Goal: Transaction & Acquisition: Purchase product/service

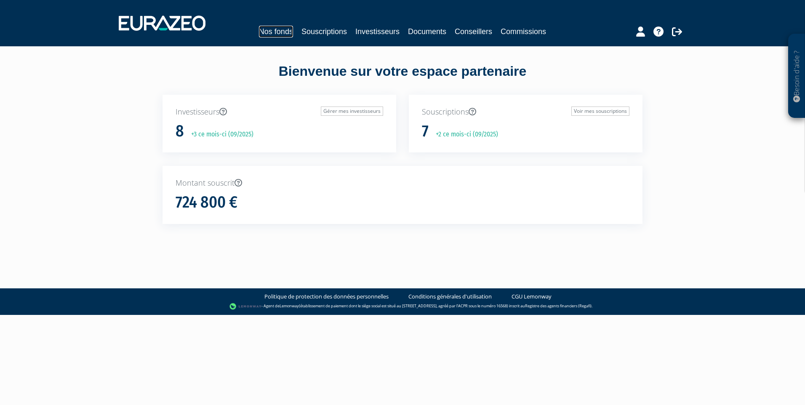
click at [277, 30] on link "Nos fonds" at bounding box center [276, 32] width 34 height 12
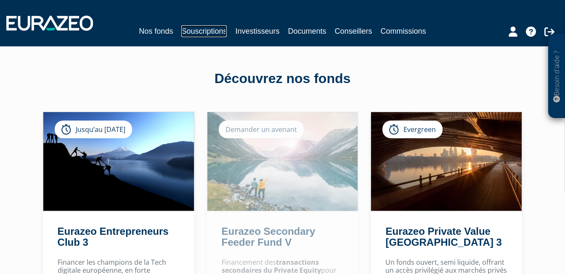
click at [189, 29] on link "Souscriptions" at bounding box center [203, 31] width 45 height 12
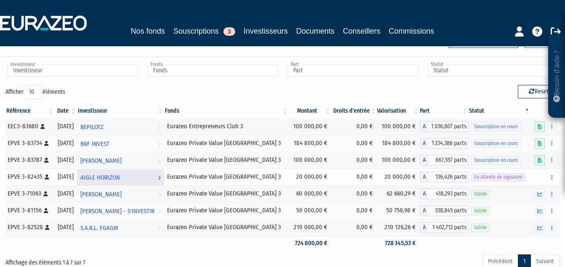
scroll to position [42, 0]
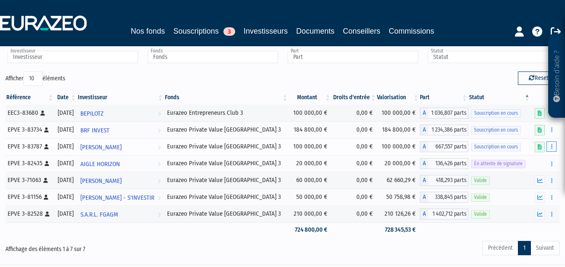
click at [554, 147] on button "button" at bounding box center [552, 146] width 10 height 11
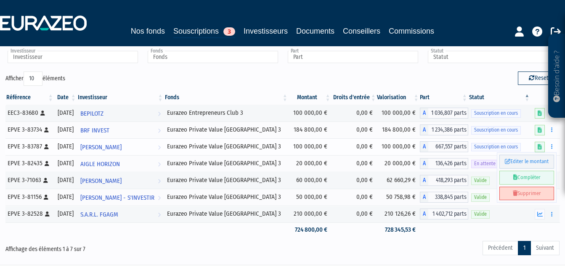
click at [539, 193] on link "Supprimer" at bounding box center [527, 194] width 55 height 14
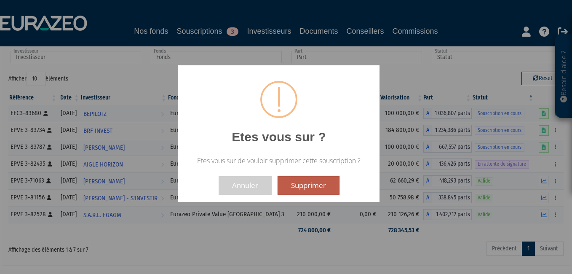
click at [297, 185] on button "Supprimer" at bounding box center [308, 185] width 62 height 19
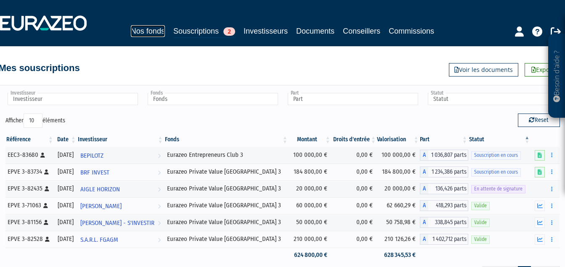
click at [144, 29] on link "Nos fonds" at bounding box center [148, 31] width 34 height 12
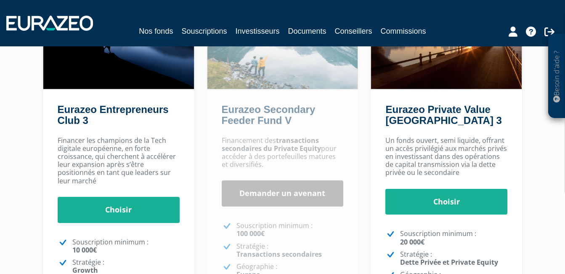
scroll to position [126, 0]
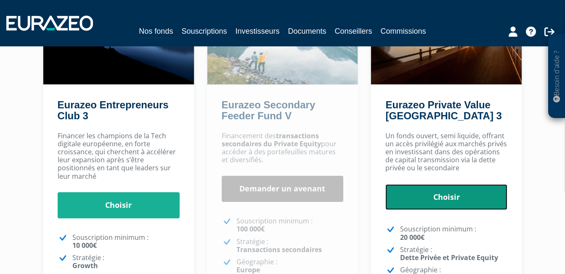
click at [444, 195] on link "Choisir" at bounding box center [447, 197] width 122 height 26
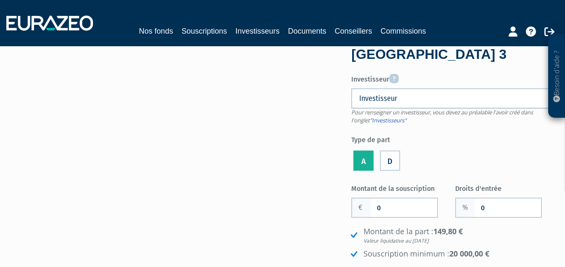
scroll to position [42, 0]
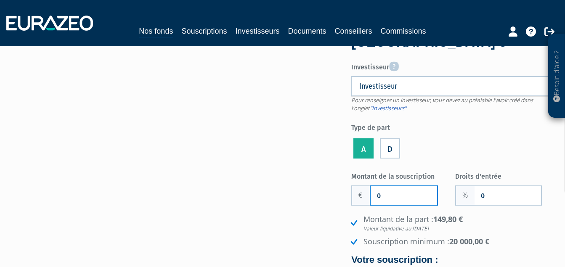
click at [384, 194] on input "0" at bounding box center [404, 195] width 67 height 19
type input "50 000"
click at [500, 219] on li "Montant de la part : 149,80 € Valeur liquidative au 22/08/2025" at bounding box center [454, 223] width 210 height 18
click at [500, 222] on li "Montant de la part : 149,80 € Valeur liquidative au 22/08/2025" at bounding box center [454, 223] width 210 height 18
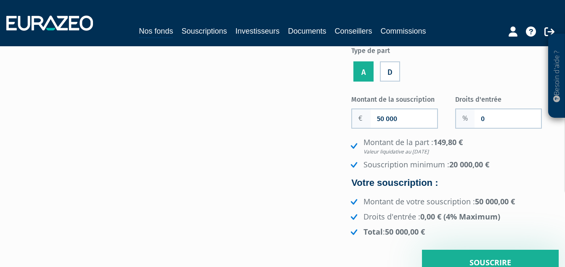
scroll to position [126, 0]
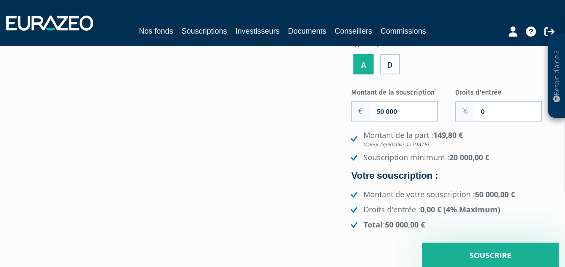
click at [495, 169] on div "Montant de la part : 149,80 € Valeur liquidative au 22/08/2025 Souscription min…" at bounding box center [455, 180] width 208 height 100
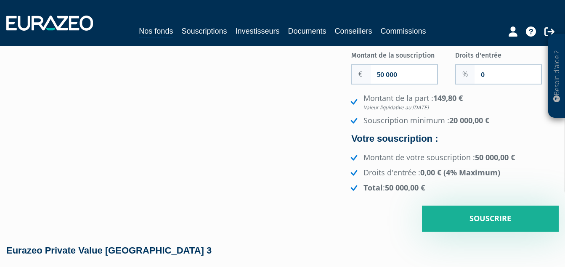
scroll to position [210, 0]
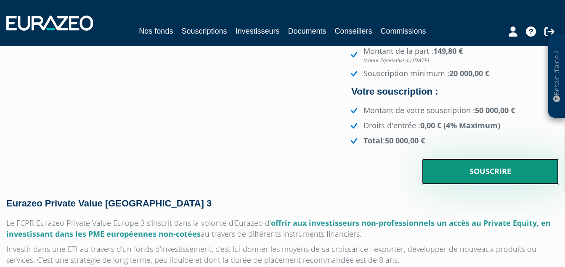
click at [522, 173] on input "Souscrire" at bounding box center [490, 172] width 137 height 26
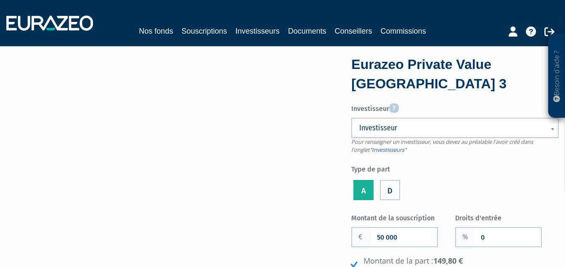
scroll to position [0, 0]
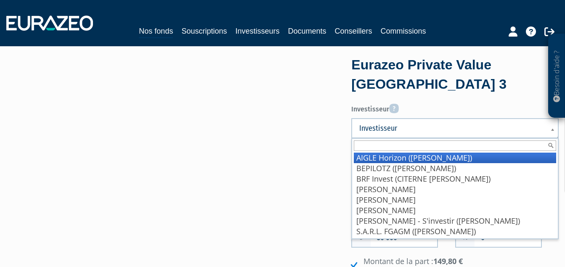
click at [469, 129] on span "Investisseur" at bounding box center [449, 128] width 181 height 10
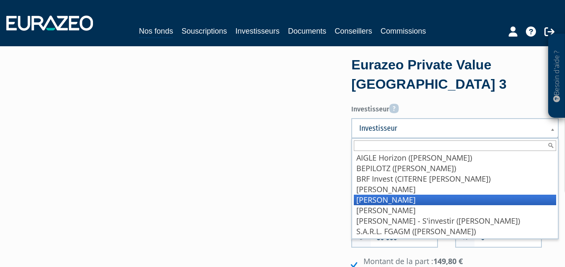
click at [407, 197] on li "FRANCOIS Claude" at bounding box center [455, 200] width 202 height 11
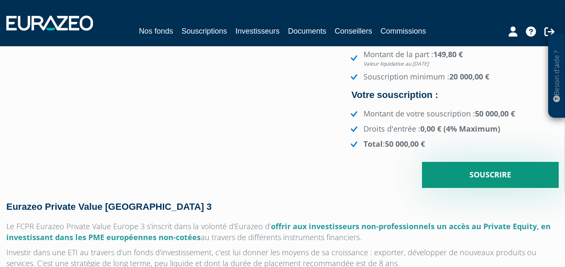
scroll to position [210, 0]
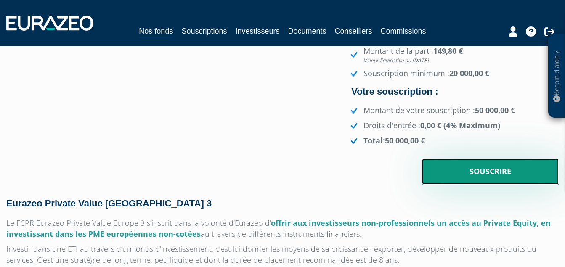
click at [469, 170] on input "Souscrire" at bounding box center [490, 172] width 137 height 26
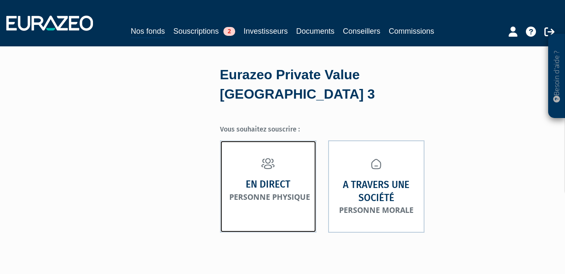
click at [269, 192] on small "Personne physique" at bounding box center [269, 197] width 81 height 10
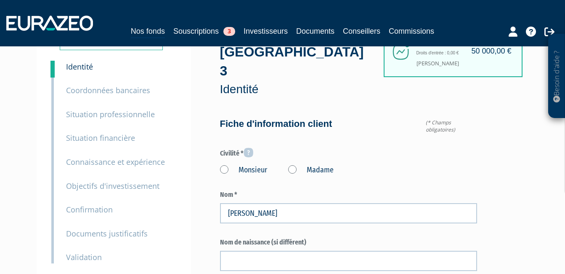
type input "692 66 02 86"
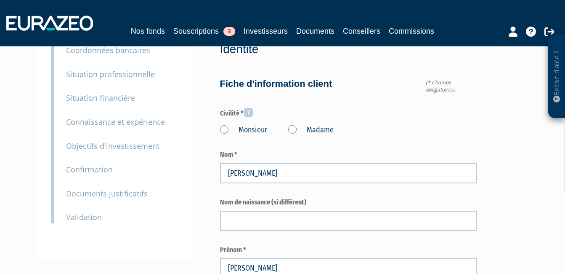
scroll to position [84, 0]
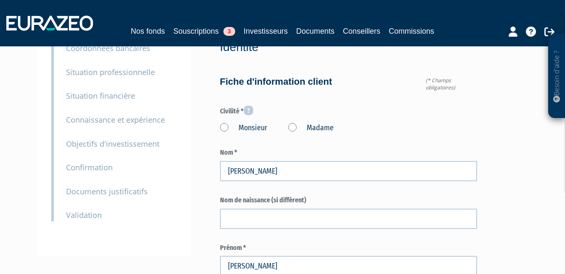
click at [225, 122] on label "Monsieur" at bounding box center [243, 127] width 47 height 11
click at [0, 0] on input "Monsieur" at bounding box center [0, 0] width 0 height 0
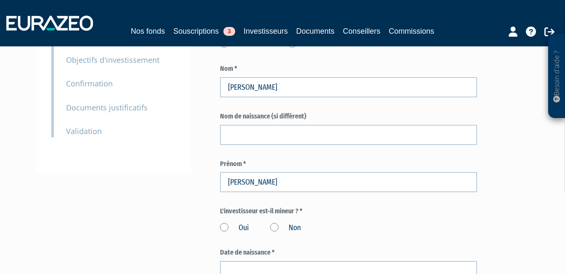
scroll to position [168, 0]
click at [273, 222] on label "Non" at bounding box center [285, 227] width 31 height 11
click at [0, 0] on input "Non" at bounding box center [0, 0] width 0 height 0
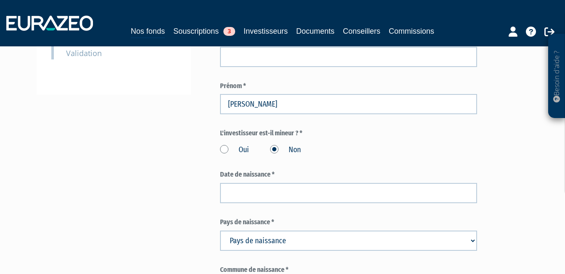
scroll to position [253, 0]
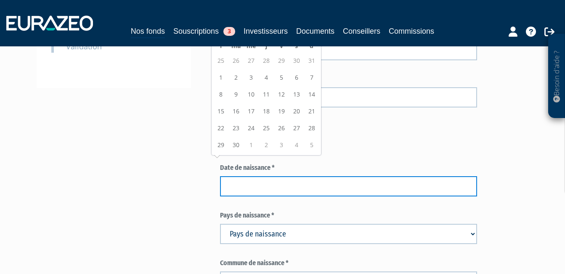
click at [276, 176] on input at bounding box center [349, 186] width 258 height 20
click at [280, 176] on input at bounding box center [349, 186] width 258 height 20
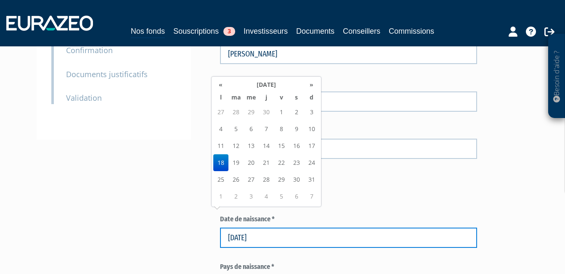
scroll to position [210, 0]
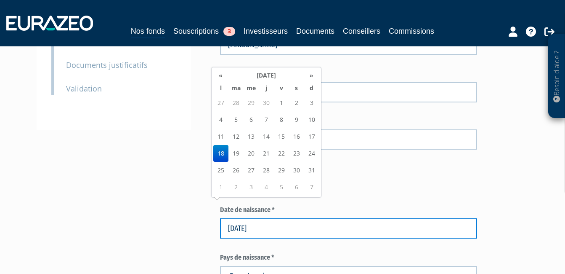
type input "18/05/1959"
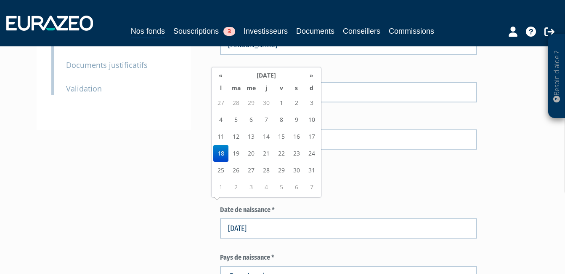
click at [295, 266] on select "Pays de naissance Afghanistan Afrique du Sud Albanie Algérie Allemagne Andorre" at bounding box center [349, 276] width 258 height 20
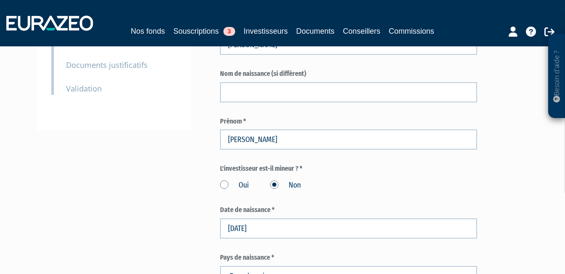
select select "180"
click at [220, 266] on select "Pays de naissance Afghanistan Afrique du Sud Albanie Algérie Allemagne Andorre" at bounding box center [349, 276] width 258 height 20
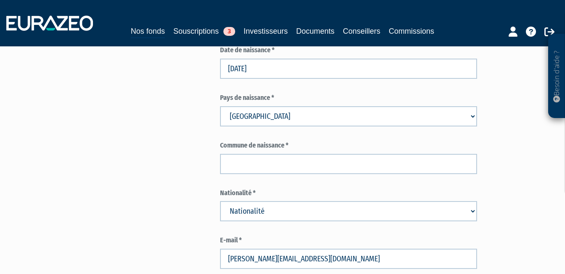
scroll to position [379, 0]
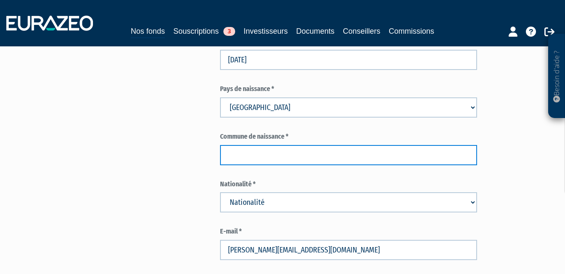
click at [277, 145] on input "text" at bounding box center [349, 155] width 258 height 20
type input "Saint-Denis"
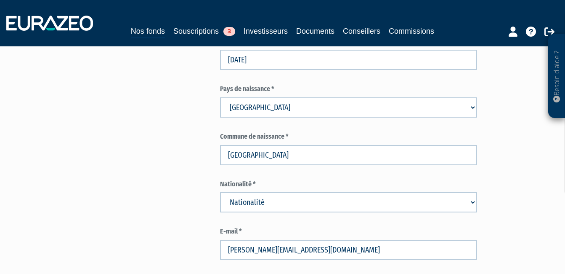
click at [276, 192] on select "Nationalité Afghanistan Afrique du Sud Albanie Algérie Allemagne Andorre" at bounding box center [349, 202] width 258 height 20
select select "75"
click at [220, 192] on select "Nationalité Afghanistan Afrique du Sud Albanie Algérie Allemagne Andorre" at bounding box center [349, 202] width 258 height 20
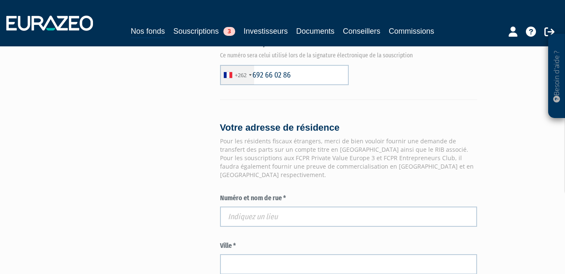
scroll to position [631, 0]
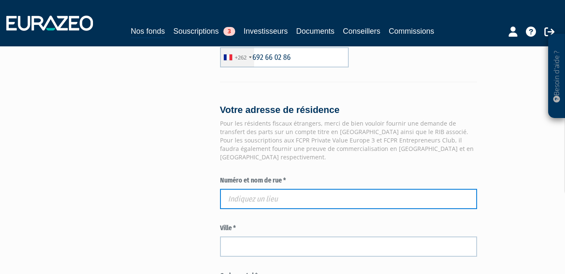
click at [237, 189] on input "text" at bounding box center [349, 199] width 258 height 20
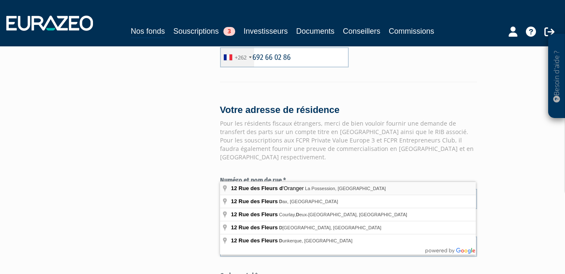
type input "12 Rue des Fleurs d'Oranger, La Possession, La Réunion"
type input "La Possession"
type input "97419"
type input "12 Rue des Fleurs d'Oranger"
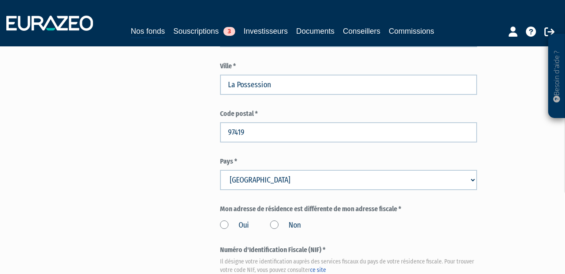
scroll to position [800, 0]
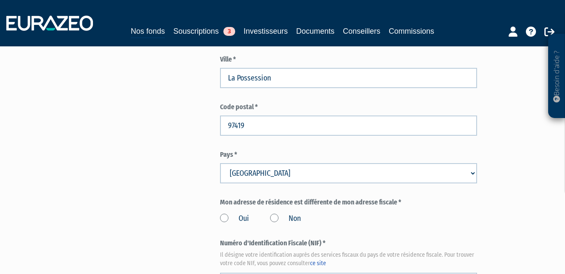
click at [274, 213] on label "Non" at bounding box center [285, 218] width 31 height 11
click at [0, 0] on input "Non" at bounding box center [0, 0] width 0 height 0
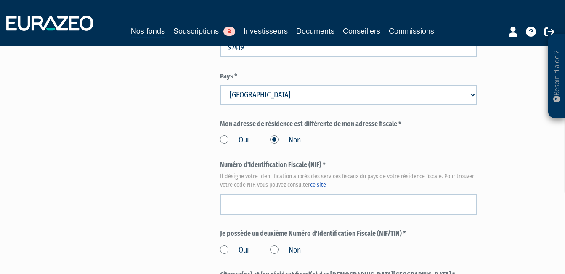
scroll to position [884, 0]
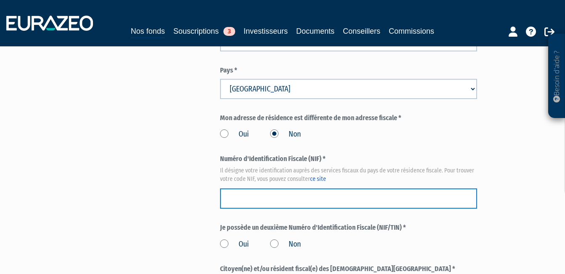
click at [268, 188] on input "text" at bounding box center [349, 198] width 258 height 20
click at [253, 188] on input "text" at bounding box center [349, 198] width 258 height 20
paste input "13 73 665 231 141"
type input "13 73 665 231 141"
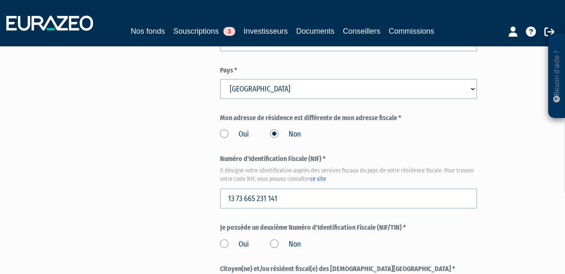
click at [276, 239] on label "Non" at bounding box center [285, 244] width 31 height 11
click at [0, 0] on input "Non" at bounding box center [0, 0] width 0 height 0
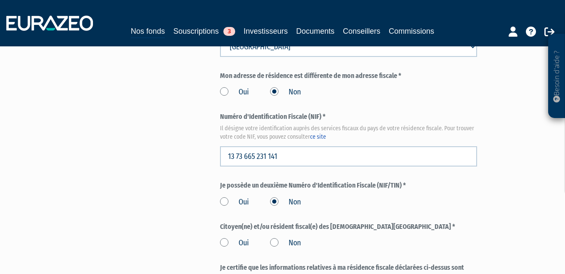
click at [274, 237] on label "Non" at bounding box center [285, 242] width 31 height 11
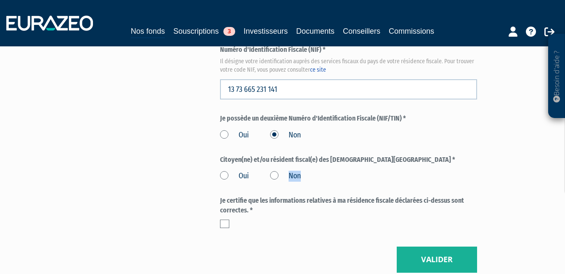
scroll to position [1010, 0]
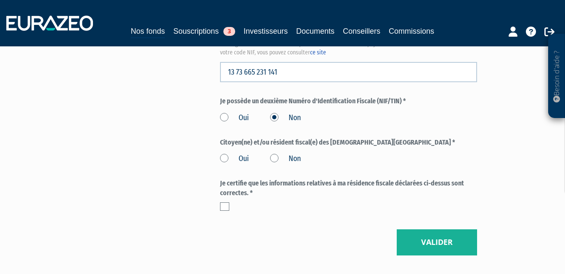
click at [225, 202] on label at bounding box center [224, 206] width 9 height 8
click at [0, 0] on input "checkbox" at bounding box center [0, 0] width 0 height 0
click at [446, 229] on button "Valider" at bounding box center [437, 242] width 80 height 26
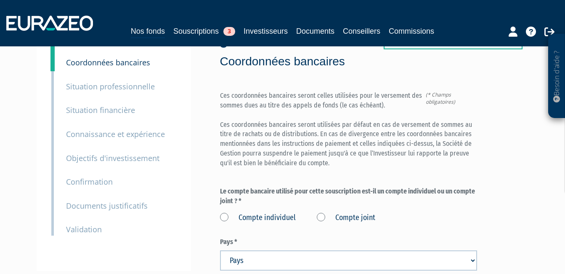
scroll to position [84, 0]
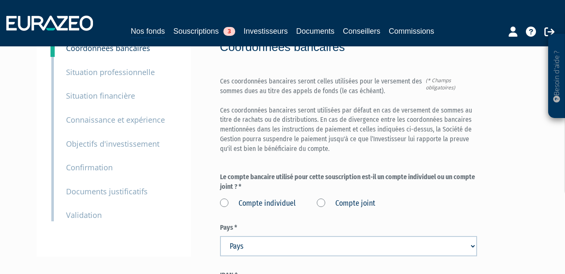
click at [320, 198] on label "Compte joint" at bounding box center [346, 203] width 59 height 11
click at [0, 0] on joint "Compte joint" at bounding box center [0, 0] width 0 height 0
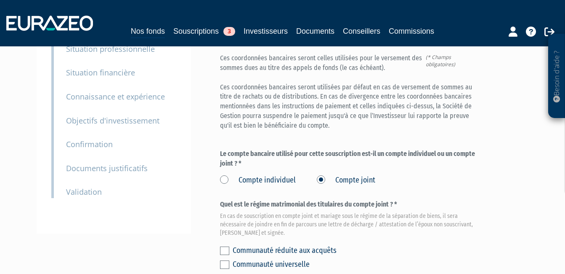
scroll to position [168, 0]
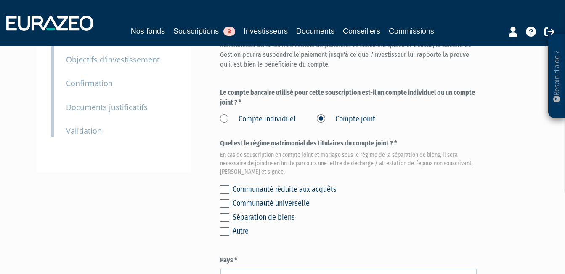
click at [224, 185] on label at bounding box center [224, 189] width 9 height 8
click at [0, 0] on input "checkbox" at bounding box center [0, 0] width 0 height 0
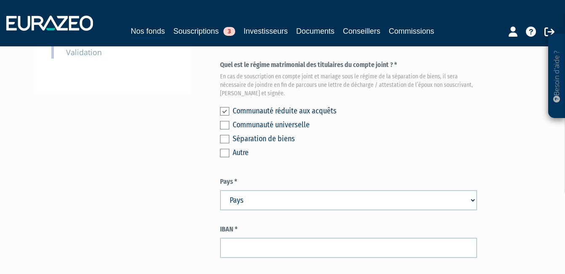
scroll to position [295, 0]
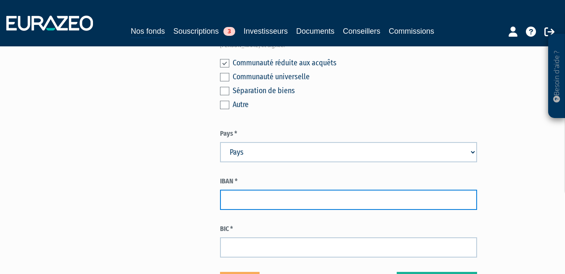
click at [297, 189] on input "text" at bounding box center [349, 199] width 258 height 20
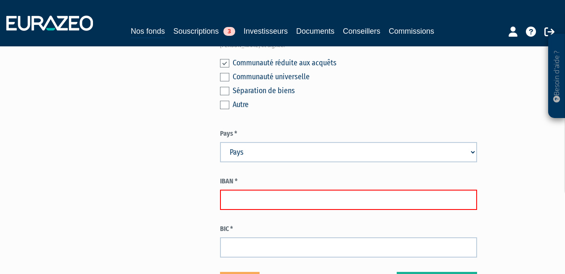
click at [262, 189] on input "text" at bounding box center [349, 199] width 258 height 20
paste input "FR76 3000 3016 1700 0562 1068 658"
type input "FR76 3000 3016 1700 0562 1068 658"
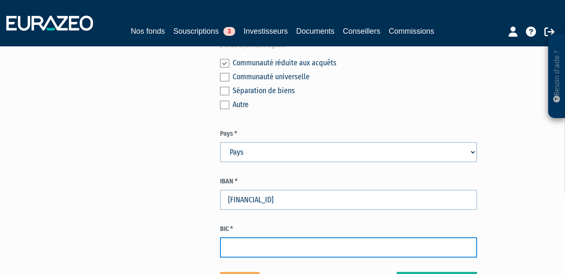
click at [302, 237] on input "text" at bounding box center [349, 247] width 258 height 20
paste input "SOGEFRPP"
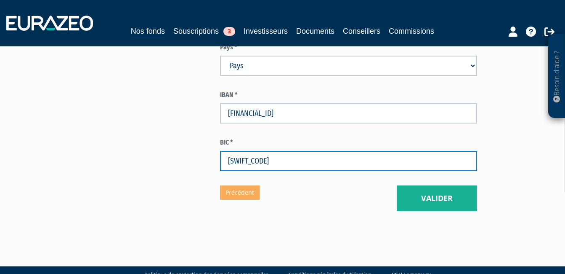
type input "SOGEFRPP"
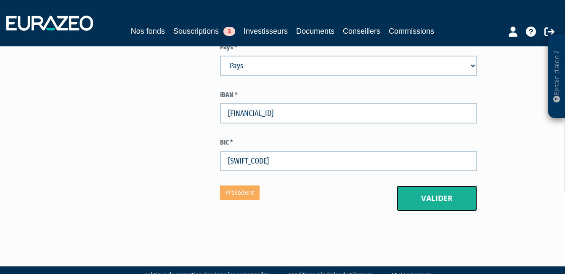
click at [419, 185] on button "Valider" at bounding box center [437, 198] width 80 height 26
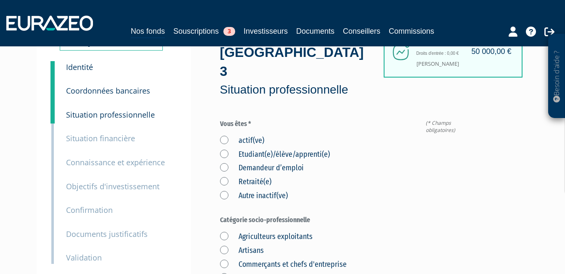
scroll to position [42, 0]
click at [225, 135] on label "actif(ve)" at bounding box center [242, 140] width 44 height 11
click at [0, 0] on input "actif(ve)" at bounding box center [0, 0] width 0 height 0
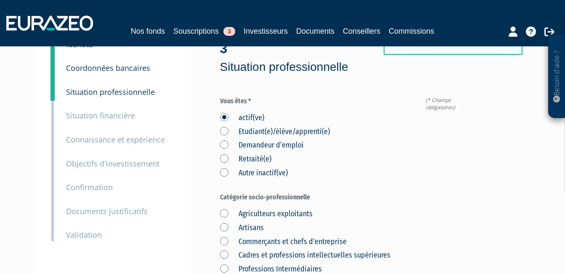
scroll to position [84, 0]
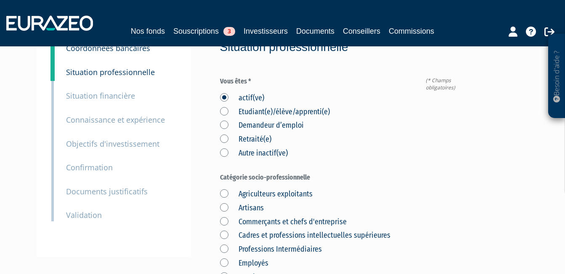
click at [224, 216] on label "Commerçants et chefs d'entreprise" at bounding box center [283, 221] width 127 height 11
click at [0, 0] on d\'entreprise "Commerçants et chefs d'entreprise" at bounding box center [0, 0] width 0 height 0
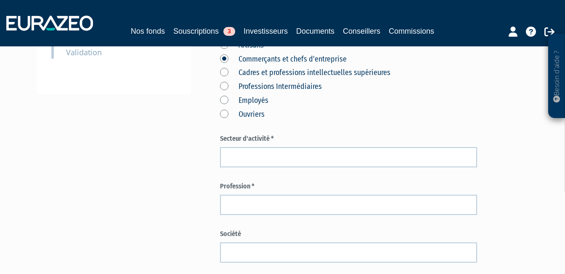
scroll to position [253, 0]
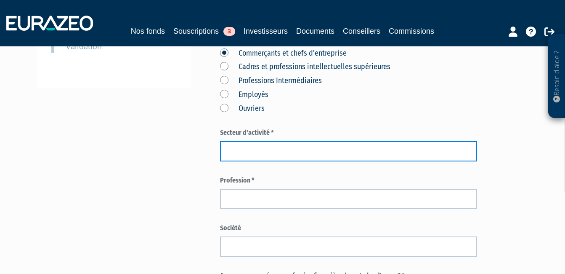
click at [264, 141] on input "text" at bounding box center [349, 151] width 258 height 20
click at [277, 141] on input "text" at bounding box center [349, 151] width 258 height 20
click at [285, 141] on input "text" at bounding box center [349, 151] width 258 height 20
click at [240, 141] on input "text" at bounding box center [349, 151] width 258 height 20
type input "Commerce"
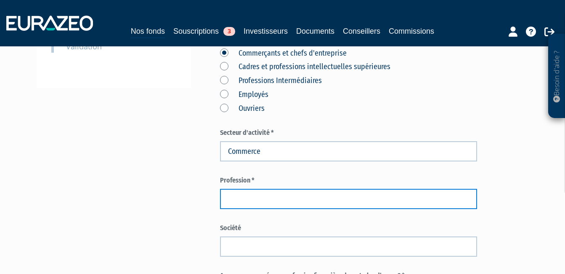
click at [242, 189] on input "text" at bounding box center [349, 199] width 258 height 20
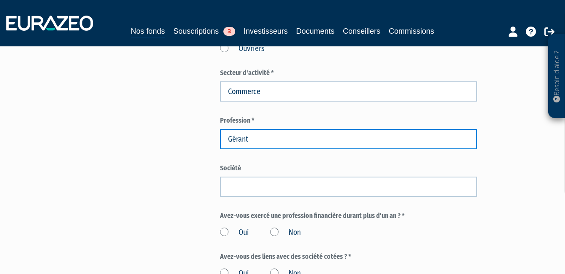
scroll to position [337, 0]
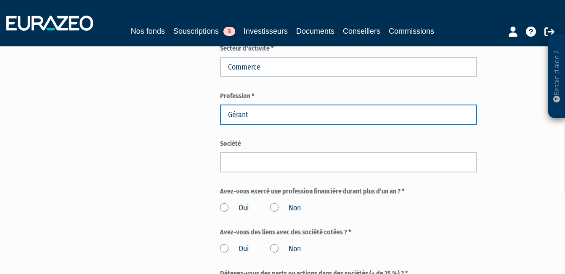
type input "Gérant"
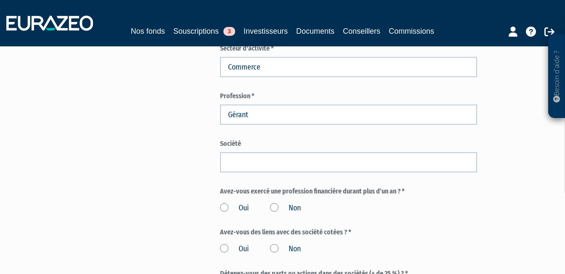
click at [275, 202] on label "Non" at bounding box center [285, 207] width 31 height 11
click at [0, 0] on input "Non" at bounding box center [0, 0] width 0 height 0
click at [273, 243] on label "Non" at bounding box center [285, 248] width 31 height 11
click at [0, 0] on input "Non" at bounding box center [0, 0] width 0 height 0
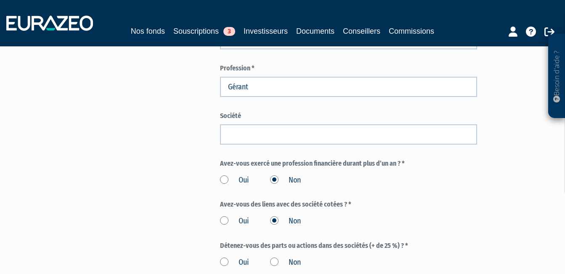
scroll to position [379, 0]
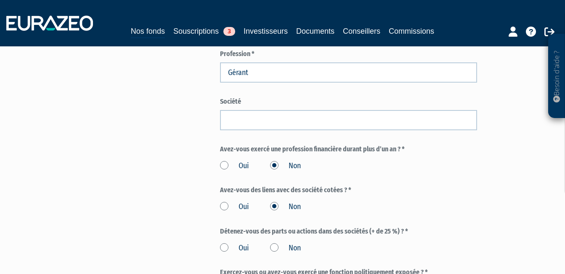
click at [276, 242] on label "Non" at bounding box center [285, 247] width 31 height 11
click at [0, 0] on input "Non" at bounding box center [0, 0] width 0 height 0
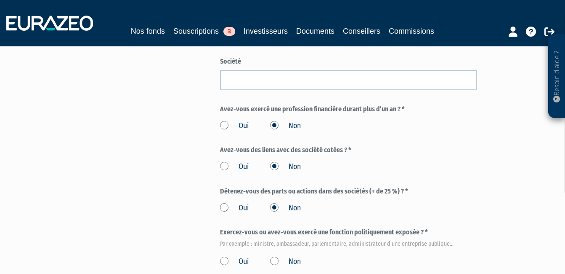
scroll to position [421, 0]
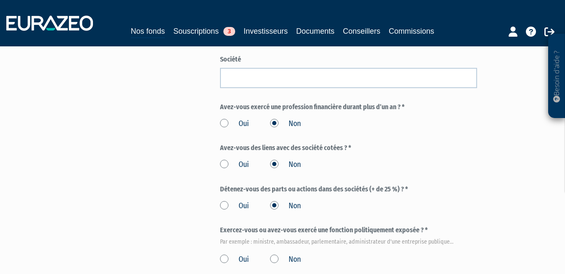
click at [278, 254] on label "Non" at bounding box center [285, 259] width 31 height 11
click at [0, 0] on input "Non" at bounding box center [0, 0] width 0 height 0
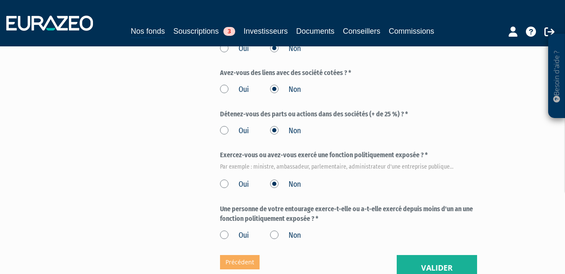
scroll to position [505, 0]
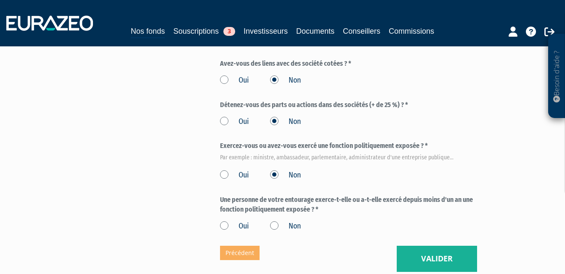
click at [276, 221] on label "Non" at bounding box center [285, 226] width 31 height 11
click at [0, 0] on input "Non" at bounding box center [0, 0] width 0 height 0
click at [462, 245] on button "Valider" at bounding box center [437, 258] width 80 height 26
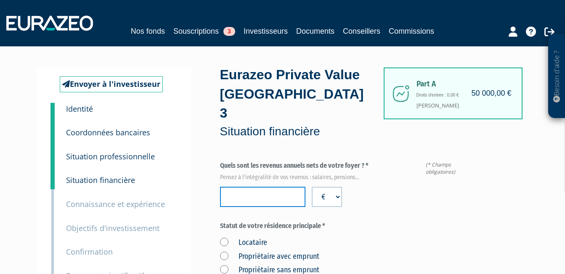
click at [272, 186] on input "number" at bounding box center [263, 196] width 86 height 20
click at [269, 186] on input "number" at bounding box center [263, 196] width 86 height 20
type input "186852"
click at [298, 221] on div "Statut de votre résidence principale * Locataire Propriétaire avec emprunt Prop…" at bounding box center [349, 255] width 258 height 68
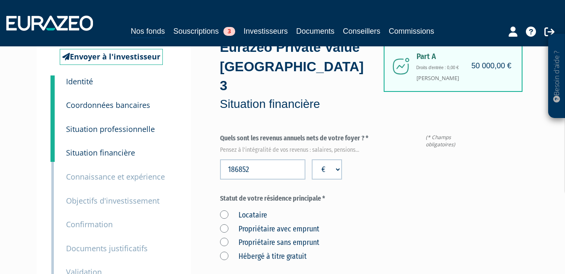
scroll to position [84, 0]
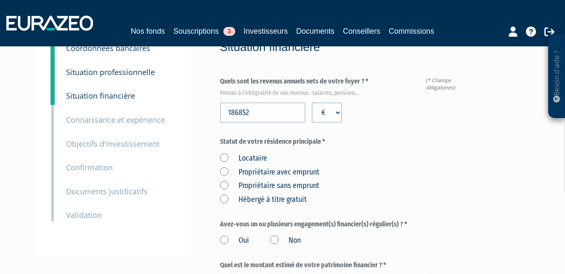
click at [225, 180] on label "Propriétaire sans emprunt" at bounding box center [269, 185] width 99 height 11
click at [0, 0] on emprunt "Propriétaire sans emprunt" at bounding box center [0, 0] width 0 height 0
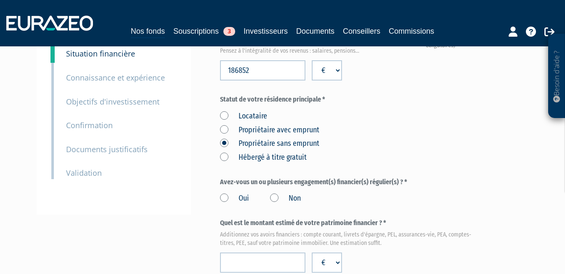
click at [224, 193] on label "Oui" at bounding box center [234, 198] width 29 height 11
click at [0, 0] on input "Oui" at bounding box center [0, 0] width 0 height 0
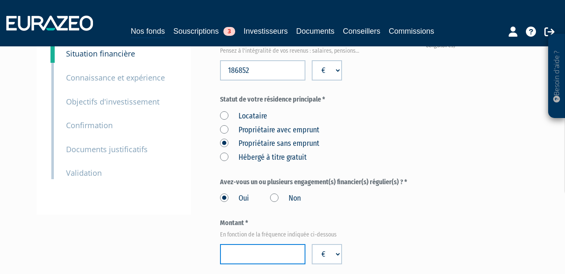
click at [280, 244] on input "number" at bounding box center [263, 254] width 86 height 20
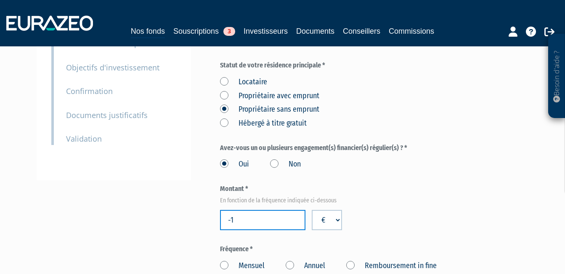
scroll to position [168, 0]
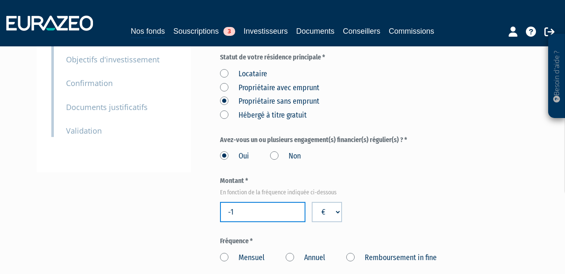
type input "-1"
click at [225, 252] on label "Mensuel" at bounding box center [242, 257] width 45 height 11
click at [0, 0] on input "Mensuel" at bounding box center [0, 0] width 0 height 0
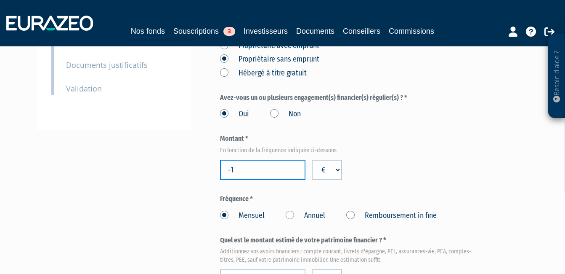
drag, startPoint x: 273, startPoint y: 149, endPoint x: 227, endPoint y: 148, distance: 45.9
click at [227, 160] on input "-1" at bounding box center [263, 170] width 86 height 20
click at [277, 109] on label "Non" at bounding box center [285, 114] width 31 height 11
click at [0, 0] on input "Non" at bounding box center [0, 0] width 0 height 0
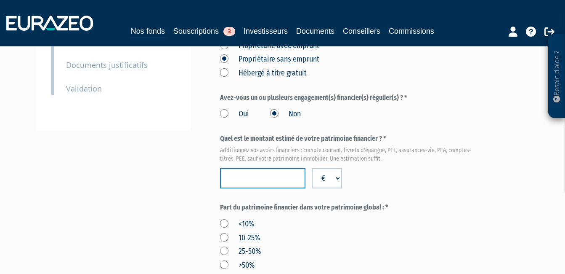
click at [271, 168] on input "number" at bounding box center [263, 178] width 86 height 20
click at [267, 168] on input "number" at bounding box center [263, 178] width 86 height 20
type input "1284150"
drag, startPoint x: 466, startPoint y: 195, endPoint x: 346, endPoint y: 203, distance: 119.4
click at [466, 202] on div "Part du patrimoine financier dans votre patrimoine global : * <10% 10-25% 25-50…" at bounding box center [349, 236] width 258 height 68
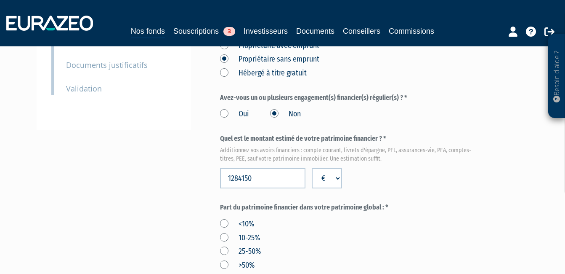
click at [283, 216] on div "<10% 10-25% 25-50% >50%" at bounding box center [349, 243] width 258 height 55
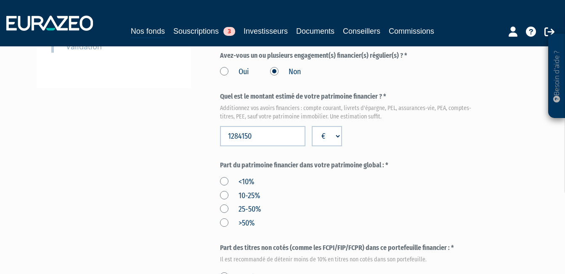
click at [224, 204] on label "25-50%" at bounding box center [240, 209] width 41 height 11
click at [0, 0] on input "25-50%" at bounding box center [0, 0] width 0 height 0
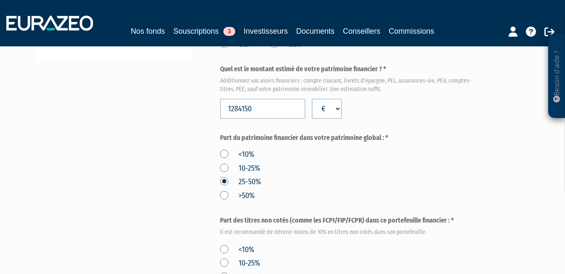
scroll to position [295, 0]
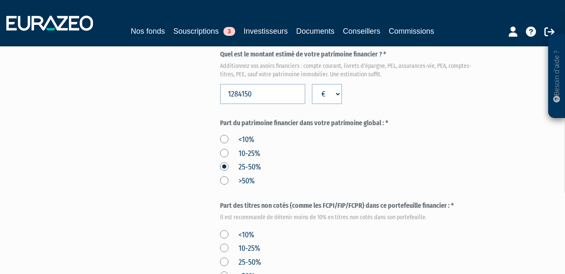
click at [224, 229] on label "<10%" at bounding box center [237, 234] width 34 height 11
click at [0, 0] on input "<10%" at bounding box center [0, 0] width 0 height 0
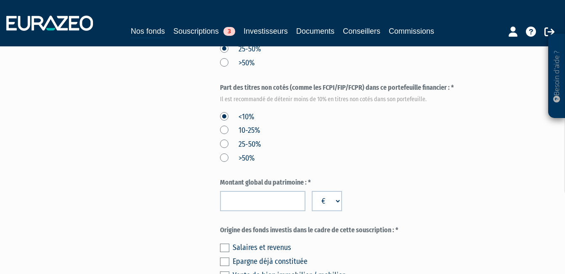
scroll to position [421, 0]
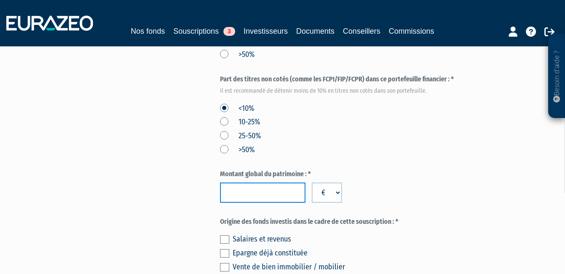
click at [257, 182] on input "number" at bounding box center [263, 192] width 86 height 20
type input "5984150"
click at [326, 233] on div "Salaires et revenus" at bounding box center [355, 239] width 245 height 12
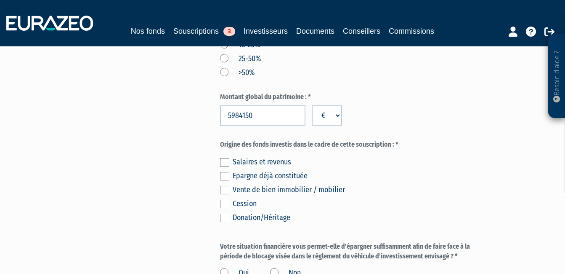
scroll to position [505, 0]
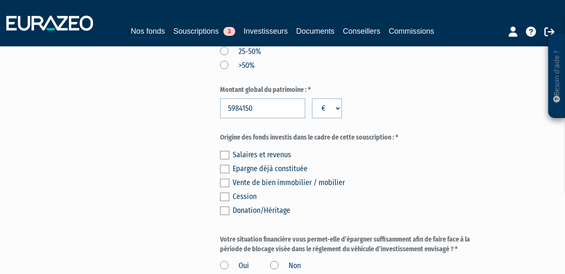
click at [225, 151] on label at bounding box center [224, 155] width 9 height 8
click at [0, 0] on input "checkbox" at bounding box center [0, 0] width 0 height 0
click at [228, 165] on label at bounding box center [224, 169] width 9 height 8
click at [0, 0] on input "checkbox" at bounding box center [0, 0] width 0 height 0
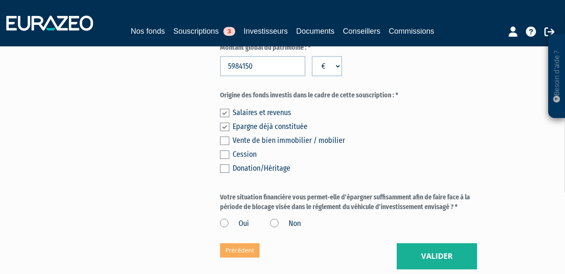
click at [225, 218] on label "Oui" at bounding box center [234, 223] width 29 height 11
click at [0, 0] on input "Oui" at bounding box center [0, 0] width 0 height 0
click at [450, 243] on button "Valider" at bounding box center [437, 256] width 80 height 26
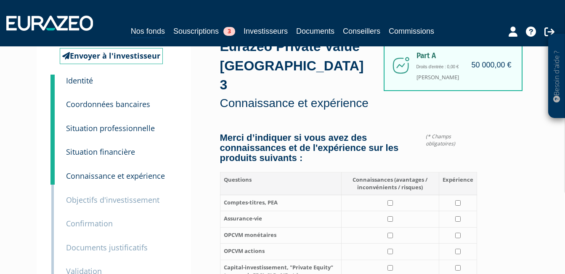
scroll to position [42, 0]
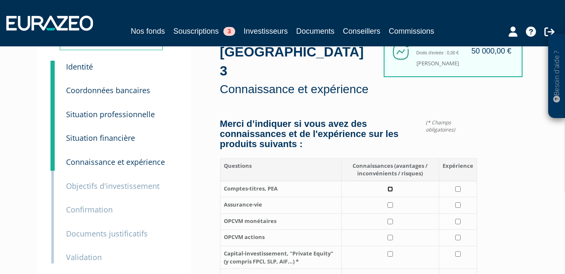
click at [390, 186] on input "checkbox" at bounding box center [390, 188] width 5 height 5
checkbox input "true"
click at [458, 186] on input "checkbox" at bounding box center [457, 188] width 5 height 5
checkbox input "true"
click at [389, 202] on input "checkbox" at bounding box center [390, 204] width 5 height 5
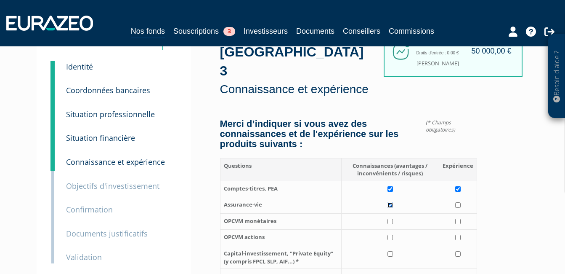
checkbox input "true"
click at [460, 202] on input "checkbox" at bounding box center [457, 204] width 5 height 5
checkbox input "true"
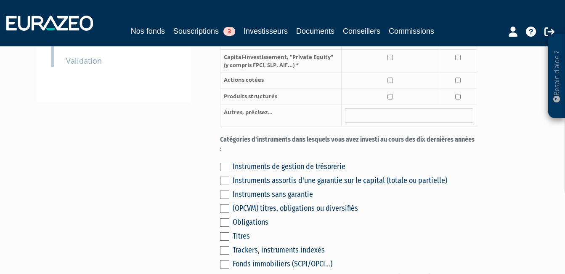
scroll to position [253, 0]
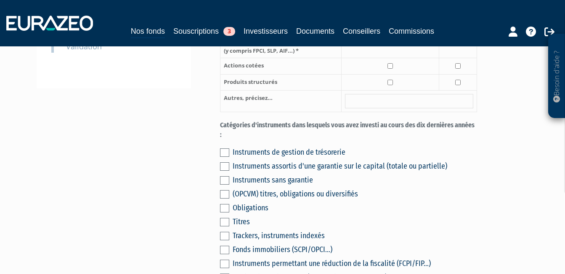
click at [221, 218] on label at bounding box center [224, 222] width 9 height 8
click at [0, 0] on input "checkbox" at bounding box center [0, 0] width 0 height 0
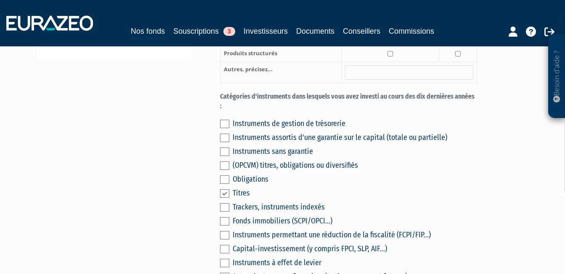
scroll to position [295, 0]
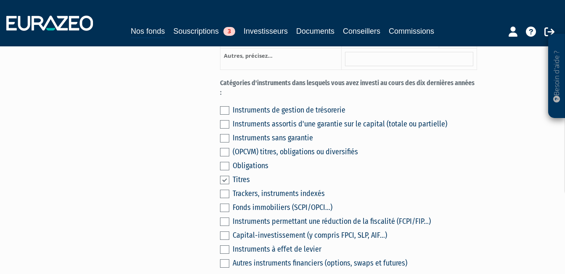
click at [225, 106] on label at bounding box center [224, 110] width 9 height 8
click at [0, 0] on input "checkbox" at bounding box center [0, 0] width 0 height 0
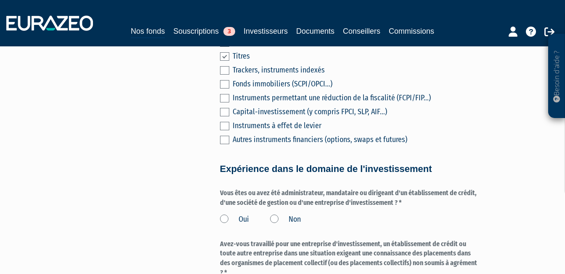
scroll to position [421, 0]
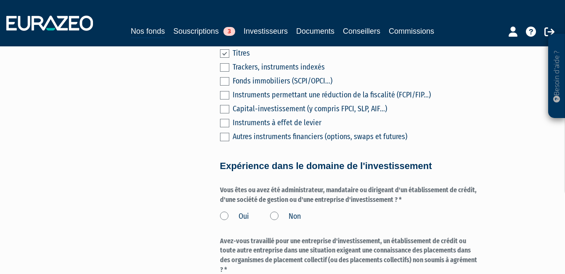
click at [276, 211] on label "Non" at bounding box center [285, 216] width 31 height 11
click at [0, 0] on input "Non" at bounding box center [0, 0] width 0 height 0
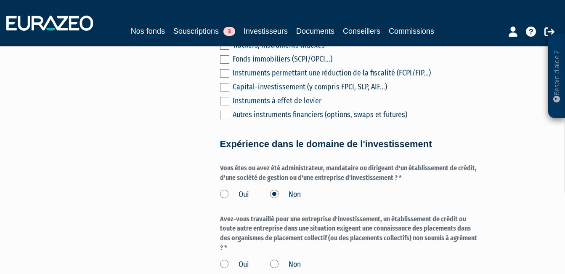
scroll to position [463, 0]
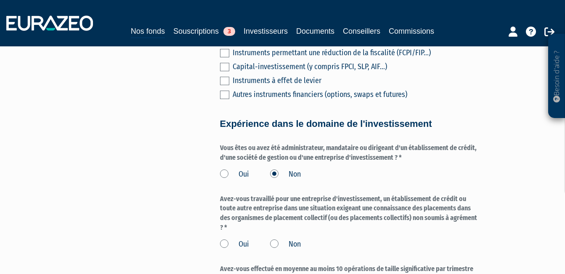
click at [273, 239] on label "Non" at bounding box center [285, 244] width 31 height 11
click at [0, 0] on input "Non" at bounding box center [0, 0] width 0 height 0
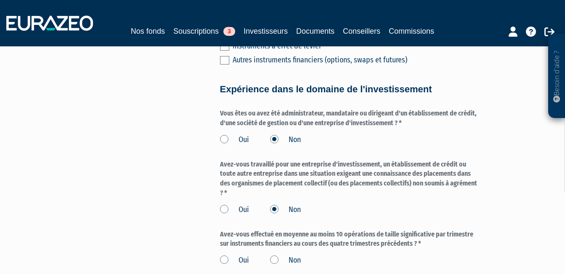
scroll to position [547, 0]
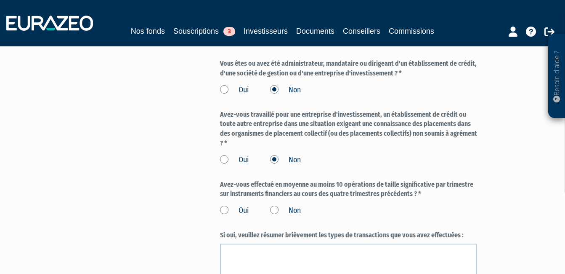
click at [274, 205] on label "Non" at bounding box center [285, 210] width 31 height 11
click at [0, 0] on input "Non" at bounding box center [0, 0] width 0 height 0
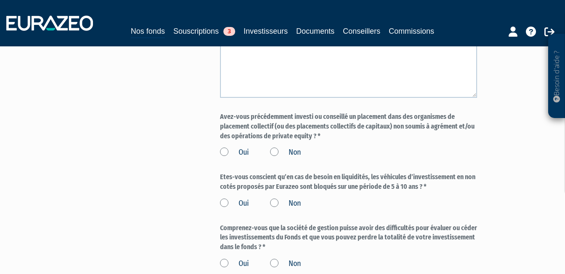
scroll to position [758, 0]
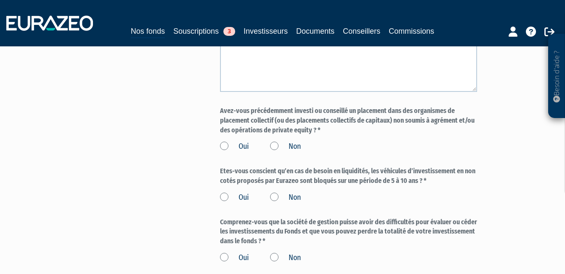
click at [276, 141] on label "Non" at bounding box center [285, 146] width 31 height 11
click at [0, 0] on input "Non" at bounding box center [0, 0] width 0 height 0
click at [226, 192] on label "Oui" at bounding box center [234, 197] width 29 height 11
click at [0, 0] on input "Oui" at bounding box center [0, 0] width 0 height 0
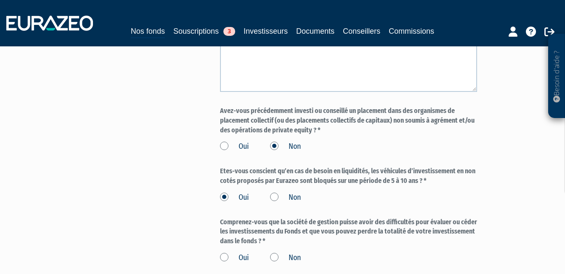
click at [275, 192] on label "Non" at bounding box center [285, 197] width 31 height 11
click at [0, 0] on input "Non" at bounding box center [0, 0] width 0 height 0
click at [225, 192] on label "Oui" at bounding box center [234, 197] width 29 height 11
click at [0, 0] on input "Oui" at bounding box center [0, 0] width 0 height 0
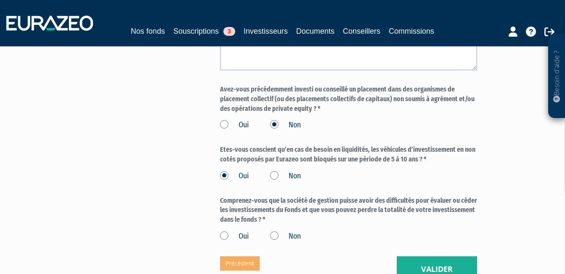
scroll to position [800, 0]
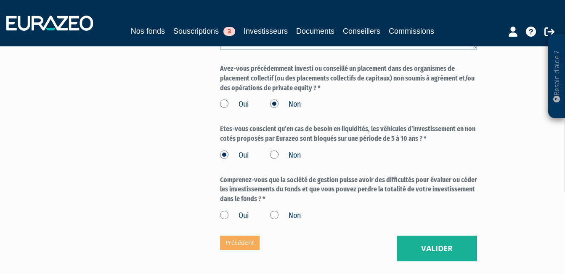
click at [223, 210] on label "Oui" at bounding box center [234, 215] width 29 height 11
click at [0, 0] on input "Oui" at bounding box center [0, 0] width 0 height 0
click at [434, 235] on button "Valider" at bounding box center [437, 248] width 80 height 26
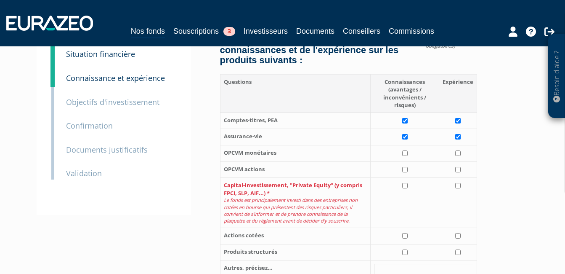
scroll to position [126, 0]
click at [405, 182] on input "checkbox" at bounding box center [404, 184] width 5 height 5
checkbox input "true"
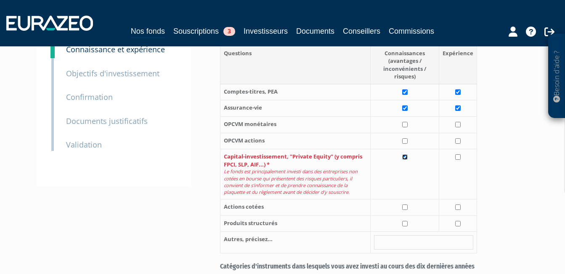
scroll to position [168, 0]
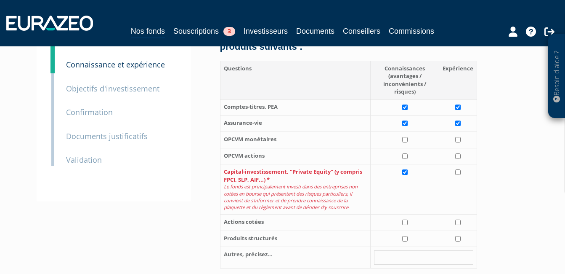
scroll to position [84, 0]
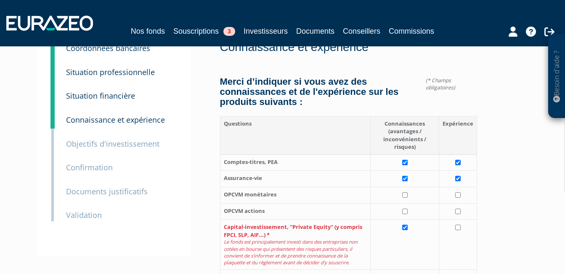
click at [464, 236] on td at bounding box center [458, 244] width 38 height 50
checkbox input "true"
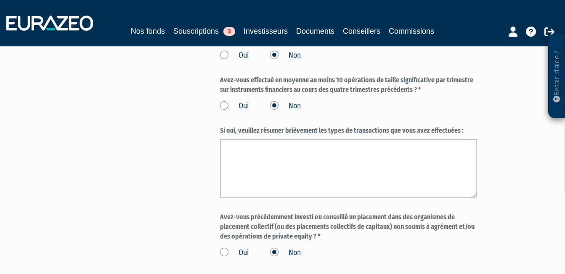
scroll to position [758, 0]
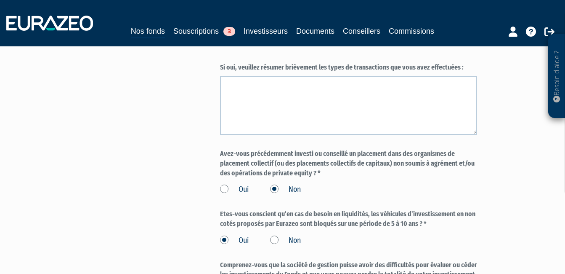
click at [317, 153] on label "Avez-vous précédemment investi ou conseillé un placement dans des organismes de…" at bounding box center [349, 163] width 258 height 29
drag, startPoint x: 219, startPoint y: 133, endPoint x: 257, endPoint y: 139, distance: 38.3
click at [257, 149] on label "Avez-vous précédemment investi ou conseillé un placement dans des organismes de…" at bounding box center [349, 163] width 258 height 29
drag, startPoint x: 221, startPoint y: 134, endPoint x: 320, endPoint y: 152, distance: 101.5
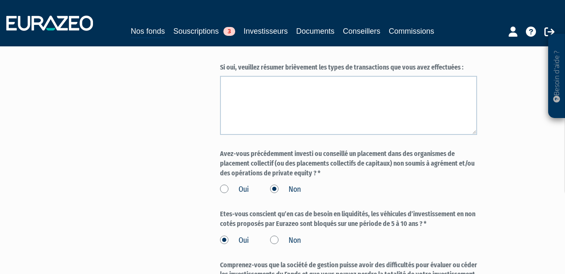
click at [320, 152] on label "Avez-vous précédemment investi ou conseillé un placement dans des organismes de…" at bounding box center [349, 163] width 258 height 29
copy label "Avez-vous précédemment investi ou conseillé un placement dans des organismes de…"
click at [326, 210] on div "Etes-vous conscient qu’en cas de besoin en liquidités, les véhicules d’investis…" at bounding box center [349, 227] width 258 height 36
click at [222, 209] on label "Etes-vous conscient qu’en cas de besoin en liquidités, les véhicules d’investis…" at bounding box center [349, 218] width 258 height 19
drag, startPoint x: 220, startPoint y: 195, endPoint x: 422, endPoint y: 203, distance: 202.2
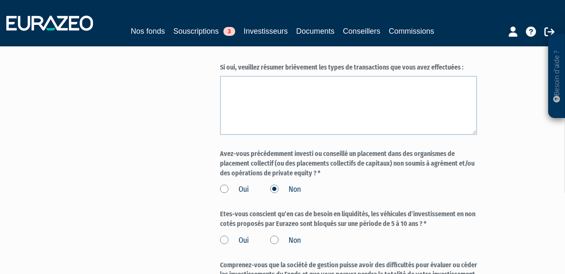
click at [422, 209] on label "Etes-vous conscient qu’en cas de besoin en liquidités, les véhicules d’investis…" at bounding box center [349, 218] width 258 height 19
copy label "Etes-vous conscient qu’en cas de besoin en liquidités, les véhicules d’investis…"
click at [225, 235] on label "Oui" at bounding box center [234, 240] width 29 height 11
click at [0, 0] on input "Oui" at bounding box center [0, 0] width 0 height 0
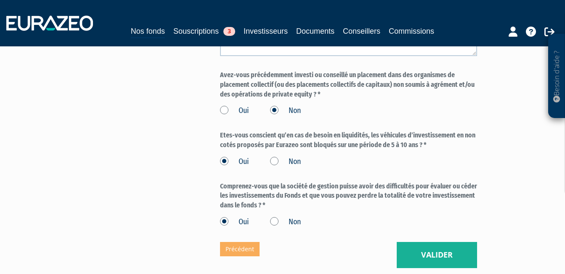
scroll to position [842, 0]
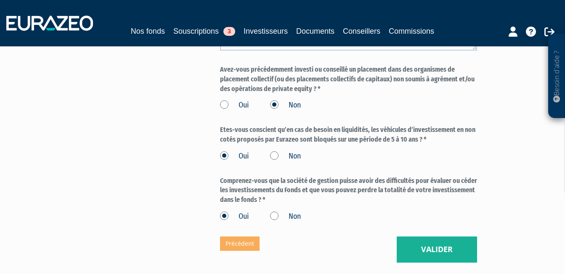
click at [221, 176] on label "Comprenez-vous que la société de gestion puisse avoir des difficultés pour éval…" at bounding box center [349, 190] width 258 height 29
drag, startPoint x: 221, startPoint y: 161, endPoint x: 262, endPoint y: 178, distance: 44.3
click at [262, 178] on label "Comprenez-vous que la société de gestion puisse avoir des difficultés pour éval…" at bounding box center [349, 190] width 258 height 29
copy label "Comprenez-vous que la société de gestion puisse avoir des difficultés pour éval…"
click at [441, 236] on button "Valider" at bounding box center [437, 249] width 80 height 26
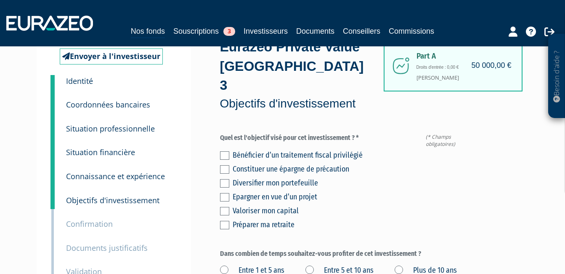
scroll to position [42, 0]
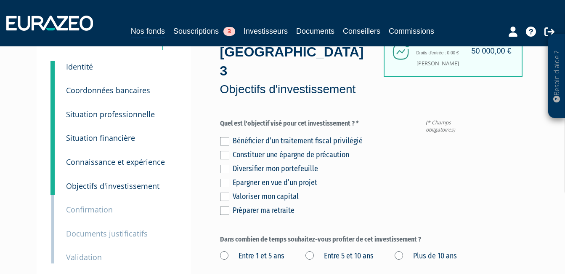
click at [224, 165] on label at bounding box center [224, 169] width 9 height 8
click at [0, 0] on input "checkbox" at bounding box center [0, 0] width 0 height 0
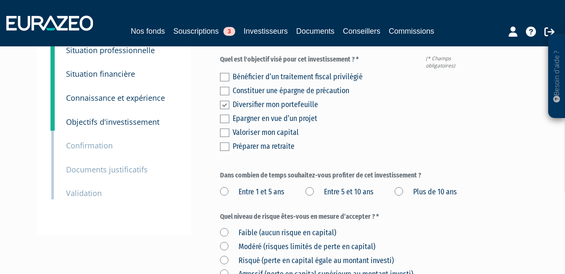
scroll to position [126, 0]
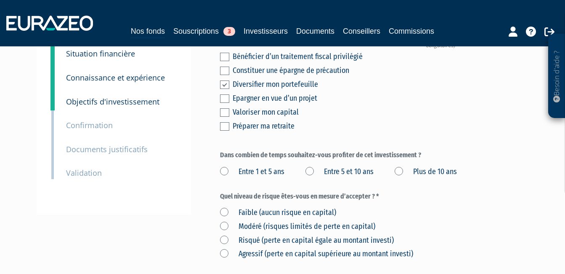
click at [395, 166] on label "Plus de 10 ans" at bounding box center [426, 171] width 62 height 11
click at [0, 0] on ans "Plus de 10 ans" at bounding box center [0, 0] width 0 height 0
click at [227, 221] on label "Modéré (risques limités de perte en capital)" at bounding box center [297, 226] width 155 height 11
click at [0, 0] on capital\) "Modéré (risques limités de perte en capital)" at bounding box center [0, 0] width 0 height 0
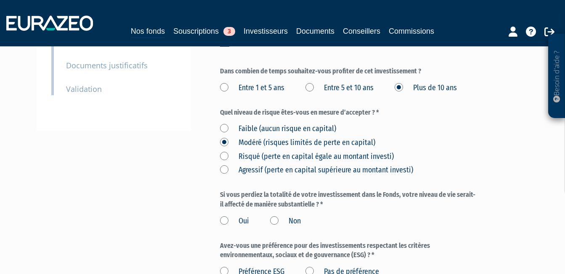
scroll to position [210, 0]
click at [275, 215] on label "Non" at bounding box center [285, 220] width 31 height 11
click at [0, 0] on input "Non" at bounding box center [0, 0] width 0 height 0
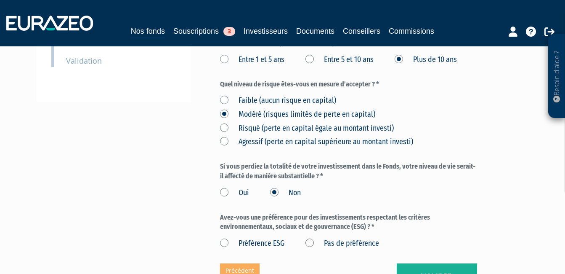
scroll to position [253, 0]
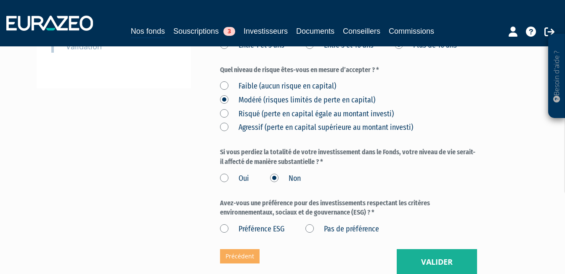
click at [311, 224] on label "Pas de préférence" at bounding box center [343, 229] width 74 height 11
click at [0, 0] on préférence "Pas de préférence" at bounding box center [0, 0] width 0 height 0
click at [452, 254] on button "Valider" at bounding box center [437, 262] width 80 height 26
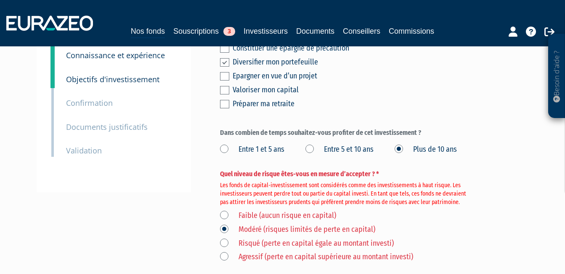
scroll to position [168, 0]
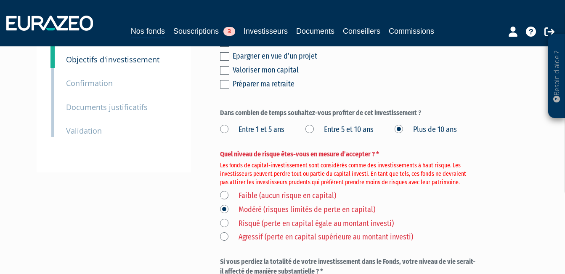
click at [224, 218] on label "Risqué (perte en capital égale au montant investi)" at bounding box center [307, 223] width 174 height 11
click at [0, 0] on investi\) "Risqué (perte en capital égale au montant investi)" at bounding box center [0, 0] width 0 height 0
click at [433, 201] on div "Faible (aucun risque en capital) [GEOGRAPHIC_DATA] (risques limités de perte en…" at bounding box center [349, 214] width 258 height 55
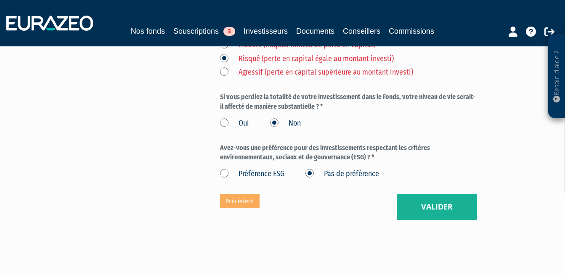
scroll to position [337, 0]
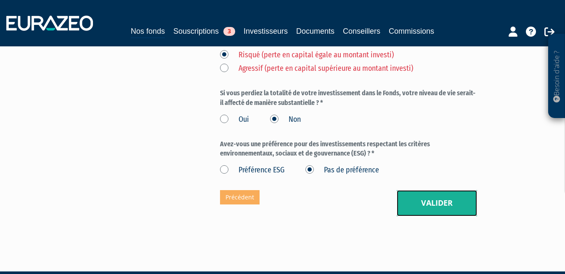
click at [443, 193] on button "Valider" at bounding box center [437, 203] width 80 height 26
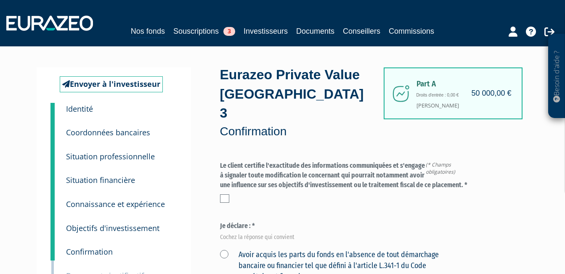
click at [228, 194] on label at bounding box center [224, 198] width 9 height 8
click at [0, 0] on input "checkbox" at bounding box center [0, 0] width 0 height 0
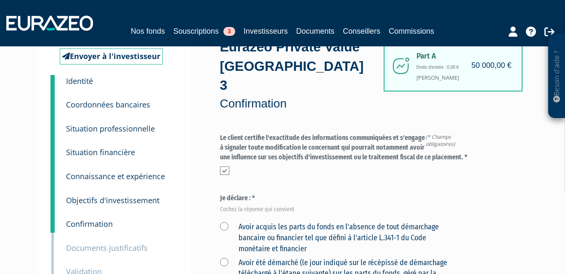
scroll to position [42, 0]
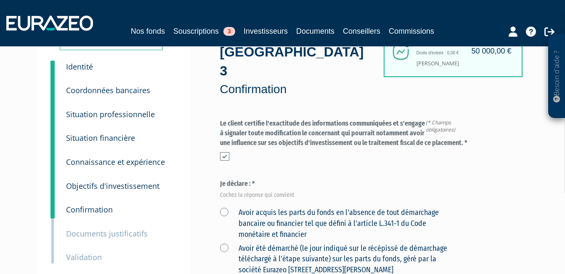
click at [225, 207] on label "Avoir acquis les parts du fonds en l'absence de tout démarchage bancaire ou fin…" at bounding box center [339, 223] width 238 height 32
click at [0, 0] on financier "Avoir acquis les parts du fonds en l'absence de tout démarchage bancaire ou fin…" at bounding box center [0, 0] width 0 height 0
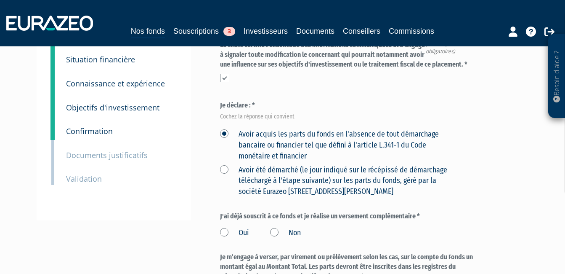
scroll to position [126, 0]
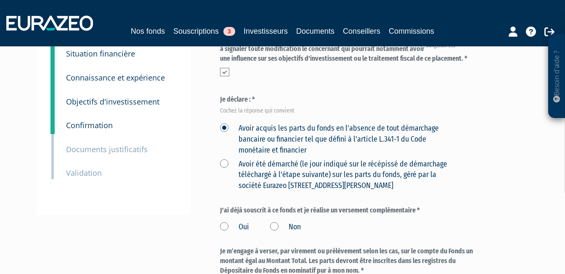
click at [273, 221] on label "Non" at bounding box center [285, 226] width 31 height 11
click at [0, 0] on input "Non" at bounding box center [0, 0] width 0 height 0
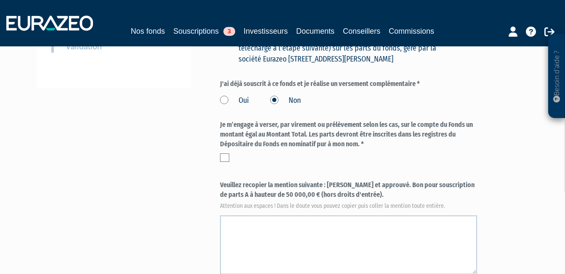
scroll to position [210, 0]
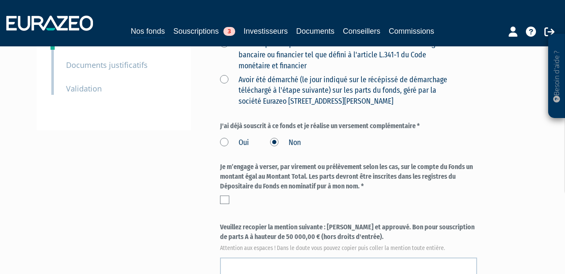
click at [225, 195] on label at bounding box center [224, 199] width 9 height 8
click at [0, 0] on input "checkbox" at bounding box center [0, 0] width 0 height 0
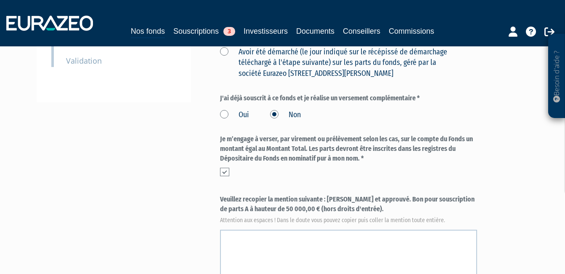
scroll to position [253, 0]
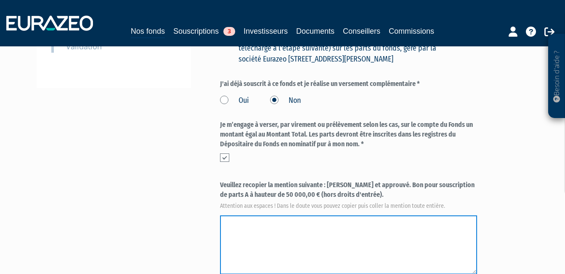
click at [258, 215] on textarea at bounding box center [349, 244] width 258 height 59
click at [240, 215] on textarea at bounding box center [349, 244] width 258 height 59
click at [231, 215] on textarea at bounding box center [349, 244] width 258 height 59
click at [226, 215] on textarea at bounding box center [349, 244] width 258 height 59
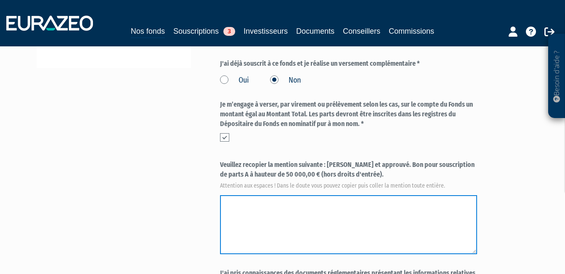
scroll to position [295, 0]
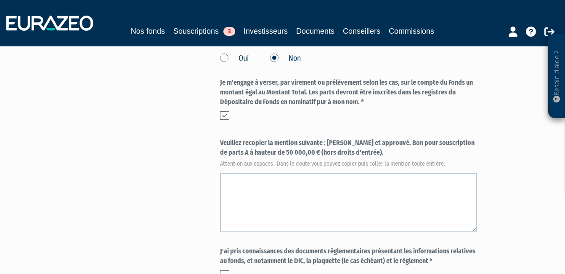
click at [351, 138] on label "Veuillez recopier la mention suivante : Lu et approuvé. Bon pour souscription d…" at bounding box center [349, 152] width 258 height 28
drag, startPoint x: 329, startPoint y: 122, endPoint x: 357, endPoint y: 132, distance: 29.8
click at [357, 138] on label "Veuillez recopier la mention suivante : Lu et approuvé. Bon pour souscription d…" at bounding box center [349, 152] width 258 height 28
copy label "Lu et approuvé. Bon pour souscription de parts A à hauteur de 50 000,00 € (hors…"
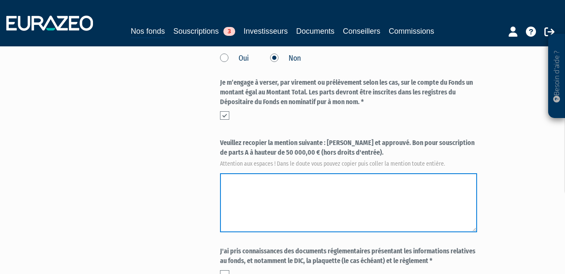
click at [256, 173] on textarea at bounding box center [349, 202] width 258 height 59
paste textarea "Lu et approuvé. Bon pour souscription de parts A à hauteur de 50 000,00 € (hors…"
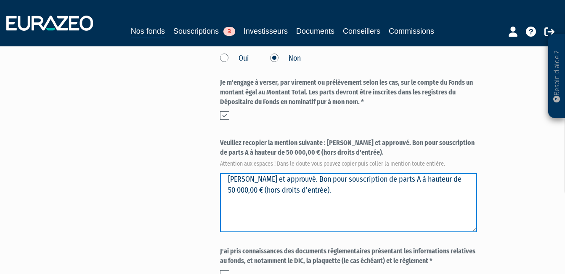
click at [254, 173] on textarea at bounding box center [349, 202] width 258 height 59
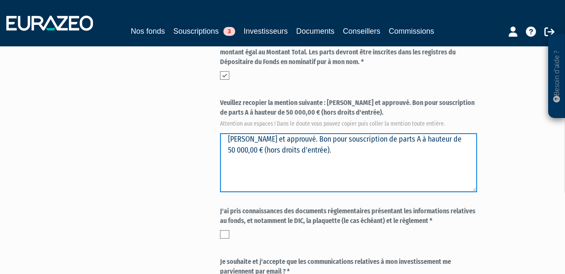
scroll to position [379, 0]
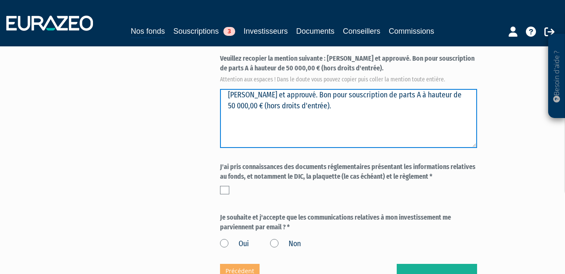
type textarea "Lu et approuvé. Bon pour souscription de parts A à hauteur de 50 000,00 € (hors…"
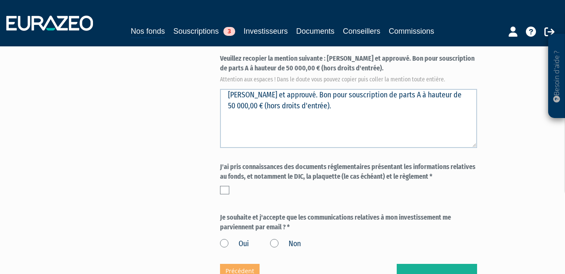
click at [225, 186] on label at bounding box center [224, 190] width 9 height 8
click at [0, 0] on input "checkbox" at bounding box center [0, 0] width 0 height 0
click at [222, 238] on label "Oui" at bounding box center [234, 243] width 29 height 11
click at [0, 0] on input "Oui" at bounding box center [0, 0] width 0 height 0
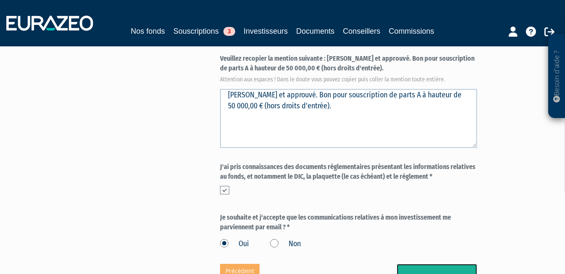
click at [437, 264] on button "Valider" at bounding box center [437, 277] width 80 height 26
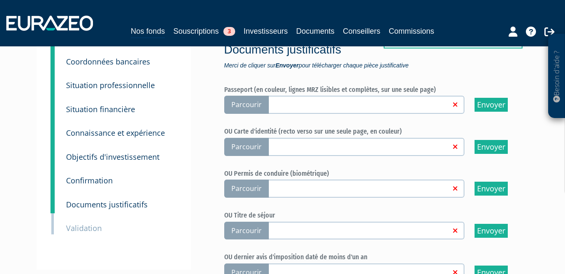
scroll to position [42, 0]
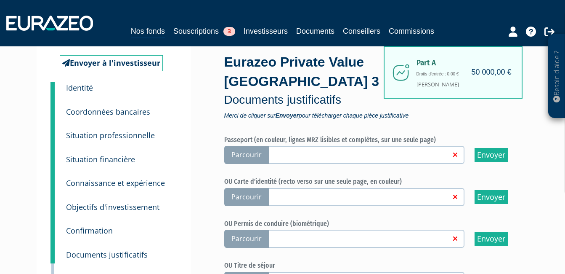
click at [293, 194] on link at bounding box center [362, 196] width 192 height 8
click at [0, 0] on input "Parcourir" at bounding box center [0, 0] width 0 height 0
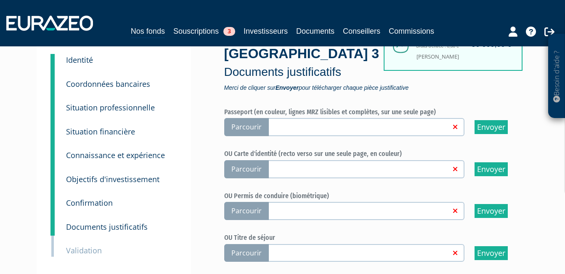
scroll to position [84, 0]
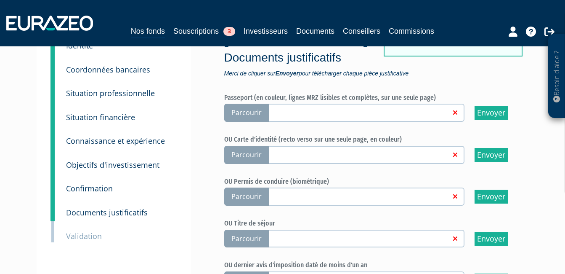
click at [298, 152] on link at bounding box center [362, 154] width 192 height 8
click at [0, 0] on input "Parcourir" at bounding box center [0, 0] width 0 height 0
click at [256, 150] on span "Parcourir" at bounding box center [246, 155] width 45 height 18
click at [0, 0] on input "Parcourir" at bounding box center [0, 0] width 0 height 0
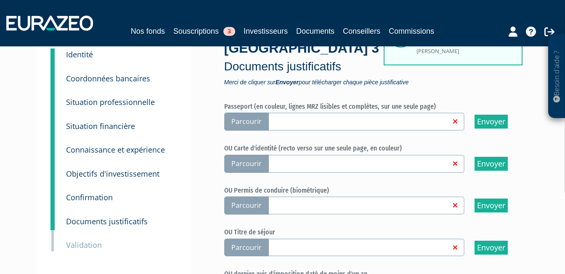
scroll to position [0, 0]
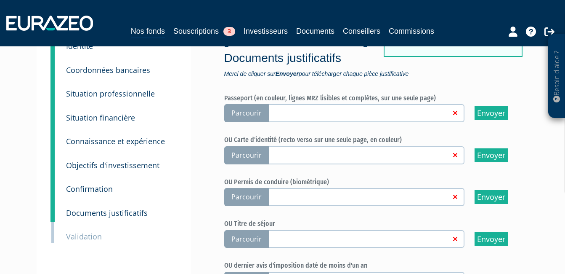
scroll to position [84, 0]
click at [243, 153] on span "Parcourir" at bounding box center [246, 155] width 45 height 18
click at [0, 0] on input "Parcourir" at bounding box center [0, 0] width 0 height 0
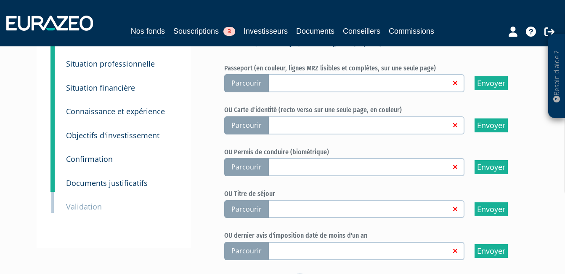
scroll to position [210, 0]
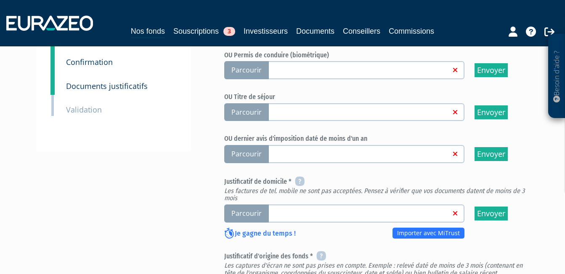
click at [250, 214] on span "Parcourir" at bounding box center [246, 213] width 45 height 18
click at [0, 0] on input "Parcourir" at bounding box center [0, 0] width 0 height 0
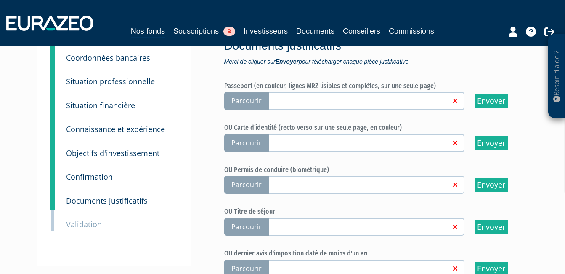
scroll to position [84, 0]
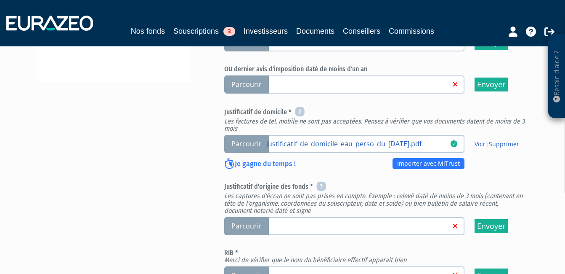
scroll to position [295, 0]
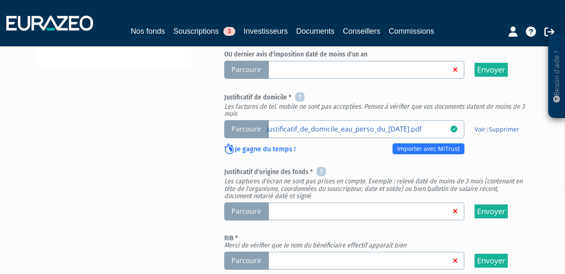
click at [250, 210] on span "Parcourir" at bounding box center [246, 211] width 45 height 18
click at [0, 0] on input "Parcourir" at bounding box center [0, 0] width 0 height 0
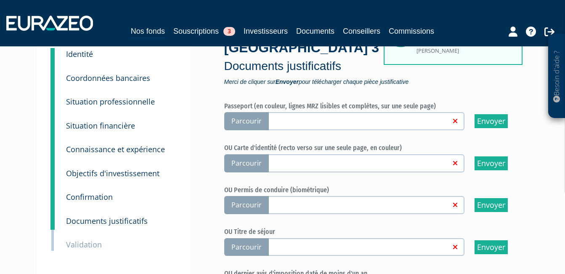
scroll to position [84, 0]
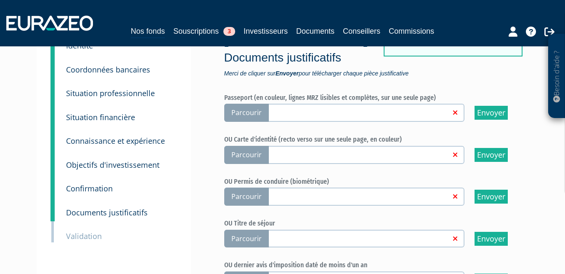
click at [249, 148] on span "Parcourir" at bounding box center [246, 155] width 45 height 18
click at [0, 0] on input "Parcourir" at bounding box center [0, 0] width 0 height 0
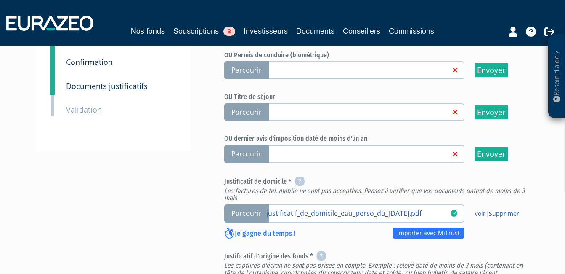
scroll to position [221, 0]
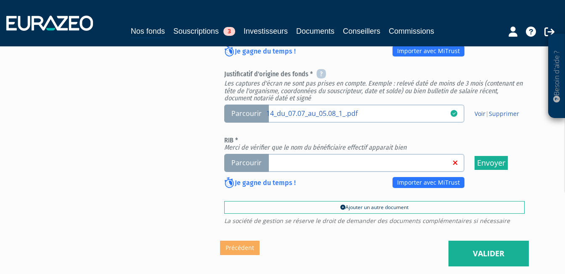
scroll to position [421, 0]
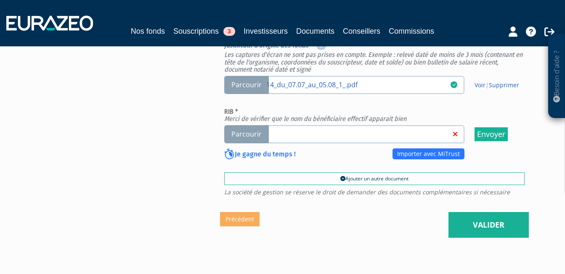
click at [246, 135] on span "Parcourir" at bounding box center [246, 134] width 45 height 18
click at [0, 0] on input "Parcourir" at bounding box center [0, 0] width 0 height 0
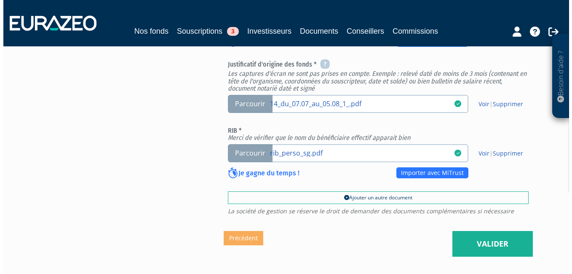
scroll to position [421, 0]
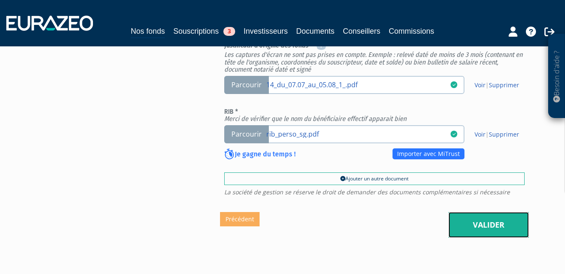
click at [493, 222] on link "Valider" at bounding box center [489, 225] width 80 height 26
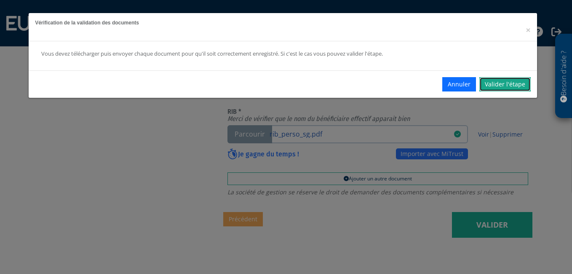
drag, startPoint x: 504, startPoint y: 84, endPoint x: 499, endPoint y: 101, distance: 18.4
click at [504, 85] on link "Valider l'étape" at bounding box center [504, 84] width 51 height 14
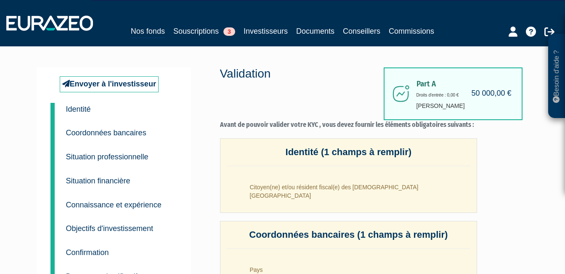
click at [78, 107] on small "Identité" at bounding box center [78, 109] width 25 height 8
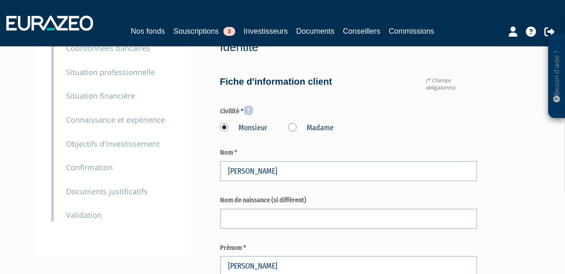
type input "692 66 02 86"
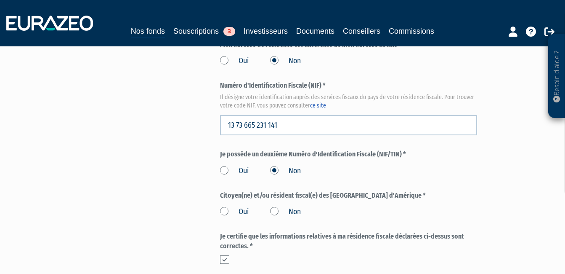
scroll to position [968, 0]
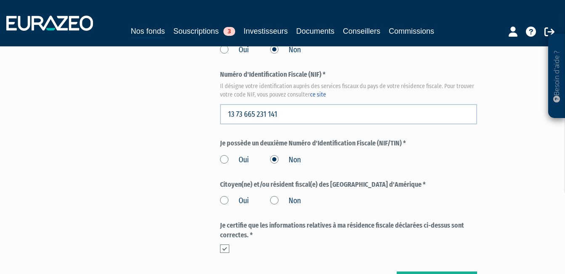
click at [274, 195] on label "Non" at bounding box center [285, 200] width 31 height 11
click at [0, 0] on input "Non" at bounding box center [0, 0] width 0 height 0
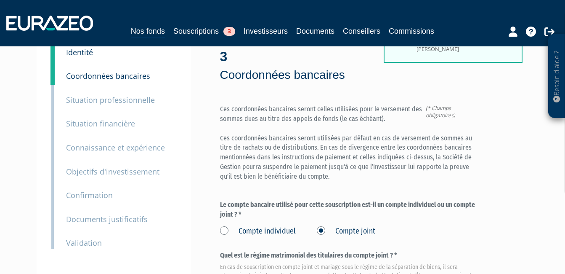
scroll to position [126, 0]
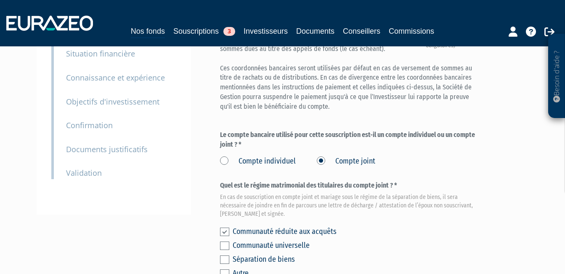
click at [94, 170] on small "Validation" at bounding box center [84, 173] width 36 height 10
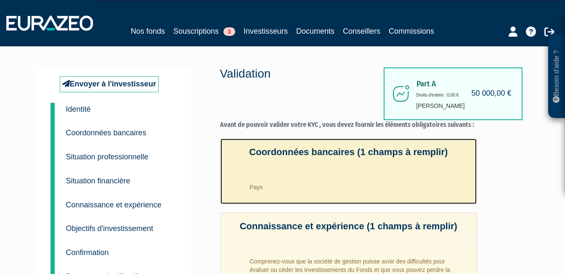
click at [253, 189] on li "Pays" at bounding box center [357, 184] width 227 height 21
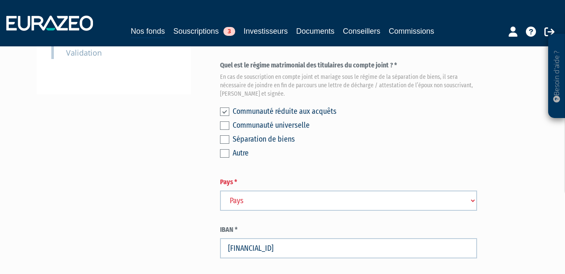
scroll to position [253, 0]
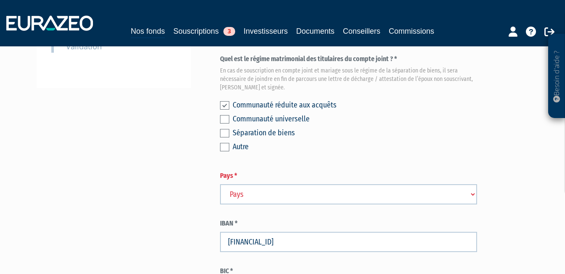
click at [294, 184] on select "Pays [GEOGRAPHIC_DATA] [GEOGRAPHIC_DATA] [GEOGRAPHIC_DATA] [GEOGRAPHIC_DATA] [G…" at bounding box center [349, 194] width 258 height 20
click at [104, 175] on div "Envoyer à l'investisseur 1 Identité 2 Coordonnées bancaires 3 Situation profess…" at bounding box center [283, 77] width 480 height 524
click at [272, 184] on select "Pays Afghanistan Afrique du Sud Albanie Algérie Allemagne Andorre" at bounding box center [349, 194] width 258 height 20
click at [285, 184] on select "Pays Afghanistan Afrique du Sud Albanie Algérie Allemagne Andorre" at bounding box center [349, 194] width 258 height 20
click at [220, 184] on select "Pays Afghanistan Afrique du Sud Albanie Algérie Allemagne Andorre" at bounding box center [349, 194] width 258 height 20
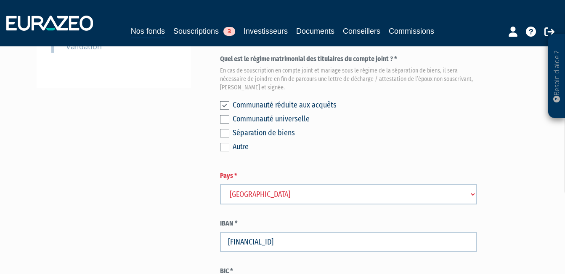
click at [290, 184] on select "Pays Afghanistan Afrique du Sud Albanie Algérie Allemagne Andorre" at bounding box center [349, 194] width 258 height 20
click at [220, 184] on select "Pays Afghanistan Afrique du Sud Albanie Algérie Allemagne Andorre" at bounding box center [349, 194] width 258 height 20
click at [285, 184] on select "Pays Afghanistan Afrique du Sud Albanie Algérie Allemagne Andorre" at bounding box center [349, 194] width 258 height 20
select select "75"
click at [220, 184] on select "Pays Afghanistan Afrique du Sud Albanie Algérie Allemagne Andorre" at bounding box center [349, 194] width 258 height 20
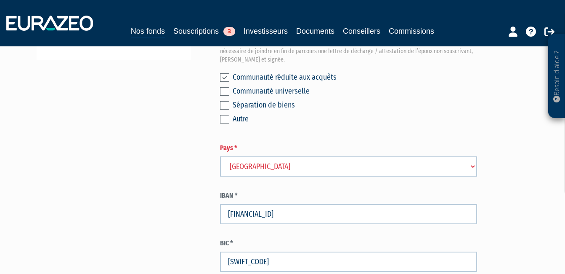
scroll to position [295, 0]
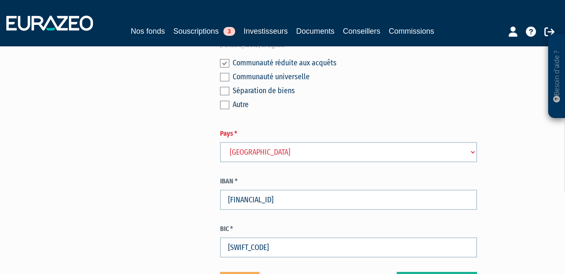
click at [283, 176] on label "IBAN *" at bounding box center [349, 181] width 258 height 10
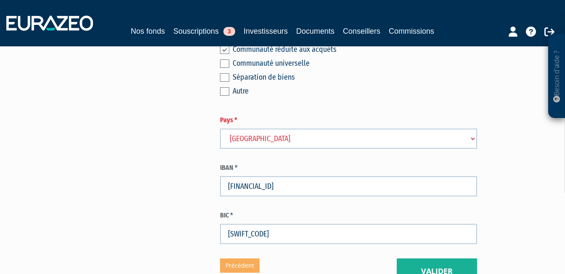
scroll to position [381, 0]
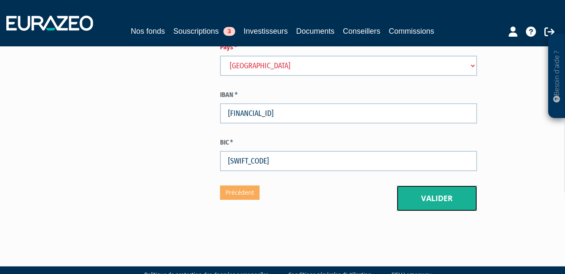
click at [453, 185] on button "Valider" at bounding box center [437, 198] width 80 height 26
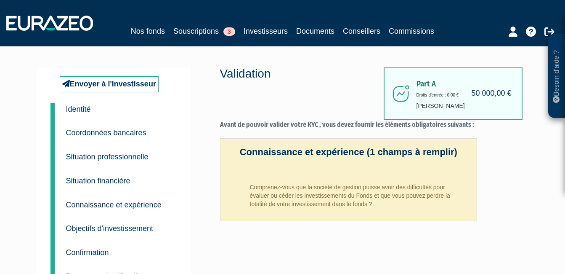
scroll to position [42, 0]
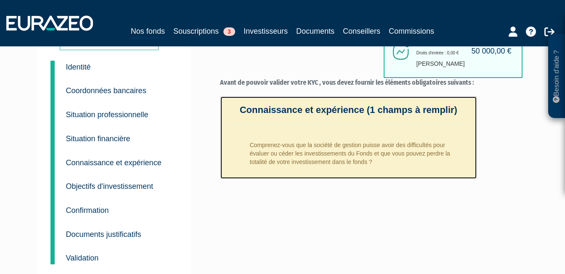
click at [297, 148] on li "Comprenez-vous que la société de gestion puisse avoir des difficultés pour éval…" at bounding box center [357, 151] width 227 height 38
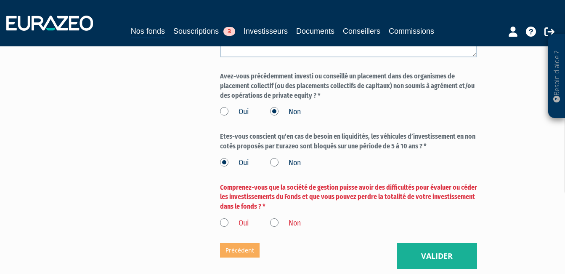
scroll to position [842, 0]
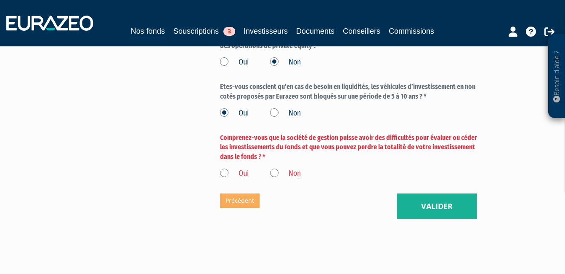
click at [226, 168] on label "Oui" at bounding box center [234, 173] width 29 height 11
click at [0, 0] on input "Oui" at bounding box center [0, 0] width 0 height 0
click at [439, 193] on button "Valider" at bounding box center [437, 206] width 80 height 26
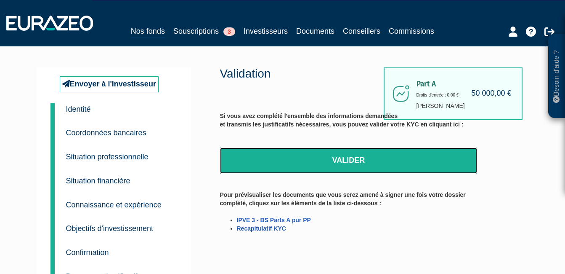
click at [317, 163] on link "Valider" at bounding box center [349, 160] width 258 height 26
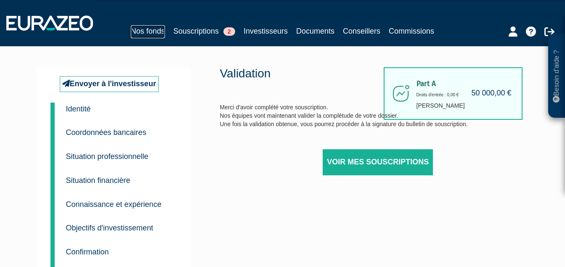
click at [149, 30] on link "Nos fonds" at bounding box center [148, 31] width 34 height 13
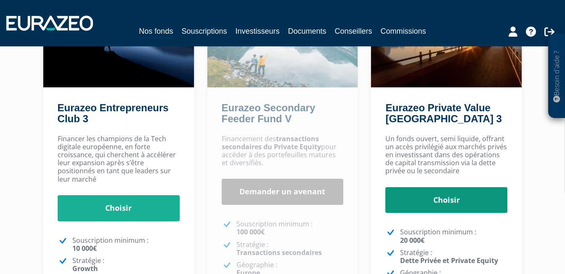
scroll to position [126, 0]
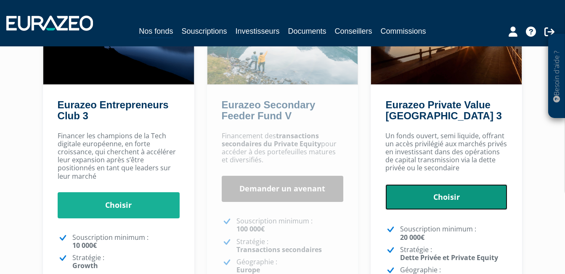
click at [442, 201] on link "Choisir" at bounding box center [447, 197] width 122 height 26
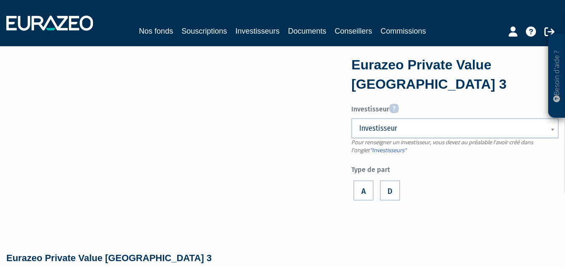
click at [428, 131] on span "Investisseur" at bounding box center [449, 128] width 181 height 10
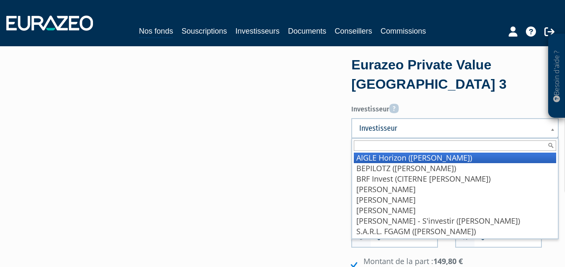
click at [424, 125] on span "Investisseur" at bounding box center [449, 128] width 181 height 10
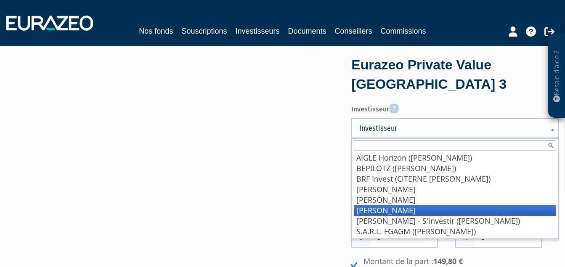
click at [413, 210] on li "FRANCOIS Hélène" at bounding box center [455, 210] width 202 height 11
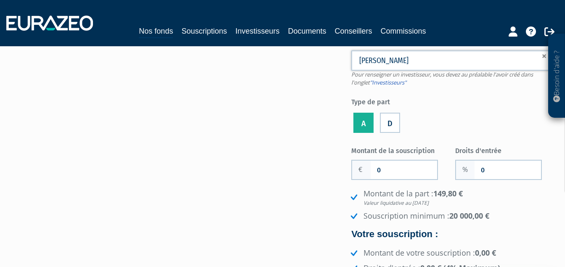
scroll to position [84, 0]
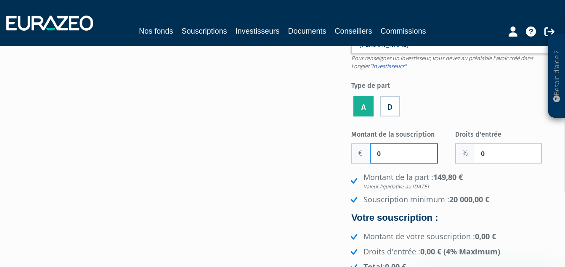
click at [386, 152] on input "0" at bounding box center [404, 153] width 67 height 19
type input "50 000"
click at [531, 204] on li "Souscription minimum : 20 000,00 €" at bounding box center [454, 199] width 210 height 11
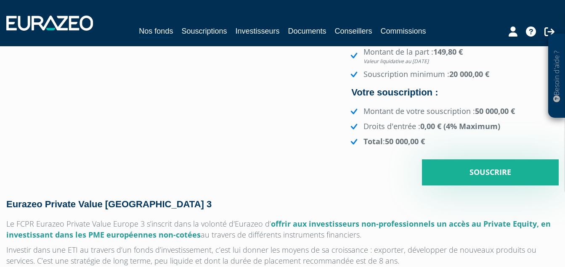
scroll to position [210, 0]
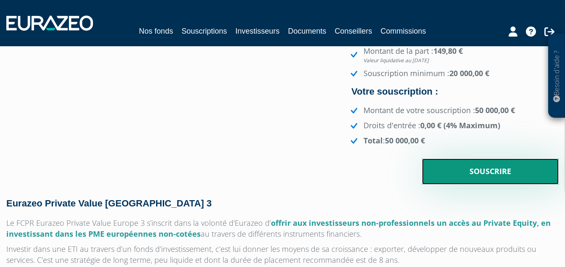
click at [499, 173] on input "Souscrire" at bounding box center [490, 172] width 137 height 26
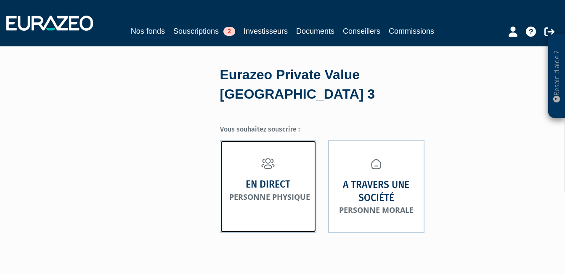
click at [287, 178] on strong "En direct" at bounding box center [268, 184] width 45 height 13
click at [285, 178] on strong "En direct" at bounding box center [268, 184] width 45 height 13
click at [279, 153] on link "En direct Personne physique" at bounding box center [268, 186] width 96 height 92
click at [280, 178] on strong "En direct" at bounding box center [268, 184] width 45 height 13
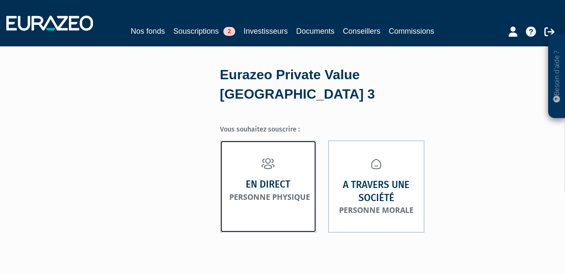
click at [279, 178] on strong "En direct" at bounding box center [268, 184] width 45 height 13
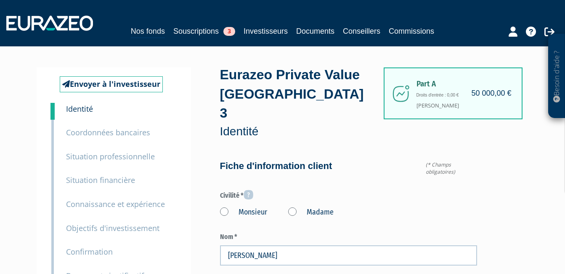
type input "692 61 13 31"
click at [295, 207] on label "Madame" at bounding box center [310, 212] width 45 height 11
click at [0, 0] on "Madame" at bounding box center [0, 0] width 0 height 0
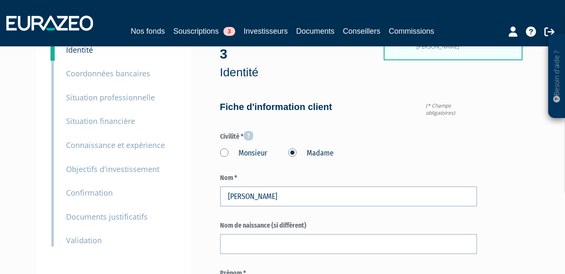
scroll to position [84, 0]
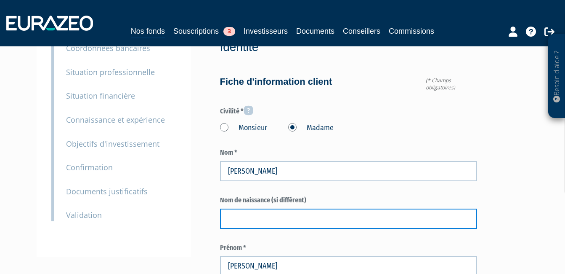
click at [273, 208] on input "text" at bounding box center [349, 218] width 258 height 20
click at [238, 208] on input "text" at bounding box center [349, 218] width 258 height 20
type input "HEISE"
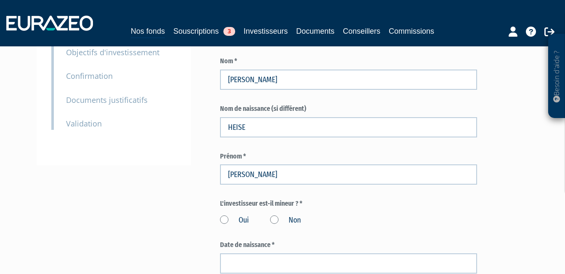
scroll to position [210, 0]
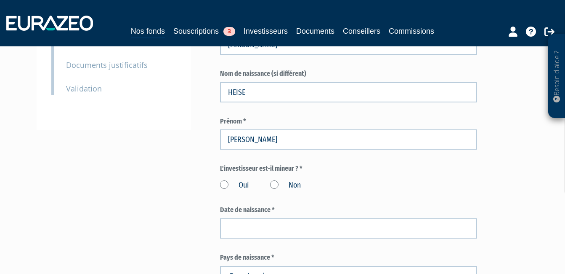
click at [275, 180] on label "Non" at bounding box center [285, 185] width 31 height 11
click at [0, 0] on input "Non" at bounding box center [0, 0] width 0 height 0
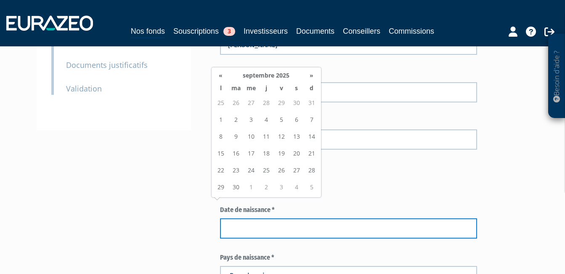
click at [259, 218] on input at bounding box center [349, 228] width 258 height 20
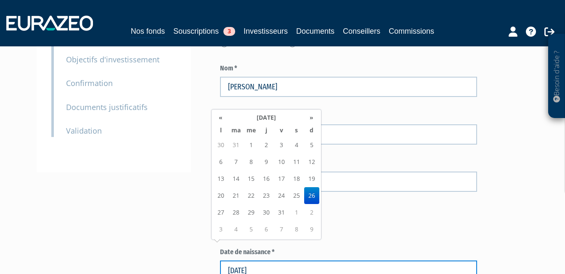
type input "26/01/1964"
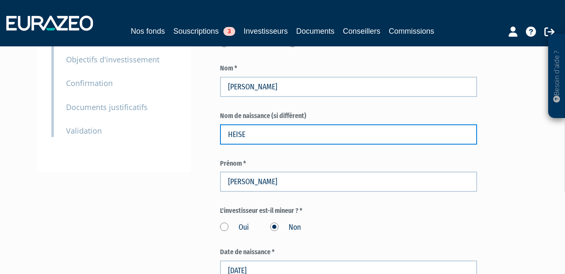
click at [365, 124] on input "HEISE" at bounding box center [349, 134] width 258 height 20
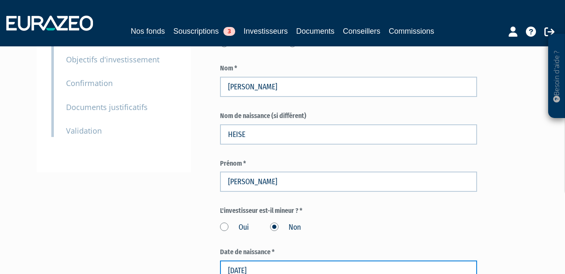
click at [316, 260] on input "26/01/1964" at bounding box center [349, 270] width 258 height 20
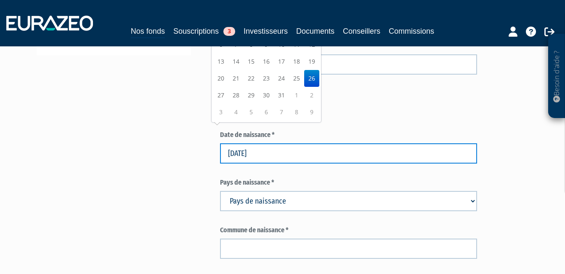
scroll to position [295, 0]
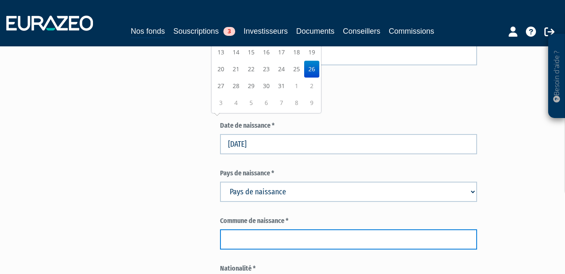
click at [284, 229] on input "text" at bounding box center [349, 239] width 258 height 20
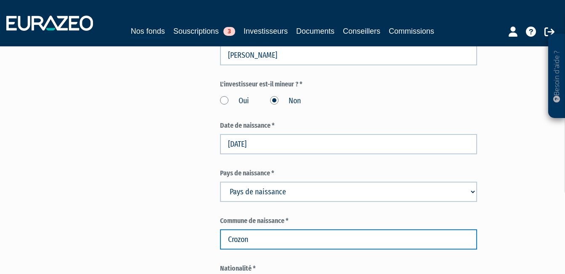
type input "Crozon"
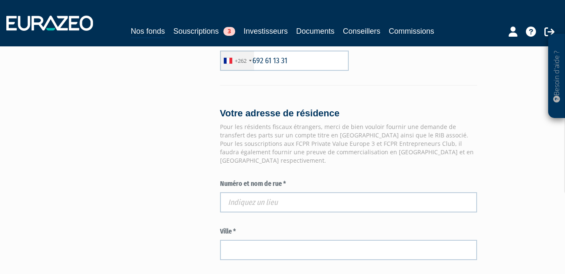
scroll to position [631, 0]
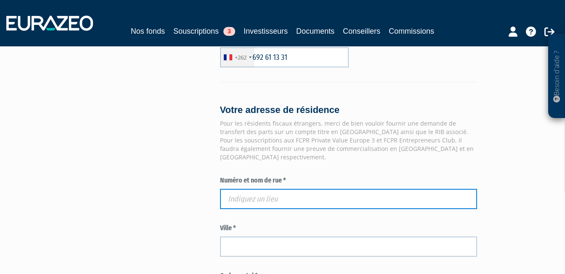
click at [256, 189] on input "text" at bounding box center [349, 199] width 258 height 20
click at [258, 189] on input "text" at bounding box center [349, 199] width 258 height 20
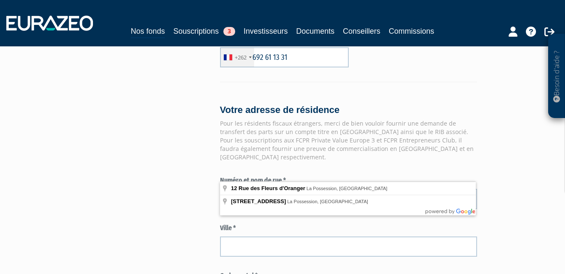
type input "12 Rue des Fleurs d'Oranger, La Possession, La Réunion"
type input "La Possession"
type input "97419"
type input "12 Rue des Fleurs d'Oranger"
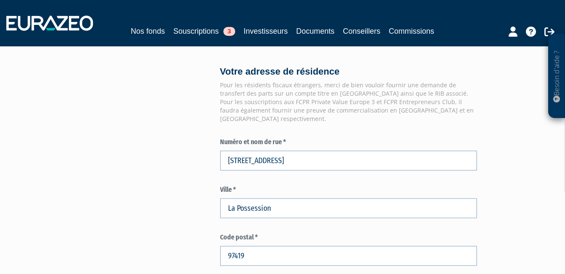
scroll to position [758, 0]
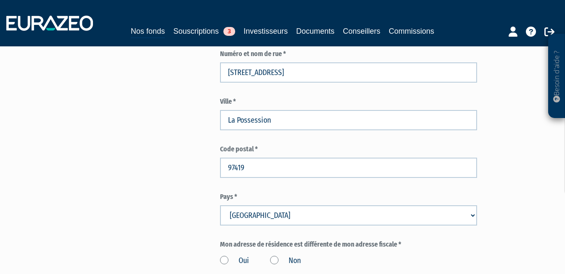
click at [333, 205] on select "Pays Afghanistan Afrique du Sud Albanie Algérie Allemagne Andorre" at bounding box center [349, 215] width 258 height 20
select select "180"
click at [220, 205] on select "Pays Afghanistan Afrique du Sud Albanie Algérie Allemagne Andorre" at bounding box center [349, 215] width 258 height 20
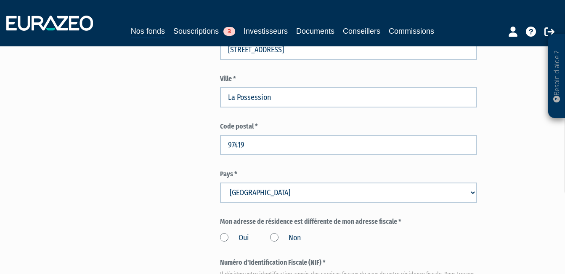
scroll to position [800, 0]
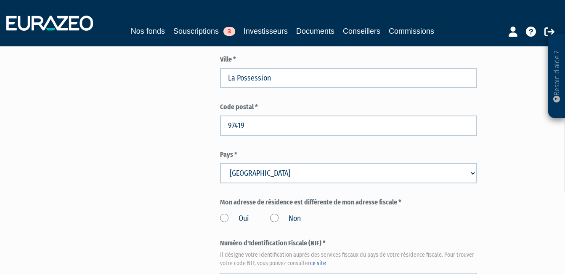
click at [273, 213] on label "Non" at bounding box center [285, 218] width 31 height 11
click at [0, 0] on input "Non" at bounding box center [0, 0] width 0 height 0
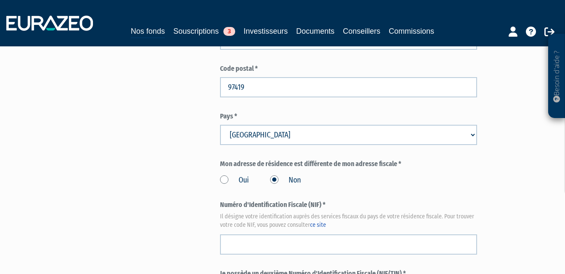
scroll to position [842, 0]
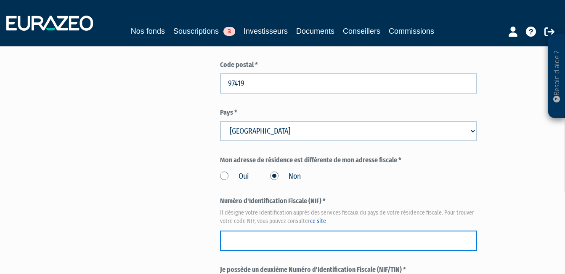
click at [261, 230] on input "text" at bounding box center [349, 240] width 258 height 20
click at [273, 230] on input "text" at bounding box center [349, 240] width 258 height 20
paste input "13 62 960 426 275"
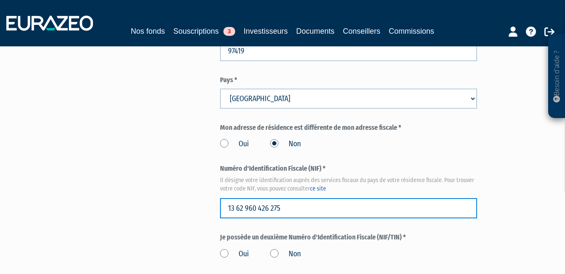
scroll to position [926, 0]
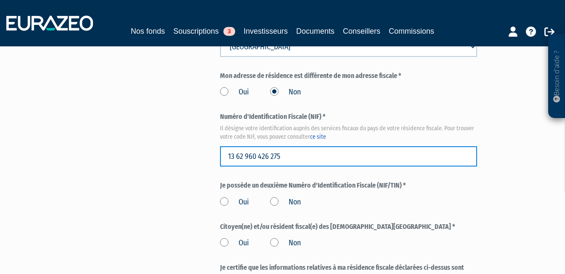
type input "13 62 960 426 275"
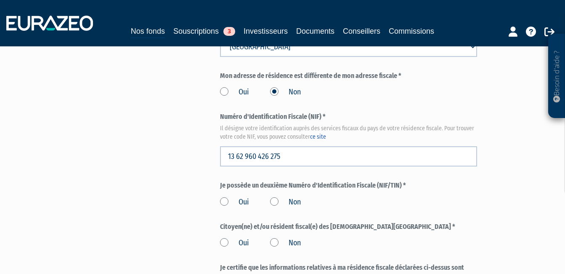
click at [277, 197] on label "Non" at bounding box center [285, 202] width 31 height 11
click at [0, 0] on input "Non" at bounding box center [0, 0] width 0 height 0
click at [274, 237] on label "Non" at bounding box center [285, 242] width 31 height 11
click at [0, 0] on input "Non" at bounding box center [0, 0] width 0 height 0
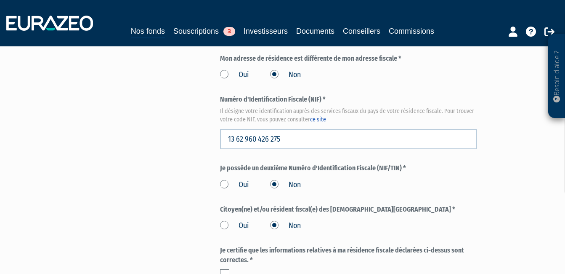
scroll to position [968, 0]
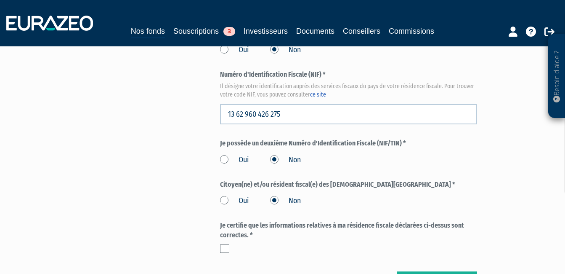
click at [221, 244] on label at bounding box center [224, 248] width 9 height 8
click at [0, 0] on input "checkbox" at bounding box center [0, 0] width 0 height 0
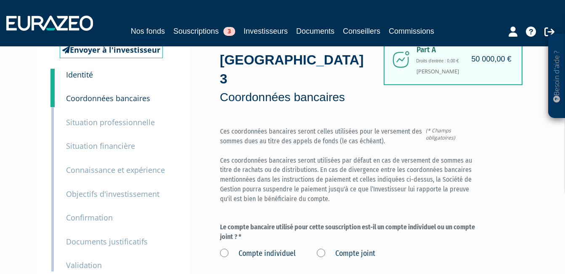
scroll to position [84, 0]
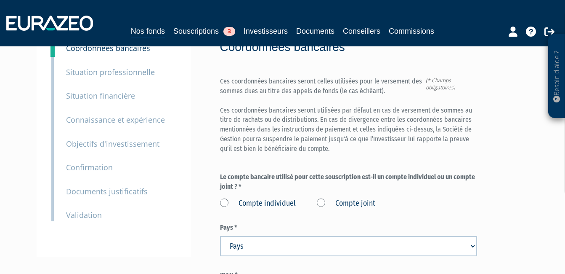
click at [322, 198] on label "Compte joint" at bounding box center [346, 203] width 59 height 11
click at [0, 0] on joint "Compte joint" at bounding box center [0, 0] width 0 height 0
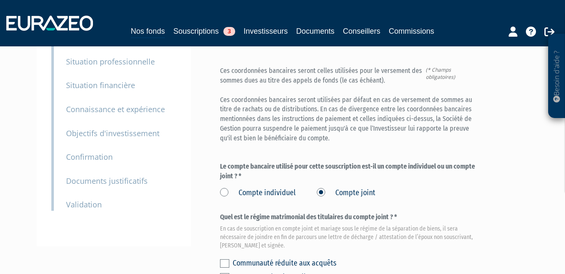
scroll to position [126, 0]
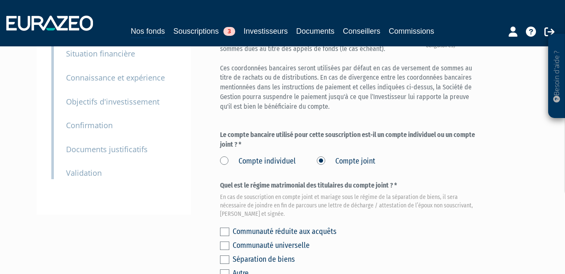
click at [226, 227] on label at bounding box center [224, 231] width 9 height 8
click at [0, 0] on input "checkbox" at bounding box center [0, 0] width 0 height 0
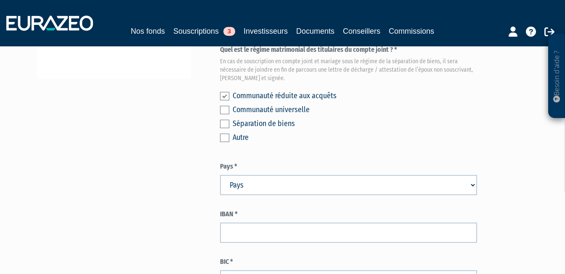
scroll to position [295, 0]
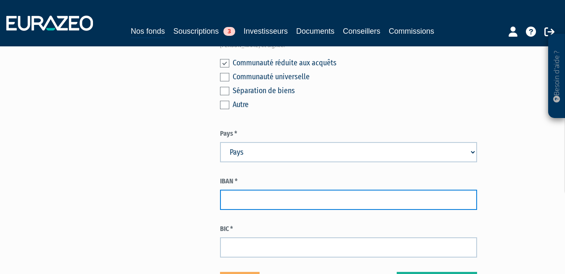
click at [335, 189] on input "text" at bounding box center [349, 199] width 258 height 20
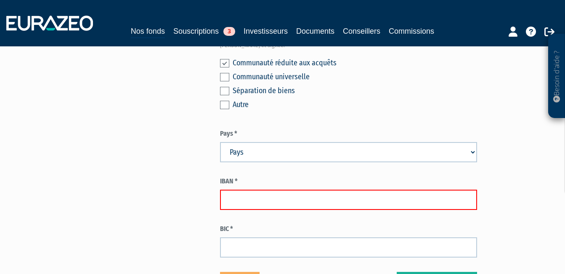
click at [253, 189] on input "text" at bounding box center [349, 199] width 258 height 20
paste input "FR76 3000 3016 1700 0562 1068 658"
type input "FR76 3000 3016 1700 0562 1068 658"
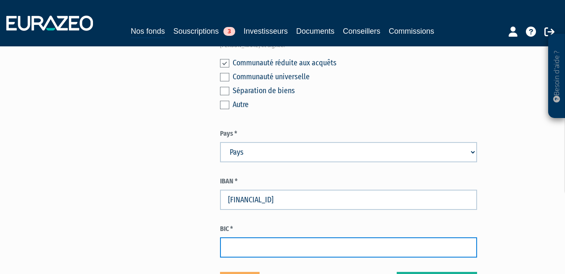
click at [242, 237] on input "text" at bounding box center [349, 247] width 258 height 20
paste input "SOGEFRPP"
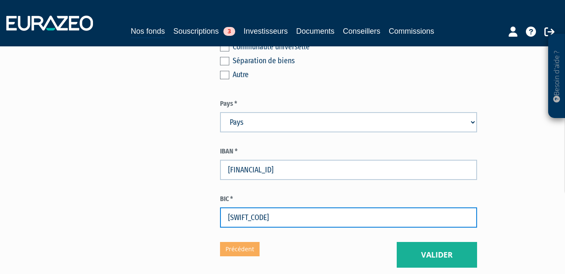
scroll to position [337, 0]
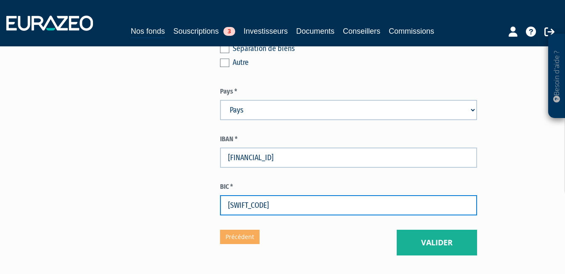
type input "SOGEFRPP"
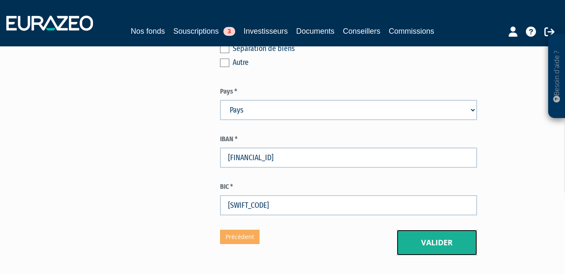
click at [439, 229] on button "Valider" at bounding box center [437, 242] width 80 height 26
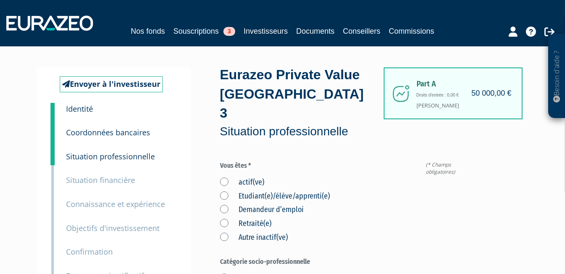
click at [224, 177] on label "actif(ve)" at bounding box center [242, 182] width 44 height 11
click at [0, 0] on input "actif(ve)" at bounding box center [0, 0] width 0 height 0
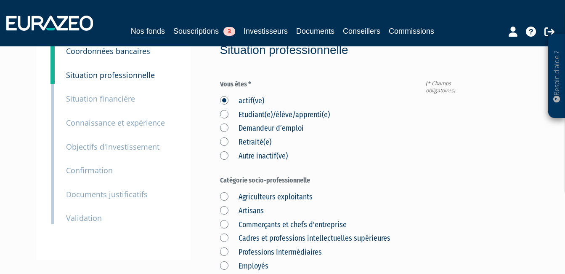
scroll to position [84, 0]
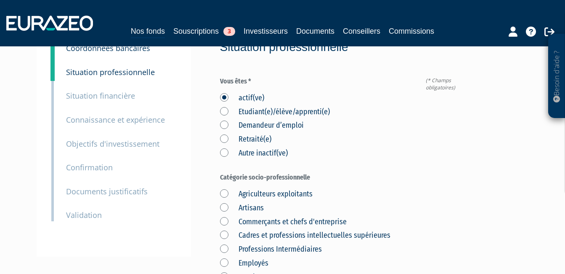
click at [225, 216] on label "Commerçants et chefs d'entreprise" at bounding box center [283, 221] width 127 height 11
click at [0, 0] on d\'entreprise "Commerçants et chefs d'entreprise" at bounding box center [0, 0] width 0 height 0
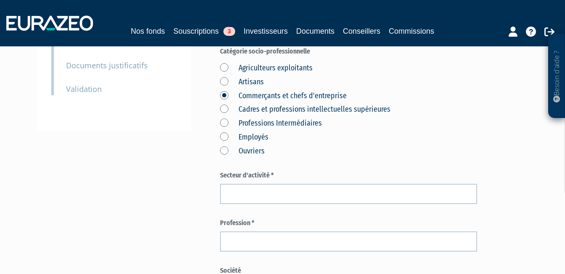
scroll to position [210, 0]
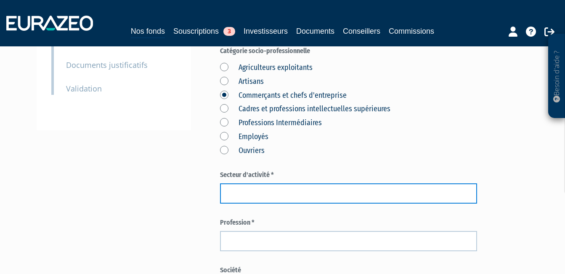
click at [258, 183] on input "text" at bounding box center [349, 193] width 258 height 20
type input "Commerce"
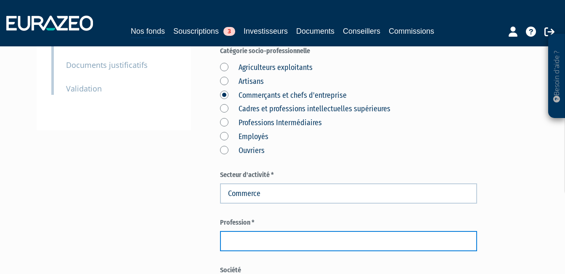
click at [256, 231] on input "text" at bounding box center [349, 241] width 258 height 20
type input "Gérante"
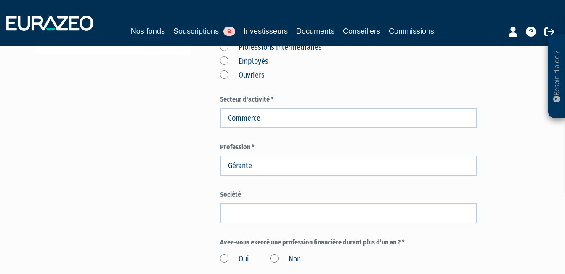
scroll to position [295, 0]
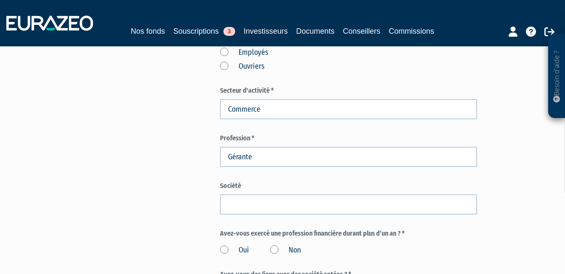
click at [275, 245] on label "Non" at bounding box center [285, 250] width 31 height 11
click at [0, 0] on input "Non" at bounding box center [0, 0] width 0 height 0
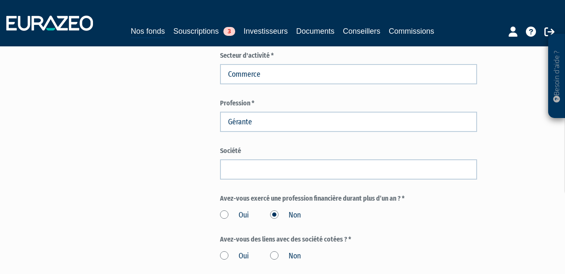
scroll to position [337, 0]
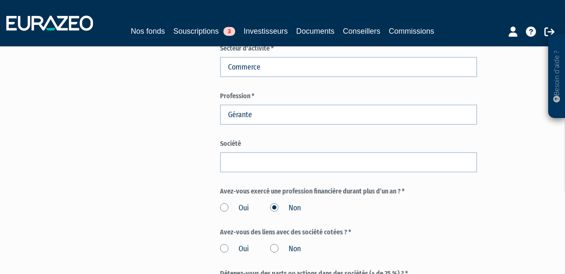
click at [272, 243] on label "Non" at bounding box center [285, 248] width 31 height 11
click at [0, 0] on input "Non" at bounding box center [0, 0] width 0 height 0
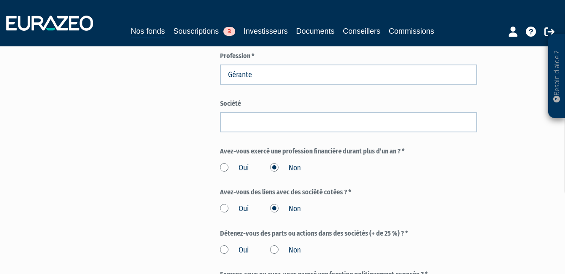
scroll to position [379, 0]
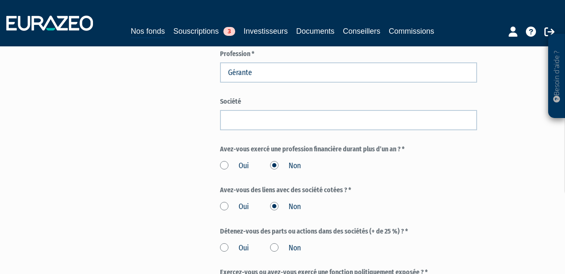
click at [274, 242] on label "Non" at bounding box center [285, 247] width 31 height 11
click at [0, 0] on input "Non" at bounding box center [0, 0] width 0 height 0
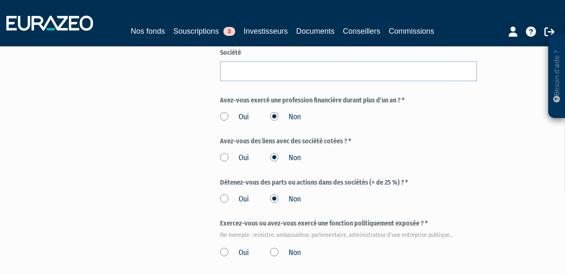
scroll to position [463, 0]
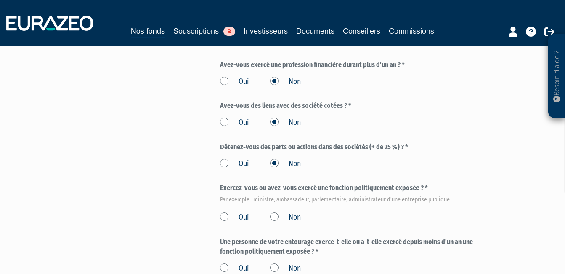
click at [275, 212] on label "Non" at bounding box center [285, 217] width 31 height 11
click at [0, 0] on input "Non" at bounding box center [0, 0] width 0 height 0
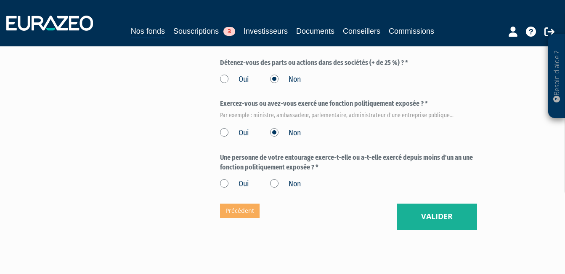
click at [270, 178] on label "Non" at bounding box center [285, 183] width 31 height 11
click at [0, 0] on input "Non" at bounding box center [0, 0] width 0 height 0
click at [434, 203] on button "Valider" at bounding box center [437, 216] width 80 height 26
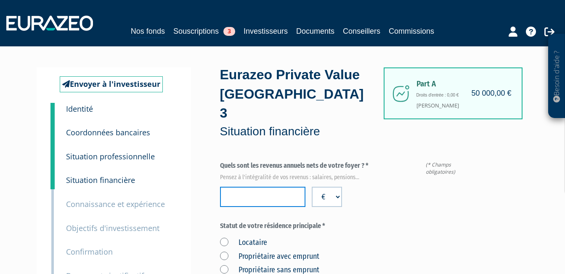
click at [267, 186] on input "number" at bounding box center [263, 196] width 86 height 20
type input "186852"
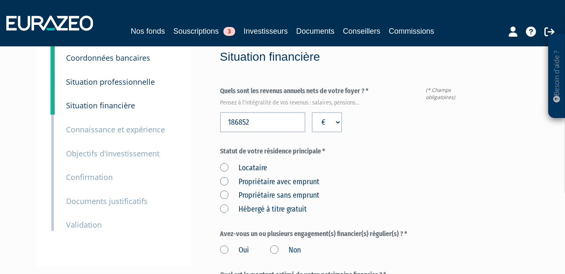
scroll to position [126, 0]
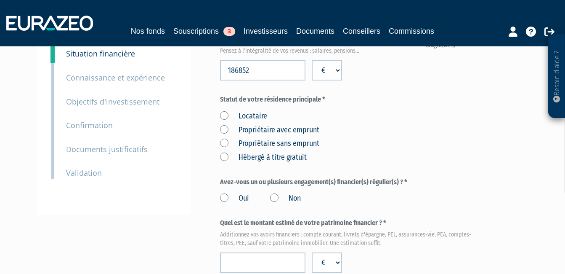
click at [224, 138] on label "Propriétaire sans emprunt" at bounding box center [269, 143] width 99 height 11
click at [0, 0] on emprunt "Propriétaire sans emprunt" at bounding box center [0, 0] width 0 height 0
click at [273, 193] on label "Non" at bounding box center [285, 198] width 31 height 11
click at [0, 0] on input "Non" at bounding box center [0, 0] width 0 height 0
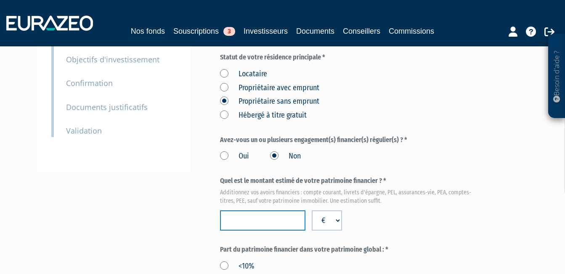
click at [276, 210] on input "number" at bounding box center [263, 220] width 86 height 20
click at [288, 210] on input "number" at bounding box center [263, 220] width 86 height 20
click at [259, 210] on input "number" at bounding box center [263, 220] width 86 height 20
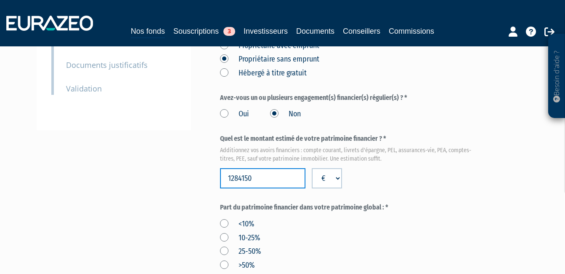
type input "1284150"
click at [227, 246] on label "25-50%" at bounding box center [240, 251] width 41 height 11
click at [0, 0] on input "25-50%" at bounding box center [0, 0] width 0 height 0
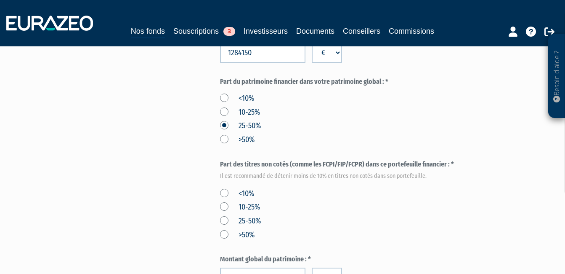
scroll to position [337, 0]
click at [222, 187] on label "<10%" at bounding box center [237, 192] width 34 height 11
click at [0, 0] on input "<10%" at bounding box center [0, 0] width 0 height 0
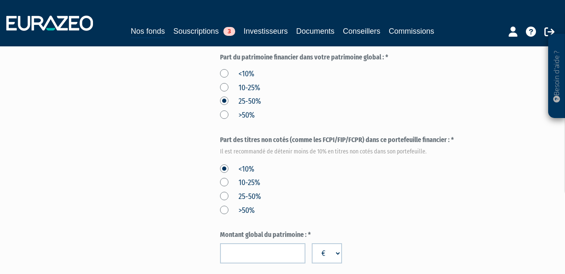
scroll to position [379, 0]
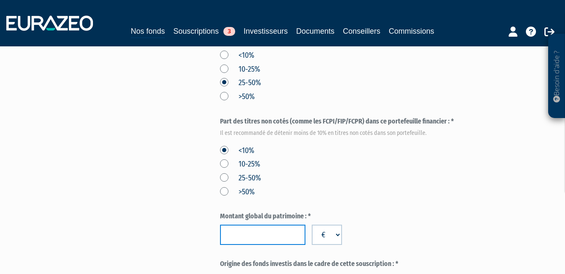
click at [288, 224] on input "number" at bounding box center [263, 234] width 86 height 20
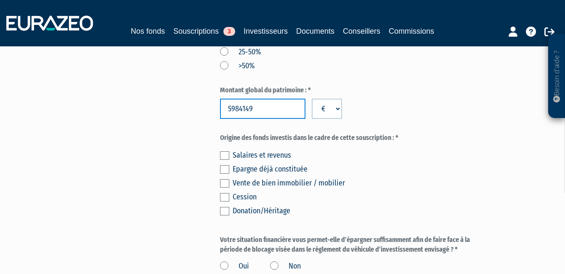
scroll to position [505, 0]
type input "5984149"
click at [226, 165] on label at bounding box center [224, 169] width 9 height 8
click at [0, 0] on input "checkbox" at bounding box center [0, 0] width 0 height 0
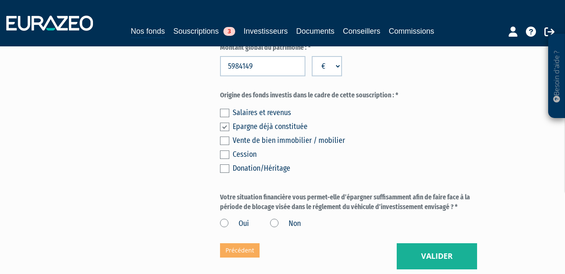
click at [221, 218] on label "Oui" at bounding box center [234, 223] width 29 height 11
click at [0, 0] on input "Oui" at bounding box center [0, 0] width 0 height 0
click at [449, 243] on button "Valider" at bounding box center [437, 256] width 80 height 26
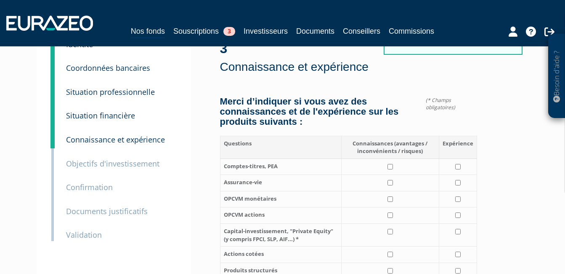
scroll to position [84, 0]
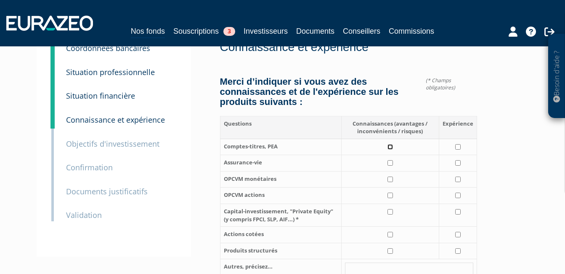
click at [391, 144] on input "checkbox" at bounding box center [390, 146] width 5 height 5
checkbox input "true"
click at [458, 144] on input "checkbox" at bounding box center [457, 146] width 5 height 5
checkbox input "true"
click at [390, 160] on input "checkbox" at bounding box center [390, 162] width 5 height 5
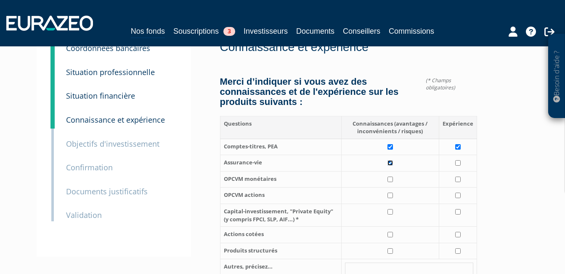
checkbox input "true"
click at [458, 160] on input "checkbox" at bounding box center [457, 162] width 5 height 5
checkbox input "true"
click at [391, 209] on input "checkbox" at bounding box center [390, 211] width 5 height 5
checkbox input "true"
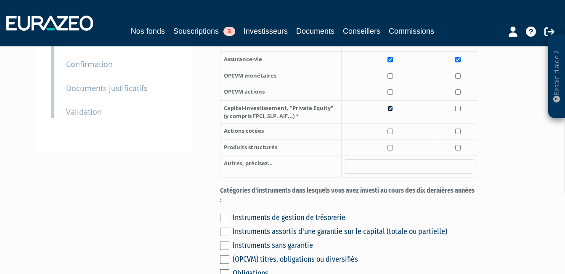
scroll to position [210, 0]
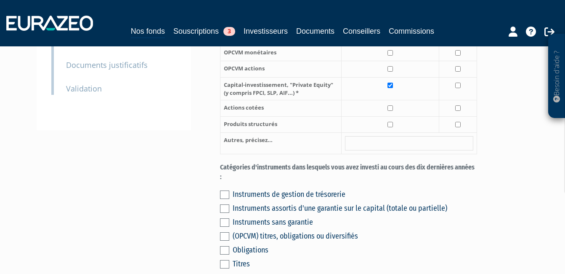
click at [227, 190] on label at bounding box center [224, 194] width 9 height 8
click at [0, 0] on input "checkbox" at bounding box center [0, 0] width 0 height 0
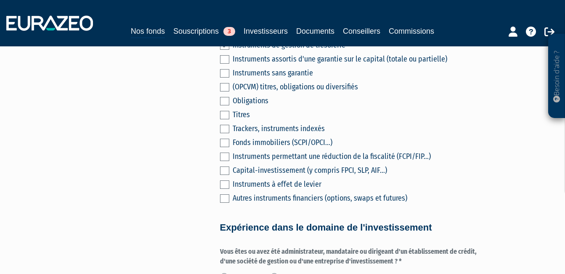
scroll to position [421, 0]
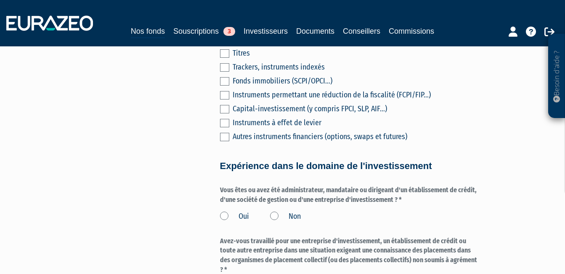
click at [275, 211] on label "Non" at bounding box center [285, 216] width 31 height 11
click at [0, 0] on input "Non" at bounding box center [0, 0] width 0 height 0
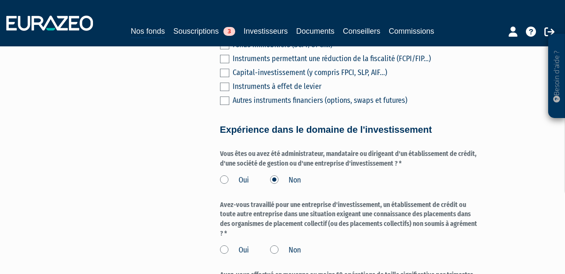
scroll to position [505, 0]
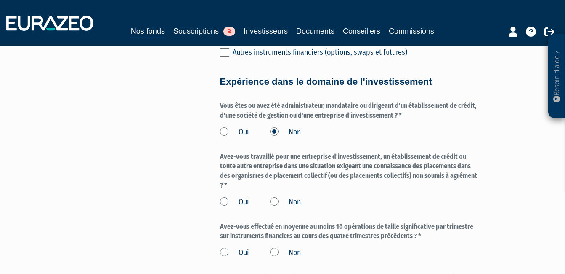
click at [273, 197] on label "Non" at bounding box center [285, 202] width 31 height 11
click at [0, 0] on input "Non" at bounding box center [0, 0] width 0 height 0
click at [275, 247] on label "Non" at bounding box center [285, 252] width 31 height 11
click at [0, 0] on input "Non" at bounding box center [0, 0] width 0 height 0
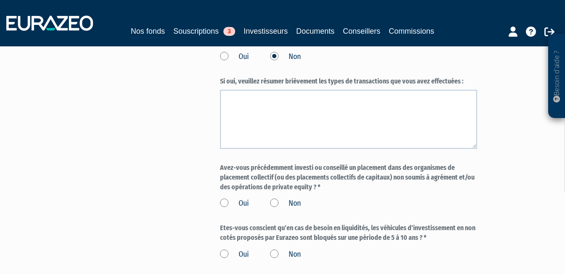
scroll to position [716, 0]
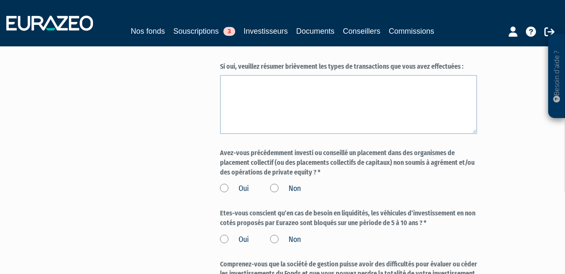
click at [276, 183] on label "Non" at bounding box center [285, 188] width 31 height 11
click at [0, 0] on input "Non" at bounding box center [0, 0] width 0 height 0
click at [226, 234] on label "Oui" at bounding box center [234, 239] width 29 height 11
click at [0, 0] on input "Oui" at bounding box center [0, 0] width 0 height 0
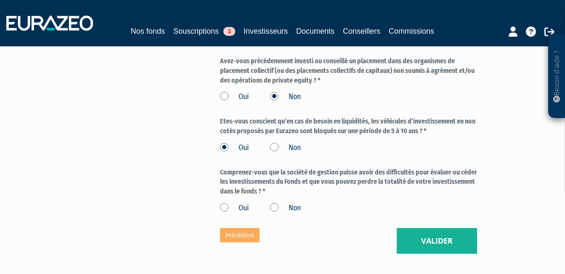
scroll to position [842, 0]
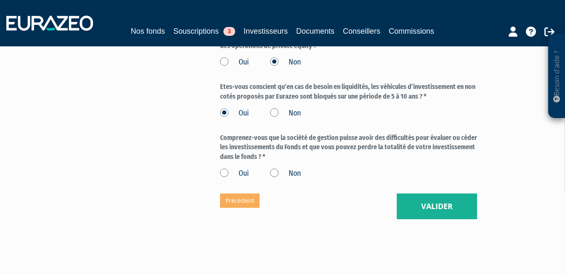
click at [226, 168] on label "Oui" at bounding box center [234, 173] width 29 height 11
click at [0, 0] on input "Oui" at bounding box center [0, 0] width 0 height 0
click at [442, 193] on button "Valider" at bounding box center [437, 206] width 80 height 26
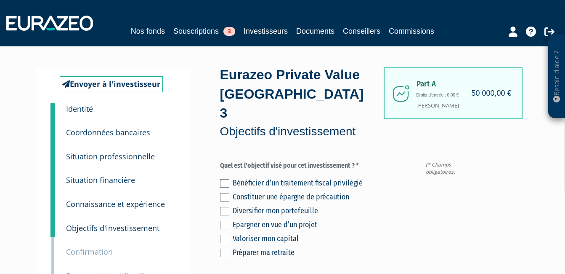
click at [226, 207] on label at bounding box center [224, 211] width 9 height 8
click at [0, 0] on input "checkbox" at bounding box center [0, 0] width 0 height 0
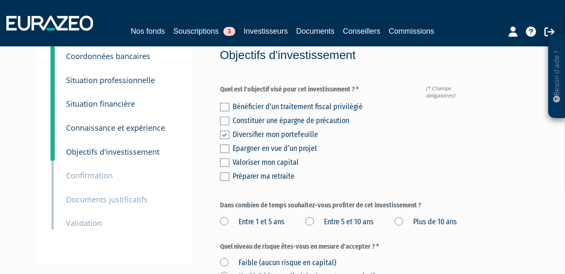
scroll to position [84, 0]
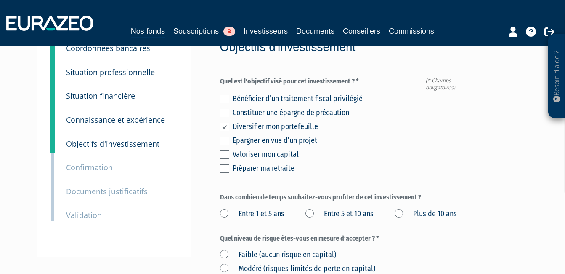
click at [395, 208] on label "Plus de 10 ans" at bounding box center [426, 213] width 62 height 11
click at [0, 0] on ans "Plus de 10 ans" at bounding box center [0, 0] width 0 height 0
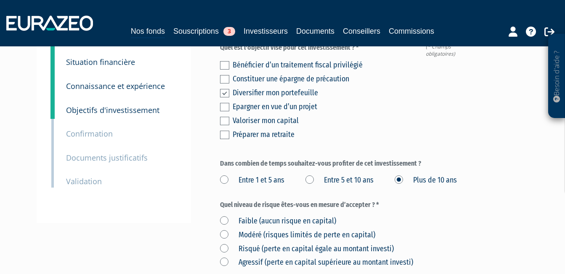
scroll to position [126, 0]
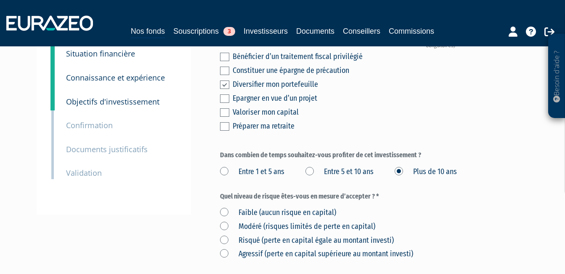
click at [224, 235] on label "Risqué (perte en capital égale au montant investi)" at bounding box center [307, 240] width 174 height 11
click at [0, 0] on investi\) "Risqué (perte en capital égale au montant investi)" at bounding box center [0, 0] width 0 height 0
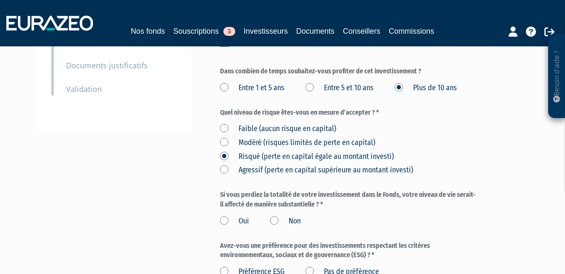
scroll to position [210, 0]
click at [272, 215] on label "Non" at bounding box center [285, 220] width 31 height 11
click at [0, 0] on input "Non" at bounding box center [0, 0] width 0 height 0
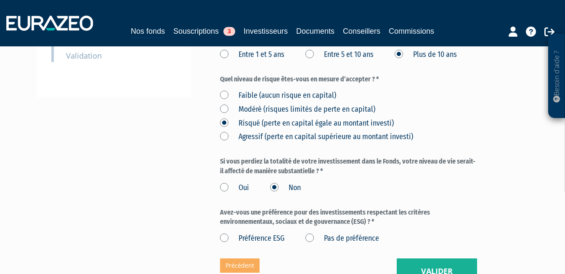
scroll to position [253, 0]
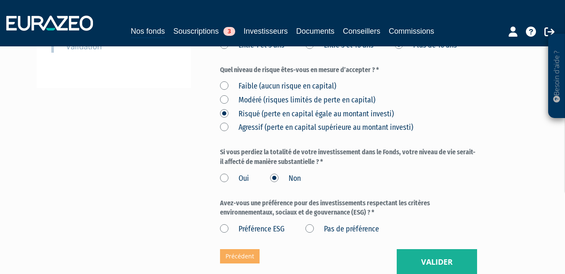
click at [310, 224] on label "Pas de préférence" at bounding box center [343, 229] width 74 height 11
click at [0, 0] on préférence "Pas de préférence" at bounding box center [0, 0] width 0 height 0
click at [432, 251] on button "Valider" at bounding box center [437, 262] width 80 height 26
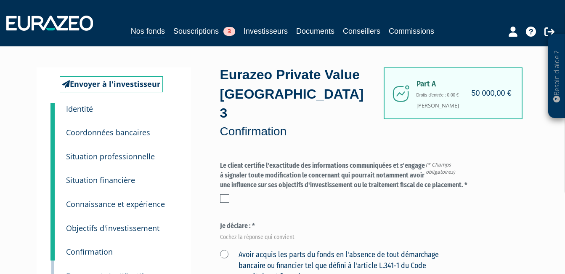
click at [226, 194] on label at bounding box center [224, 198] width 9 height 8
click at [0, 0] on input "checkbox" at bounding box center [0, 0] width 0 height 0
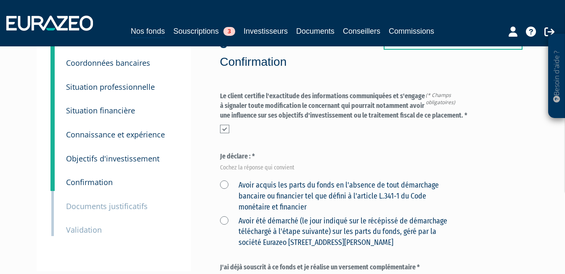
scroll to position [84, 0]
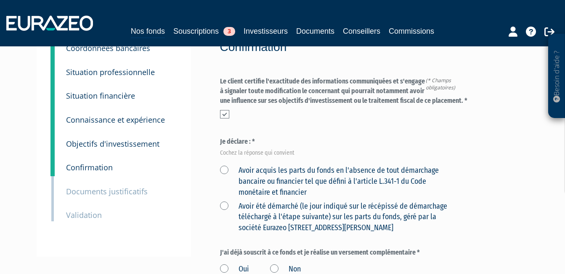
click at [225, 165] on label "Avoir acquis les parts du fonds en l'absence de tout démarchage bancaire ou fin…" at bounding box center [339, 181] width 238 height 32
click at [0, 0] on financier "Avoir acquis les parts du fonds en l'absence de tout démarchage bancaire ou fin…" at bounding box center [0, 0] width 0 height 0
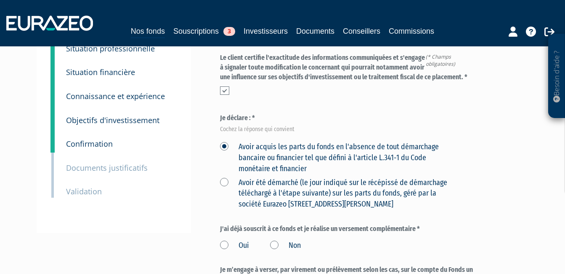
scroll to position [126, 0]
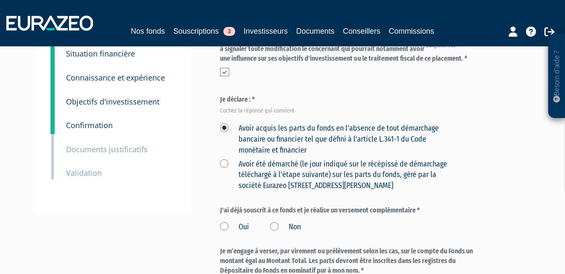
click at [273, 221] on label "Non" at bounding box center [285, 226] width 31 height 11
click at [0, 0] on input "Non" at bounding box center [0, 0] width 0 height 0
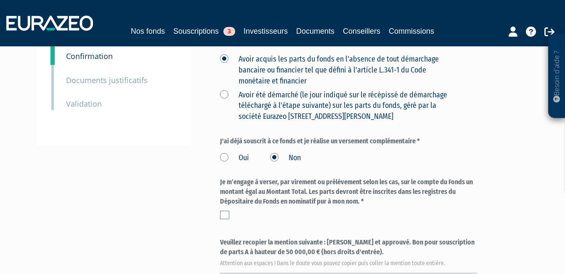
scroll to position [210, 0]
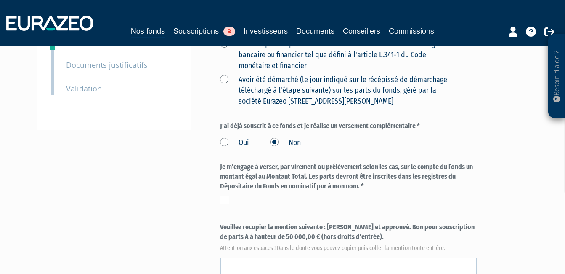
click at [226, 195] on label at bounding box center [224, 199] width 9 height 8
click at [0, 0] on input "checkbox" at bounding box center [0, 0] width 0 height 0
drag, startPoint x: 327, startPoint y: 206, endPoint x: 353, endPoint y: 217, distance: 28.1
click at [353, 222] on label "Veuillez recopier la mention suivante : Lu et approuvé. Bon pour souscription d…" at bounding box center [349, 236] width 258 height 28
copy label "Lu et approuvé. Bon pour souscription de parts A à hauteur de 50 000,00 € (hors…"
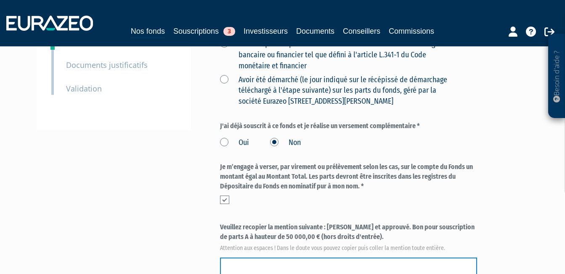
paste textarea "Lu et approuvé. Bon pour souscription de parts A à hauteur de 50 000,00 € (hors…"
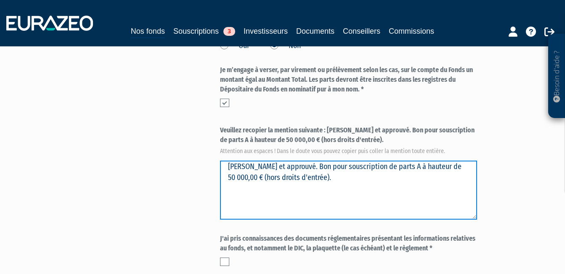
scroll to position [337, 0]
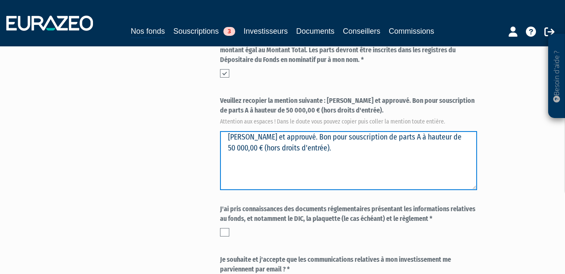
type textarea "Lu et approuvé. Bon pour souscription de parts A à hauteur de 50 000,00 € (hors…"
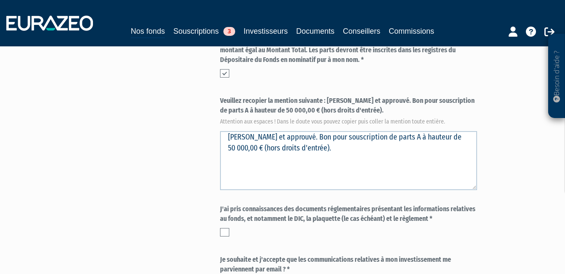
click at [224, 228] on label at bounding box center [224, 232] width 9 height 8
click at [0, 0] on input "checkbox" at bounding box center [0, 0] width 0 height 0
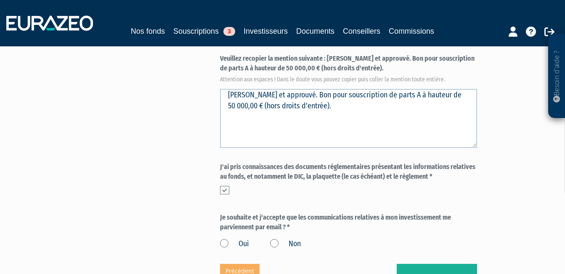
click at [226, 238] on label "Oui" at bounding box center [234, 243] width 29 height 11
click at [0, 0] on input "Oui" at bounding box center [0, 0] width 0 height 0
click at [438, 264] on button "Valider" at bounding box center [437, 277] width 80 height 26
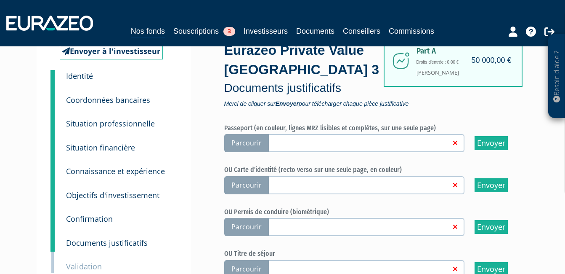
scroll to position [84, 0]
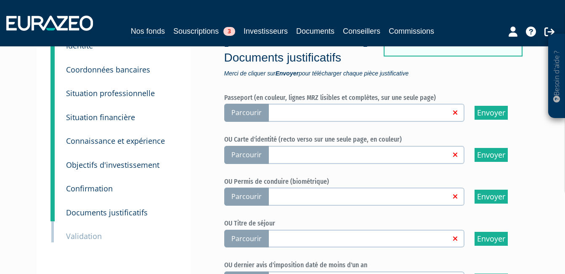
click at [257, 151] on span "Parcourir" at bounding box center [246, 155] width 45 height 18
click at [0, 0] on input "Parcourir" at bounding box center [0, 0] width 0 height 0
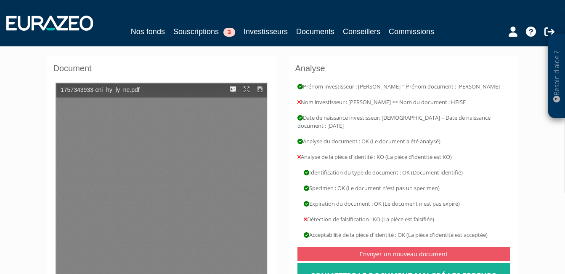
type input "1"
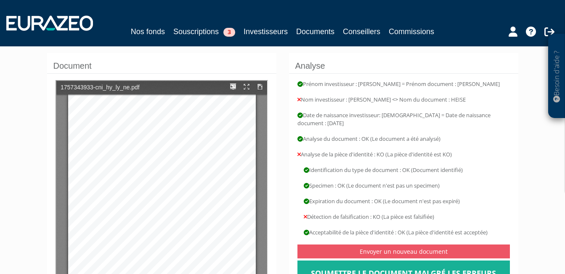
scroll to position [168, 0]
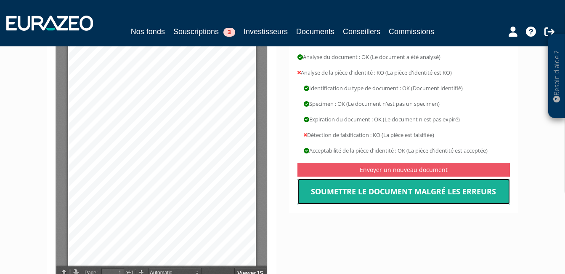
click at [400, 193] on link "Soumettre le document malgré les erreurs" at bounding box center [404, 191] width 213 height 26
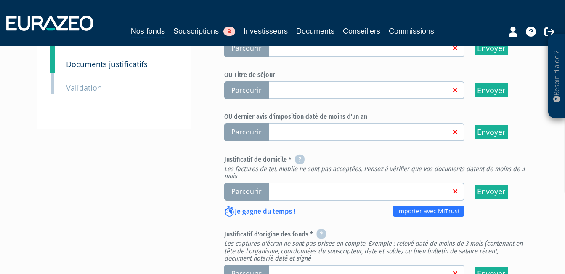
scroll to position [253, 0]
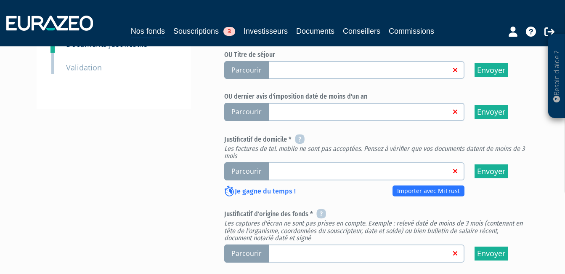
click at [253, 170] on span "Parcourir" at bounding box center [246, 171] width 45 height 18
click at [0, 0] on input "Parcourir" at bounding box center [0, 0] width 0 height 0
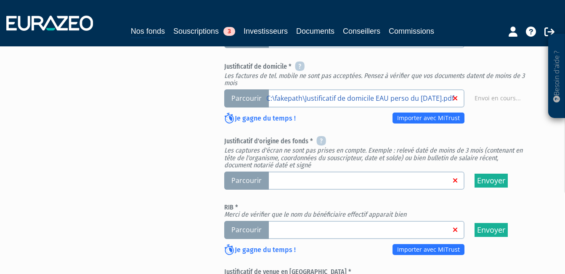
scroll to position [337, 0]
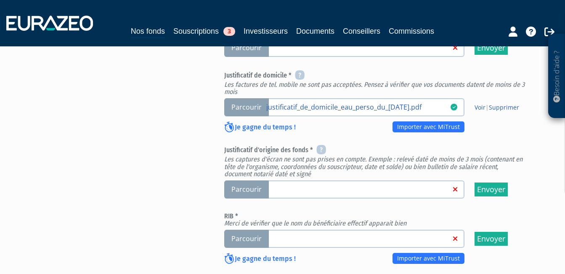
scroll to position [337, 0]
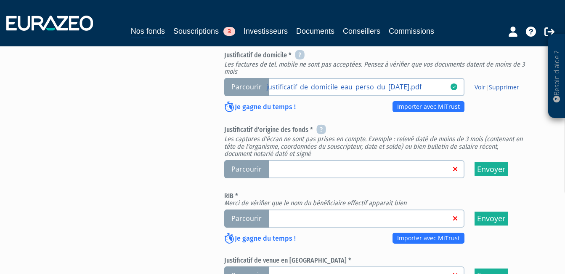
click at [247, 171] on span "Parcourir" at bounding box center [246, 169] width 45 height 18
click at [0, 0] on input "Parcourir" at bounding box center [0, 0] width 0 height 0
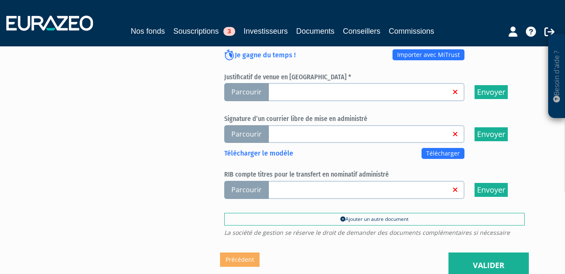
scroll to position [505, 0]
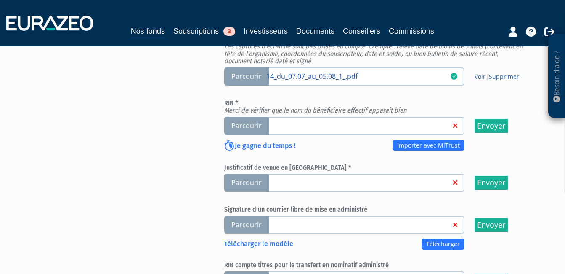
scroll to position [421, 0]
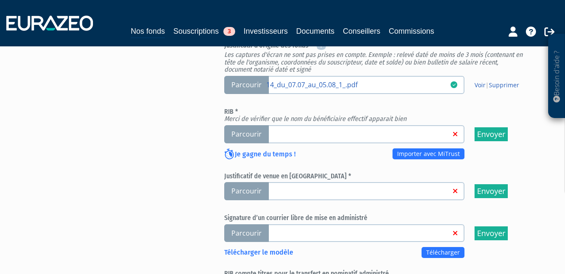
click at [256, 129] on span "Parcourir" at bounding box center [246, 134] width 45 height 18
click at [0, 0] on input "Parcourir" at bounding box center [0, 0] width 0 height 0
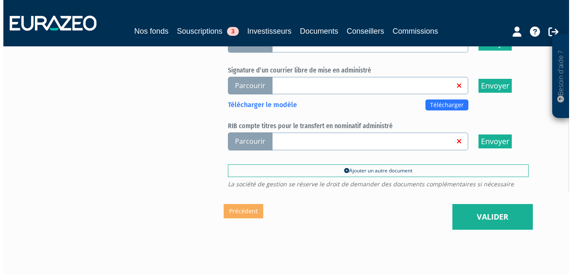
scroll to position [606, 0]
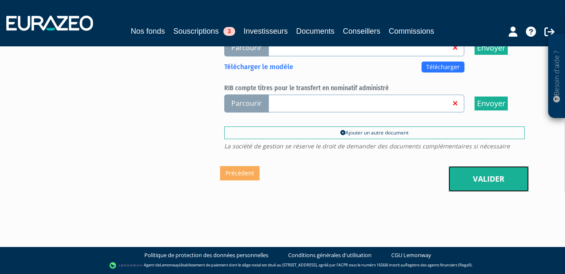
click at [500, 180] on link "Valider" at bounding box center [489, 179] width 80 height 26
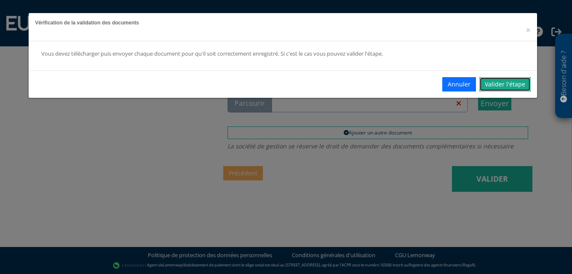
click at [516, 83] on link "Valider l'étape" at bounding box center [504, 84] width 51 height 14
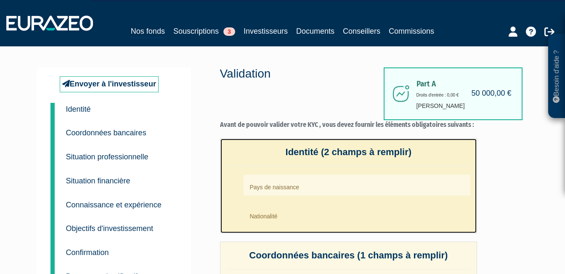
click at [287, 220] on li "Nationalité" at bounding box center [357, 213] width 227 height 21
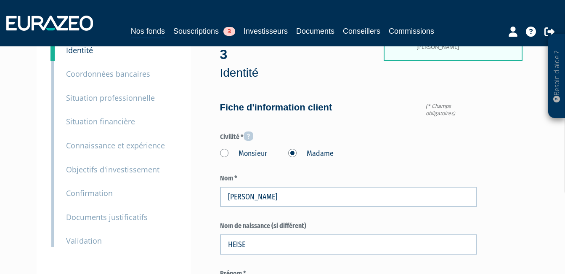
scroll to position [84, 0]
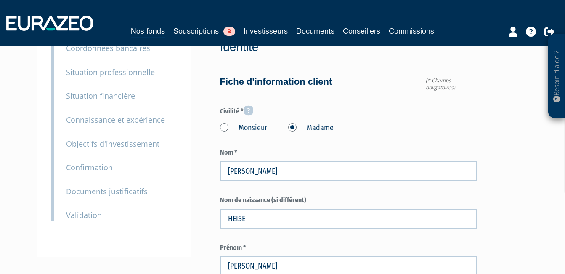
type input "692 61 13 31"
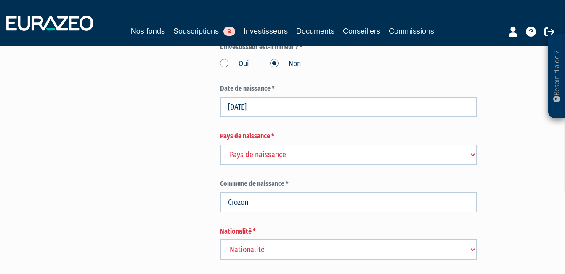
scroll to position [337, 0]
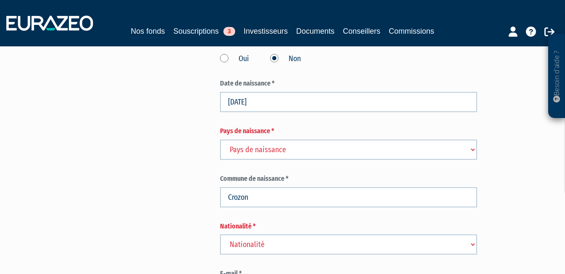
click at [281, 139] on select "Pays de naissance Afghanistan Afrique du Sud Albanie Algérie Allemagne Andorre" at bounding box center [349, 149] width 258 height 20
select select "75"
click at [220, 139] on select "Pays de naissance Afghanistan Afrique du Sud Albanie Algérie Allemagne Andorre" at bounding box center [349, 149] width 258 height 20
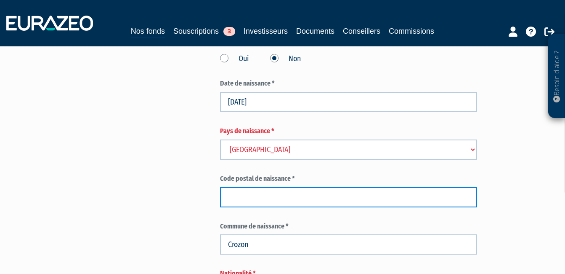
click at [281, 187] on input "text" at bounding box center [349, 197] width 258 height 20
type input "29"
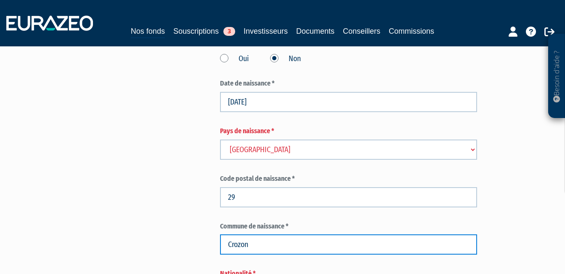
click at [304, 234] on input "Crozon" at bounding box center [349, 244] width 258 height 20
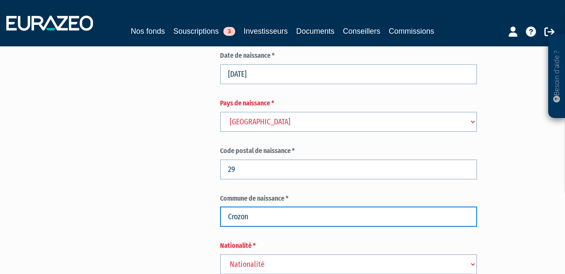
scroll to position [421, 0]
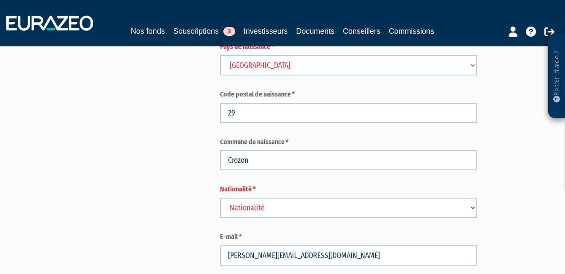
click at [265, 197] on select "Nationalité Afghanistan Afrique du Sud Albanie Algérie Allemagne Andorre" at bounding box center [349, 207] width 258 height 20
select select "75"
click at [220, 197] on select "Nationalité Afghanistan Afrique du Sud Albanie Algérie Allemagne Andorre" at bounding box center [349, 207] width 258 height 20
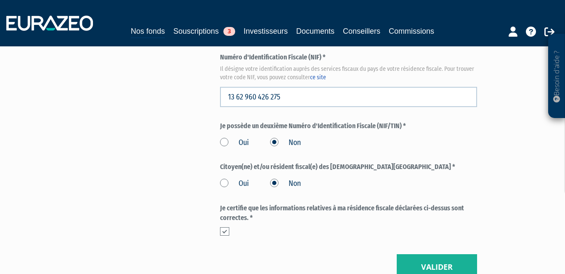
scroll to position [1093, 0]
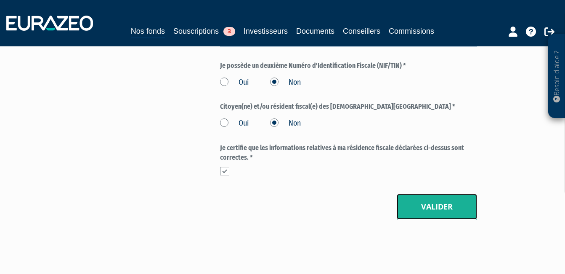
click at [450, 194] on button "Valider" at bounding box center [437, 207] width 80 height 26
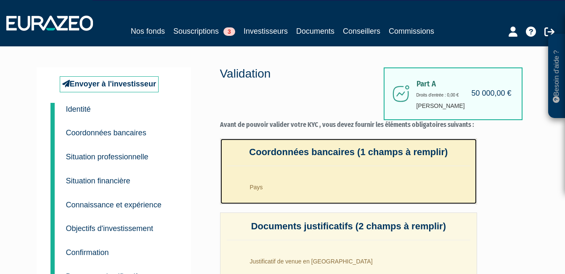
click at [256, 189] on li "Pays" at bounding box center [357, 184] width 227 height 21
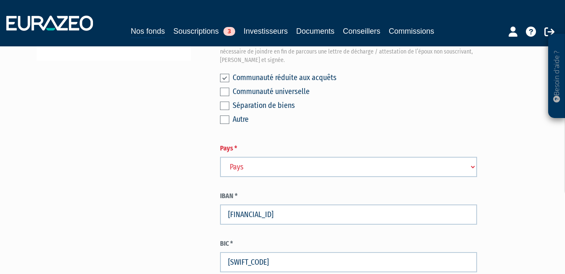
scroll to position [295, 0]
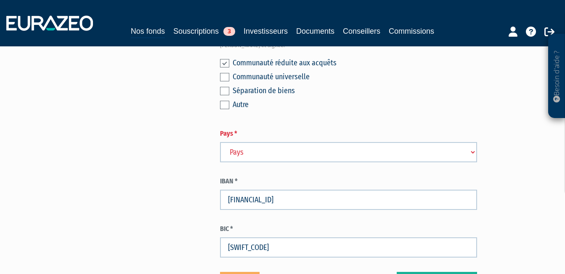
click at [293, 142] on select "Pays [GEOGRAPHIC_DATA] [GEOGRAPHIC_DATA] [GEOGRAPHIC_DATA] [GEOGRAPHIC_DATA] [G…" at bounding box center [349, 152] width 258 height 20
select select "75"
click at [220, 142] on select "Pays [GEOGRAPHIC_DATA] [GEOGRAPHIC_DATA] [GEOGRAPHIC_DATA] [GEOGRAPHIC_DATA] [G…" at bounding box center [349, 152] width 258 height 20
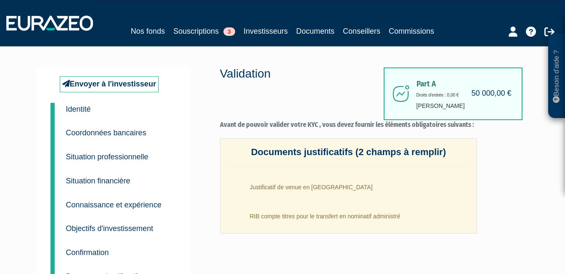
click at [82, 108] on small "Identité" at bounding box center [78, 109] width 25 height 8
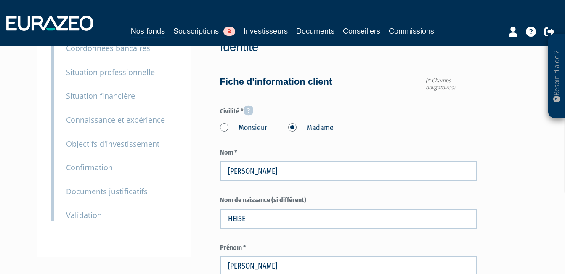
type input "692 61 13 31"
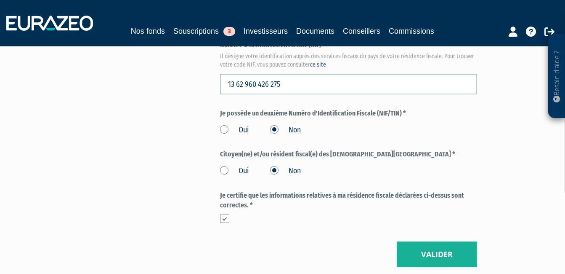
scroll to position [1093, 0]
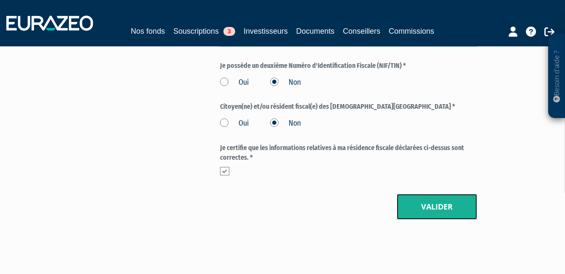
click at [447, 194] on button "Valider" at bounding box center [437, 207] width 80 height 26
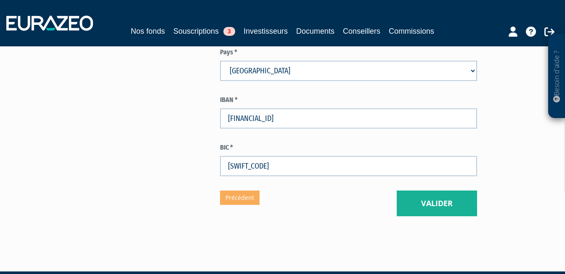
scroll to position [379, 0]
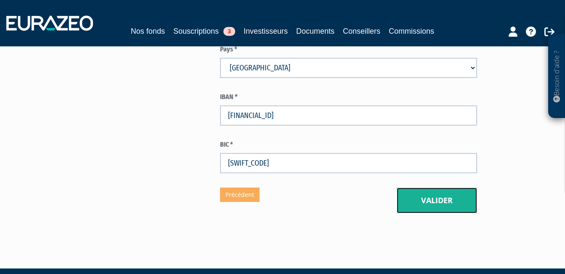
click at [432, 187] on button "Valider" at bounding box center [437, 200] width 80 height 26
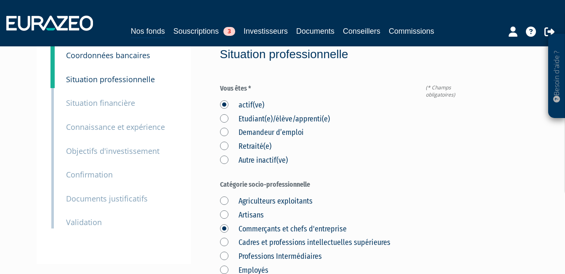
scroll to position [84, 0]
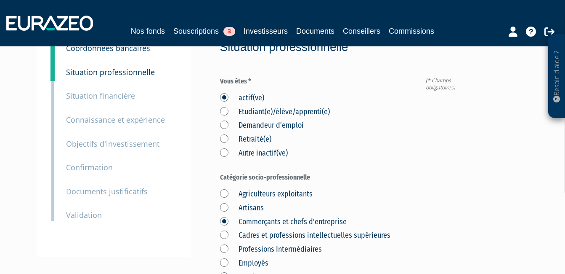
click at [97, 193] on small "Documents justificatifs" at bounding box center [107, 191] width 82 height 10
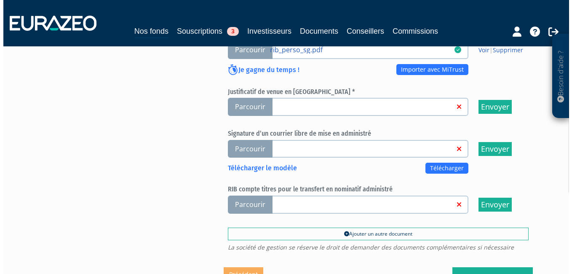
scroll to position [606, 0]
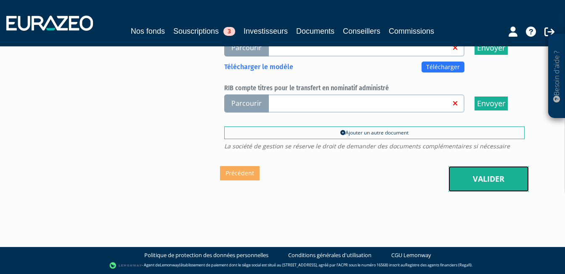
click at [479, 173] on link "Valider" at bounding box center [489, 179] width 80 height 26
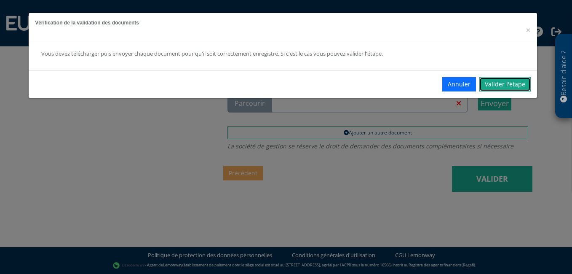
click at [504, 87] on link "Valider l'étape" at bounding box center [504, 84] width 51 height 14
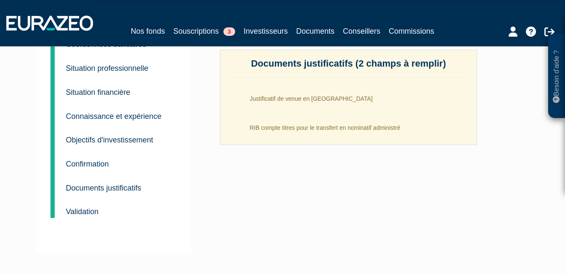
scroll to position [42, 0]
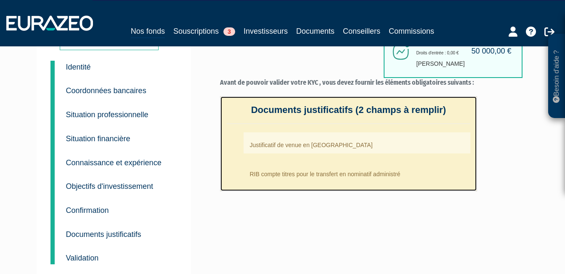
click at [314, 174] on li "RIB compte titres pour le transfert en nominatif administré" at bounding box center [357, 171] width 227 height 21
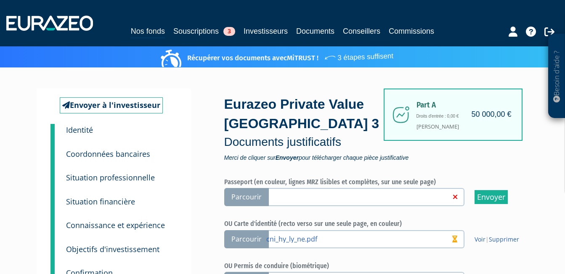
click at [71, 128] on small "Identité" at bounding box center [79, 130] width 27 height 10
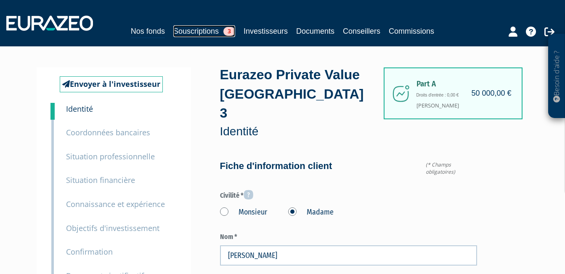
click at [183, 28] on link "Souscriptions 3" at bounding box center [204, 31] width 62 height 12
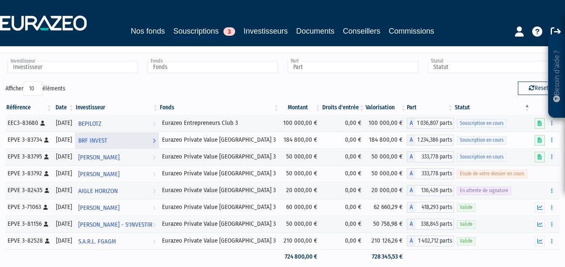
scroll to position [42, 0]
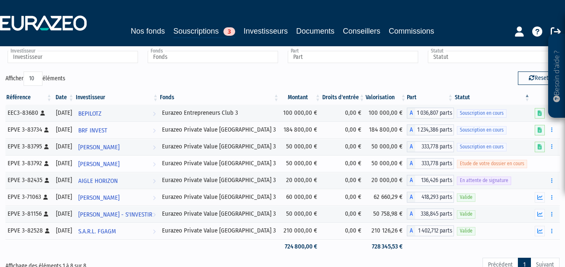
click at [482, 163] on span "Etude de votre dossier en cours" at bounding box center [492, 164] width 70 height 8
click at [120, 160] on span "[PERSON_NAME]" at bounding box center [98, 165] width 41 height 16
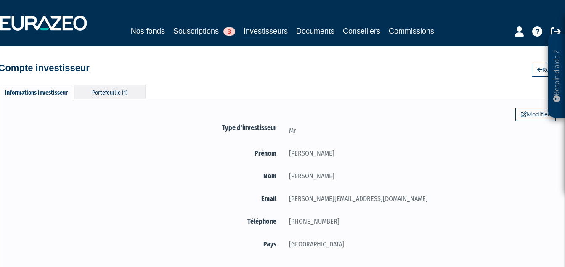
click at [109, 93] on div "Portefeuille (1)" at bounding box center [110, 92] width 72 height 14
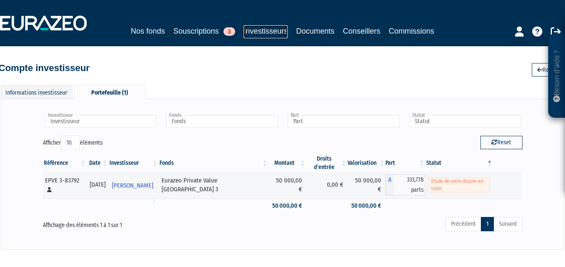
click at [254, 29] on link "Investisseurs" at bounding box center [266, 31] width 44 height 13
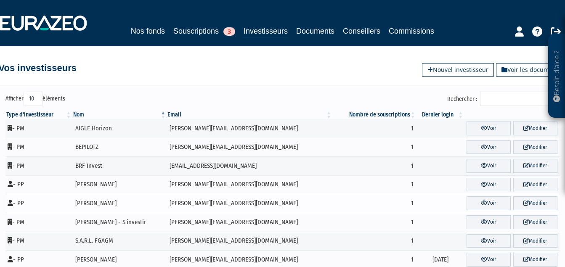
click at [117, 202] on td "[PERSON_NAME]" at bounding box center [119, 203] width 95 height 19
click at [111, 206] on td "[PERSON_NAME]" at bounding box center [119, 203] width 95 height 19
click at [111, 205] on td "[PERSON_NAME]" at bounding box center [119, 203] width 95 height 19
click at [489, 203] on link "Voir" at bounding box center [489, 204] width 44 height 14
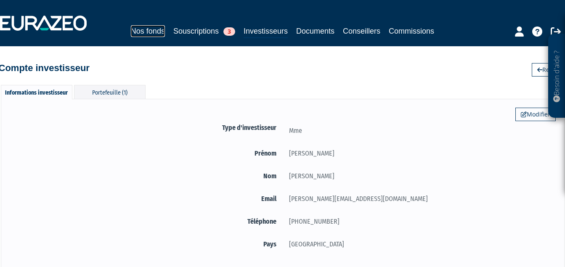
click at [136, 29] on link "Nos fonds" at bounding box center [148, 31] width 34 height 12
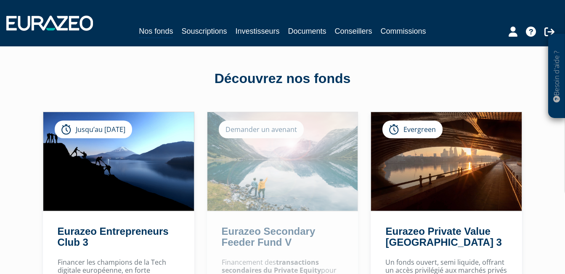
click at [198, 24] on div "Nos fonds Souscriptions Investisseurs Documents Conseillers Commissions" at bounding box center [282, 23] width 565 height 31
click at [200, 27] on link "Souscriptions" at bounding box center [203, 31] width 45 height 12
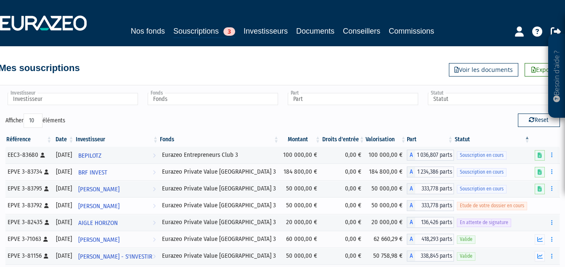
scroll to position [84, 0]
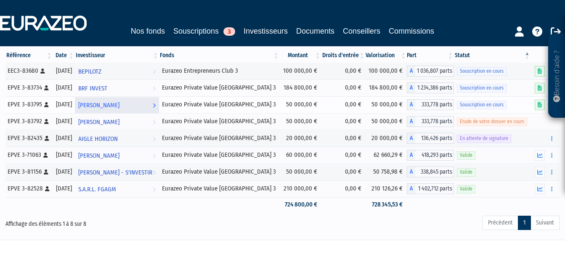
click at [120, 106] on span "[PERSON_NAME]" at bounding box center [98, 106] width 41 height 16
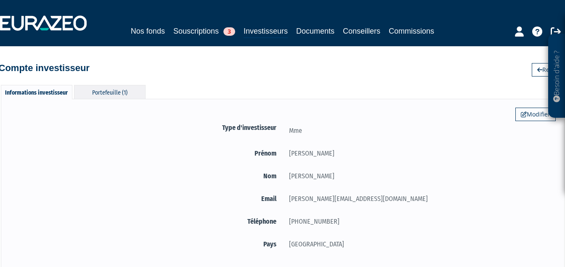
click at [116, 92] on div "Portefeuille (1)" at bounding box center [110, 92] width 72 height 14
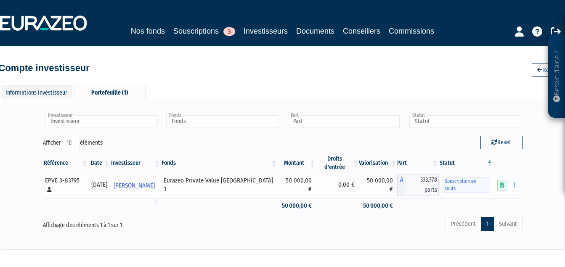
click at [65, 176] on div "EPVE 3-83795 [Français] Personne physique" at bounding box center [65, 185] width 40 height 18
click at [52, 187] on icon at bounding box center [49, 189] width 5 height 5
click at [456, 179] on span "Souscription en cours" at bounding box center [466, 185] width 49 height 15
click at [504, 183] on icon at bounding box center [503, 185] width 4 height 5
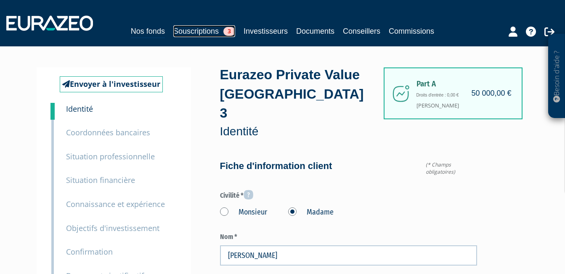
click at [194, 30] on link "Souscriptions 3" at bounding box center [204, 31] width 62 height 12
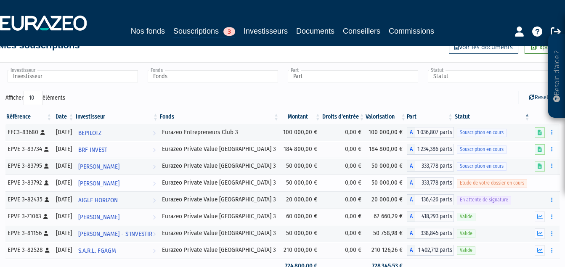
scroll to position [42, 0]
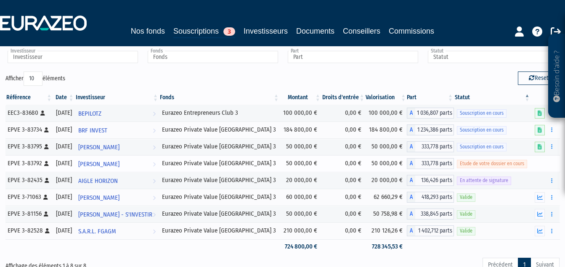
click at [536, 166] on td at bounding box center [545, 163] width 29 height 17
click at [503, 166] on span "Etude de votre dossier en cours" at bounding box center [492, 164] width 70 height 8
click at [500, 165] on span "Etude de votre dossier en cours" at bounding box center [492, 164] width 70 height 8
click at [197, 148] on div "Eurazeo Private Value [GEOGRAPHIC_DATA] 3" at bounding box center [219, 146] width 115 height 9
click at [541, 144] on icon at bounding box center [540, 146] width 4 height 5
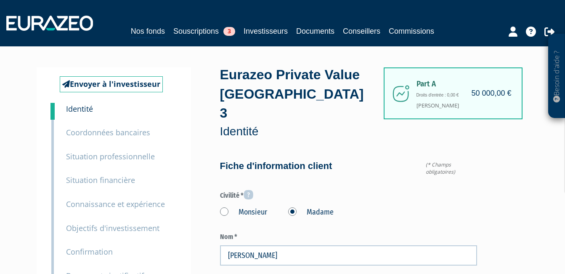
scroll to position [84, 0]
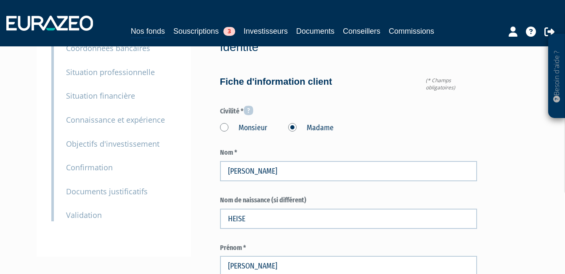
type input "692 61 13 31"
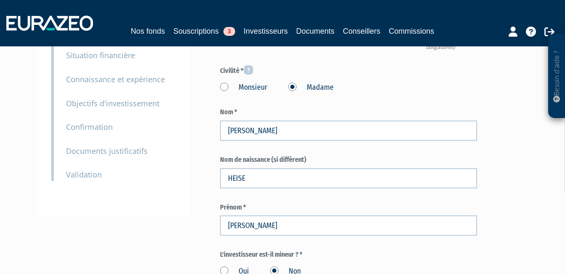
scroll to position [125, 0]
click at [106, 152] on small "Documents justificatifs" at bounding box center [107, 150] width 82 height 10
click at [128, 151] on small "Documents justificatifs" at bounding box center [107, 150] width 82 height 10
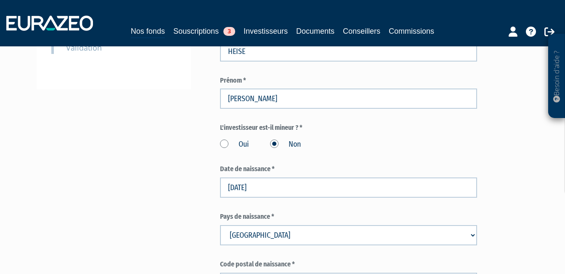
scroll to position [172, 0]
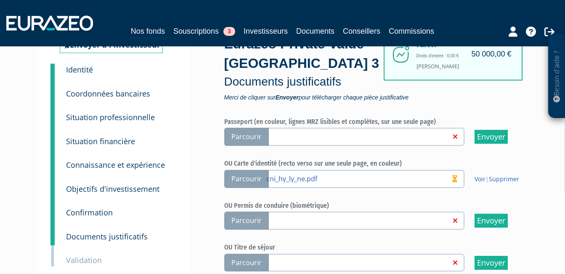
scroll to position [168, 0]
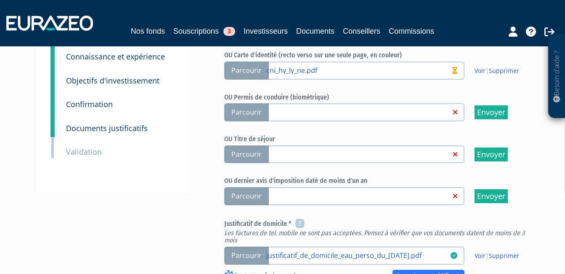
click at [99, 130] on small "Documents justificatifs" at bounding box center [107, 128] width 82 height 10
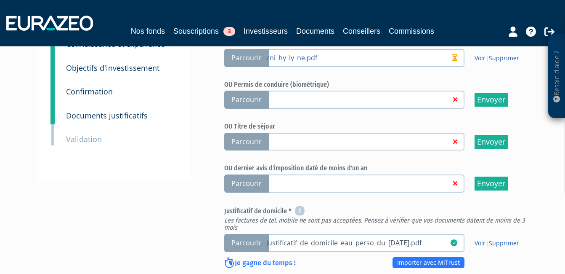
scroll to position [295, 0]
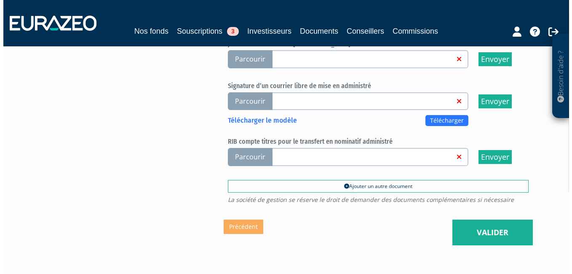
scroll to position [606, 0]
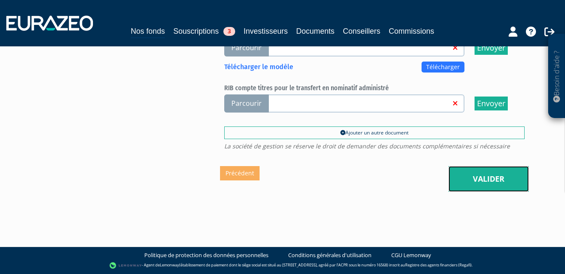
click at [468, 178] on link "Valider" at bounding box center [489, 179] width 80 height 26
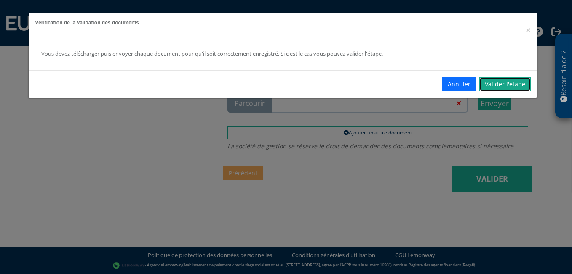
click at [506, 85] on link "Valider l'étape" at bounding box center [504, 84] width 51 height 14
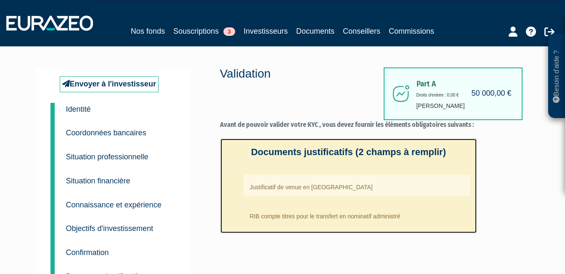
click at [252, 215] on li "RIB compte titres pour le transfert en nominatif administré" at bounding box center [357, 213] width 227 height 21
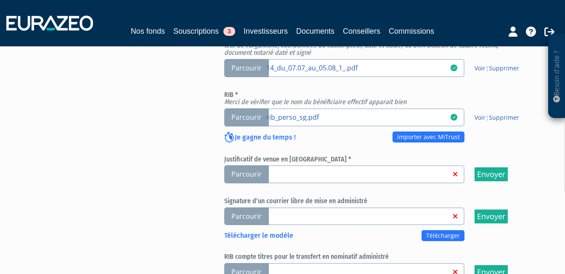
scroll to position [480, 0]
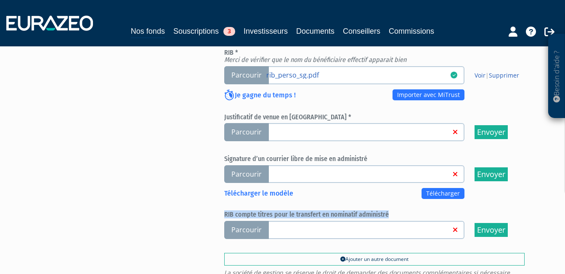
drag, startPoint x: 386, startPoint y: 213, endPoint x: 216, endPoint y: 211, distance: 169.7
copy h6 "RIB compte titres pour le transfert en nominatif administré"
